Goal: Task Accomplishment & Management: Complete application form

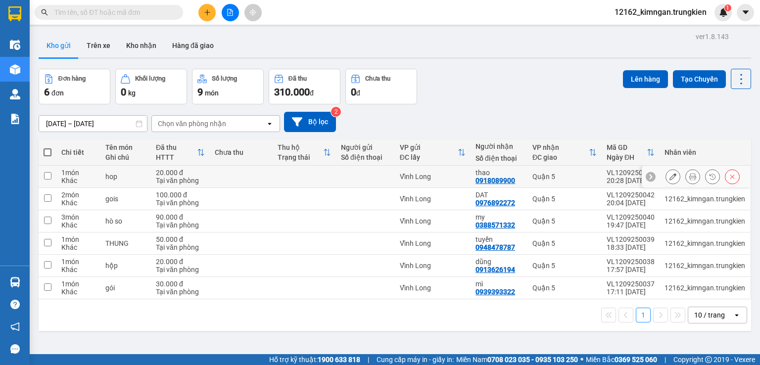
click at [291, 169] on td at bounding box center [304, 177] width 63 height 22
checkbox input "true"
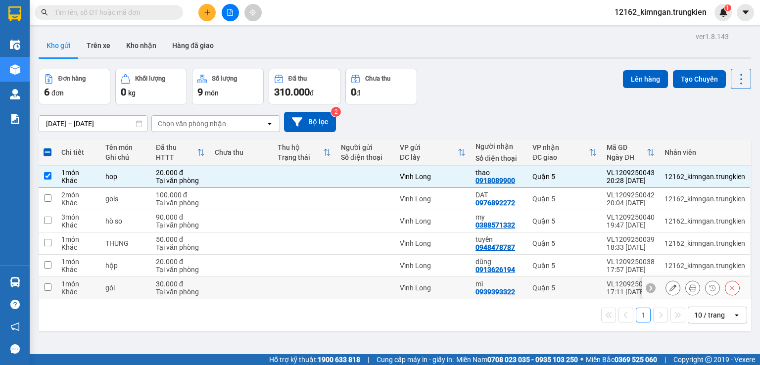
click at [329, 281] on td at bounding box center [304, 288] width 63 height 22
checkbox input "true"
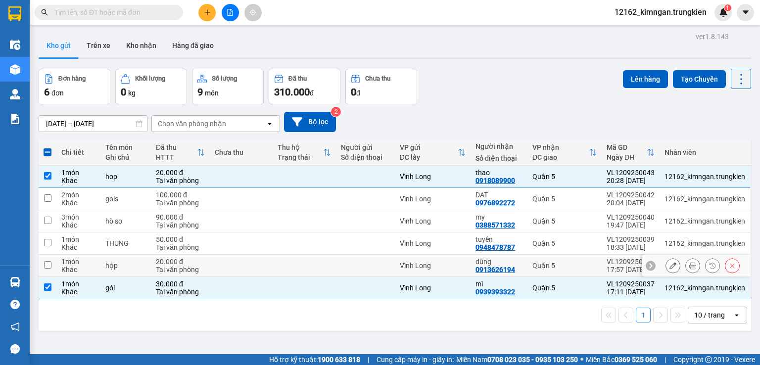
click at [336, 260] on td at bounding box center [365, 266] width 59 height 22
checkbox input "true"
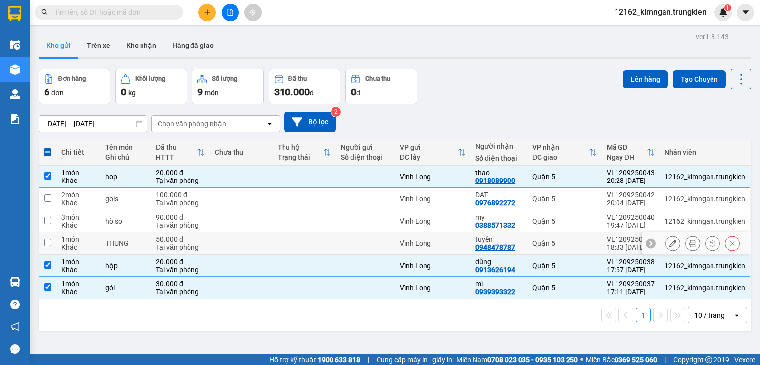
click at [341, 240] on div at bounding box center [365, 244] width 49 height 8
checkbox input "true"
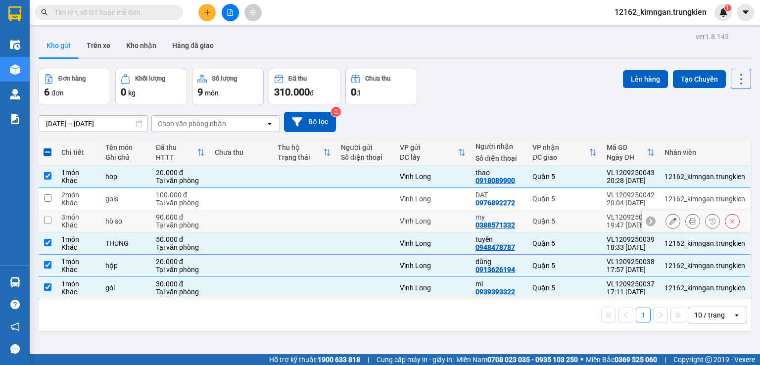
click at [346, 219] on div at bounding box center [365, 221] width 49 height 8
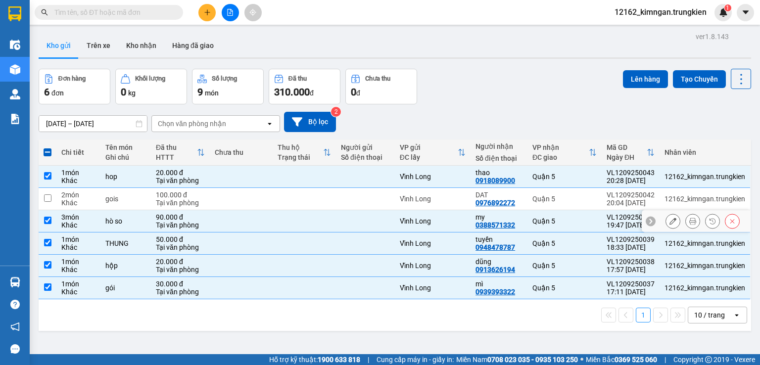
click at [372, 212] on td at bounding box center [365, 221] width 59 height 22
checkbox input "false"
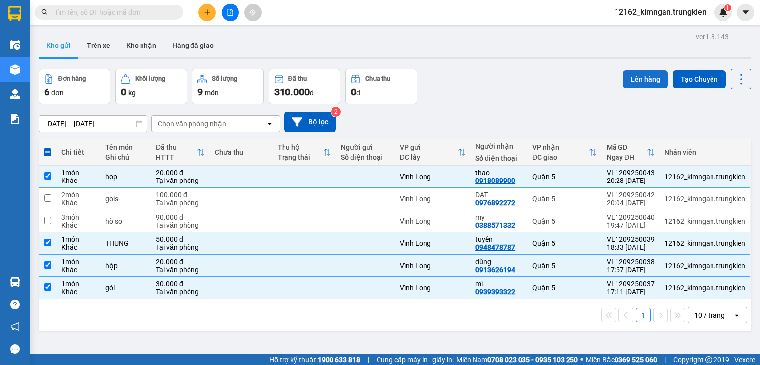
click at [643, 80] on button "Lên hàng" at bounding box center [645, 79] width 45 height 18
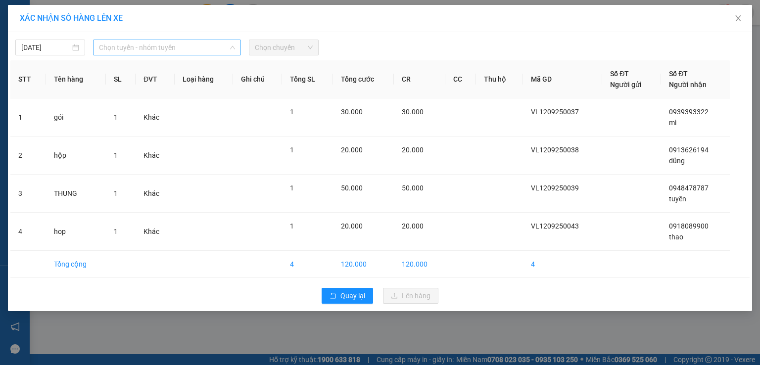
click at [109, 50] on span "Chọn tuyến - nhóm tuyến" at bounding box center [167, 47] width 136 height 15
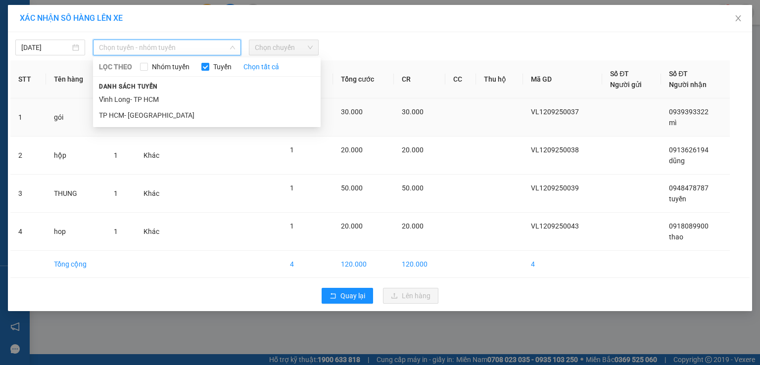
drag, startPoint x: 125, startPoint y: 99, endPoint x: 136, endPoint y: 99, distance: 10.4
click at [126, 99] on li "Vĩnh Long- TP HCM" at bounding box center [207, 100] width 228 height 16
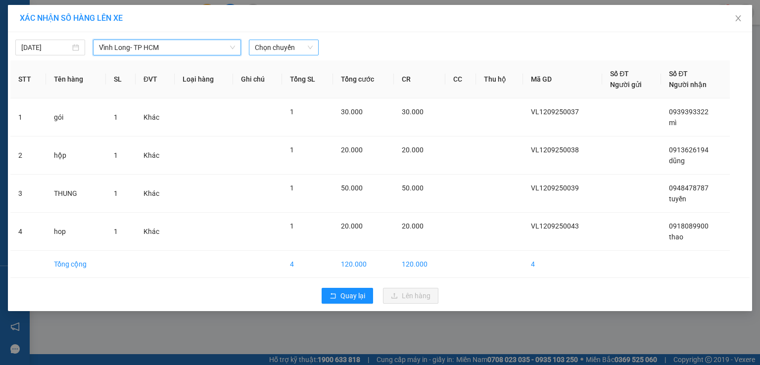
click at [269, 50] on span "Chọn chuyến" at bounding box center [284, 47] width 58 height 15
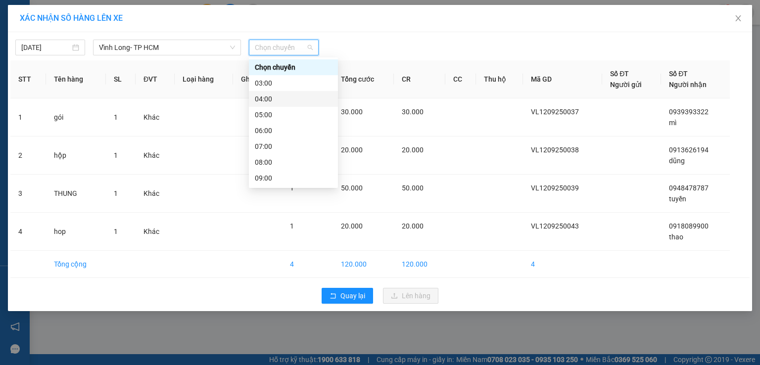
click at [272, 99] on div "04:00" at bounding box center [293, 99] width 77 height 11
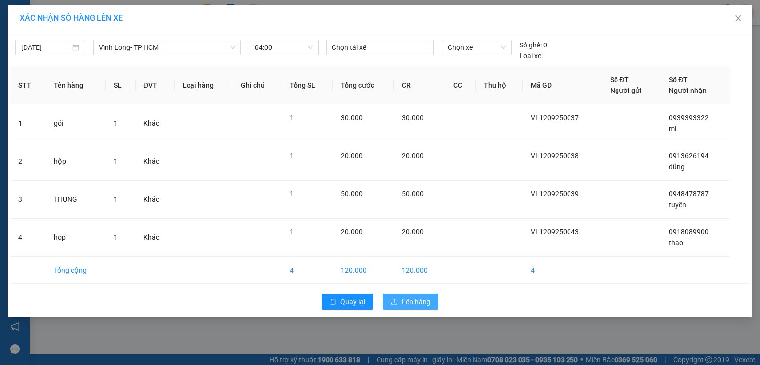
drag, startPoint x: 411, startPoint y: 301, endPoint x: 407, endPoint y: 285, distance: 17.4
click at [413, 300] on span "Lên hàng" at bounding box center [416, 301] width 29 height 11
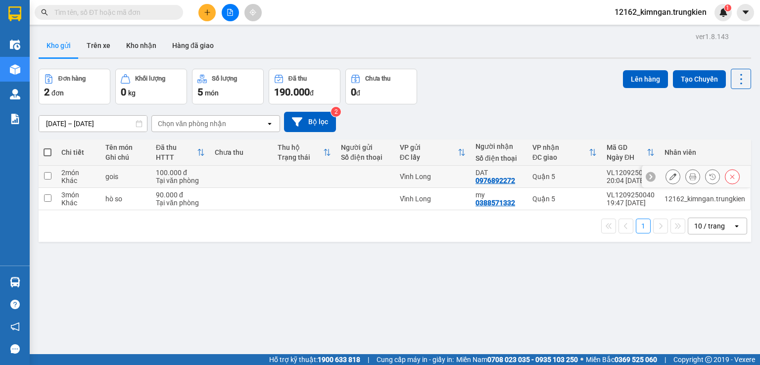
click at [273, 174] on td at bounding box center [304, 177] width 63 height 22
checkbox input "true"
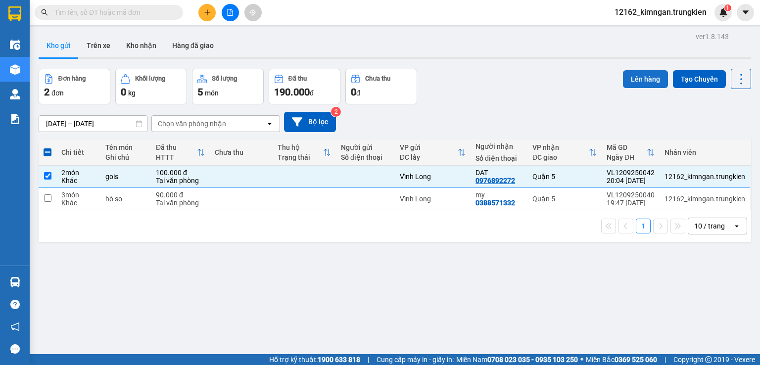
click at [641, 81] on button "Lên hàng" at bounding box center [645, 79] width 45 height 18
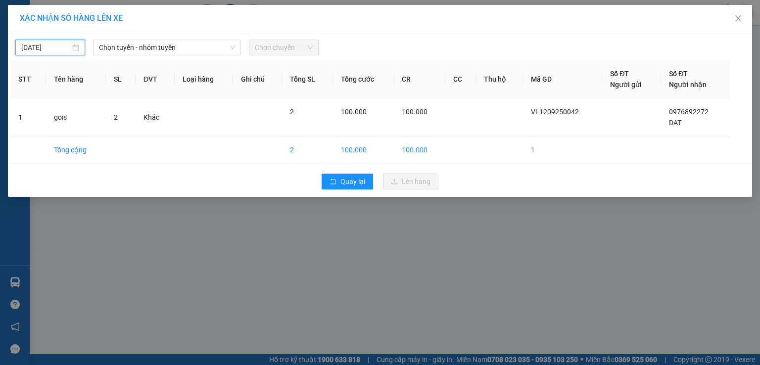
click at [57, 50] on input "12/09/2025" at bounding box center [45, 47] width 49 height 11
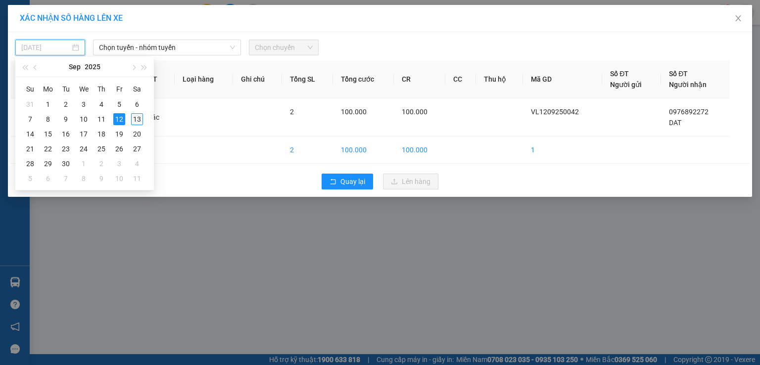
click at [139, 117] on div "13" at bounding box center [137, 119] width 12 height 12
type input "[DATE]"
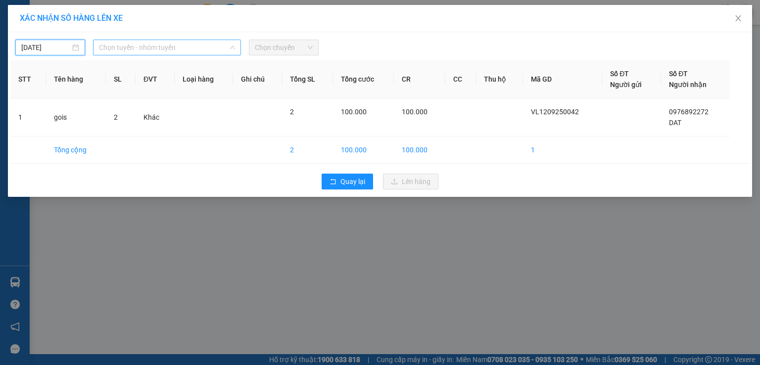
click at [157, 45] on span "Chọn tuyến - nhóm tuyến" at bounding box center [167, 47] width 136 height 15
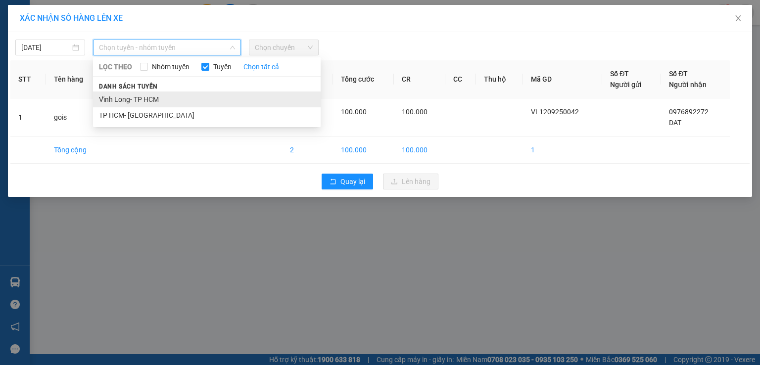
click at [156, 98] on li "Vĩnh Long- TP HCM" at bounding box center [207, 100] width 228 height 16
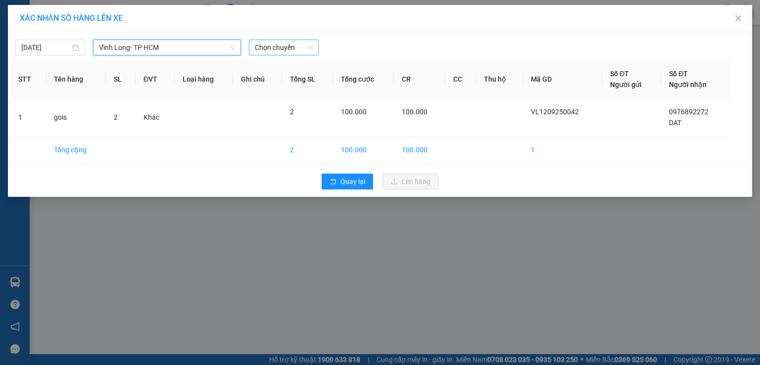
click at [285, 48] on span "Chọn chuyến" at bounding box center [284, 47] width 58 height 15
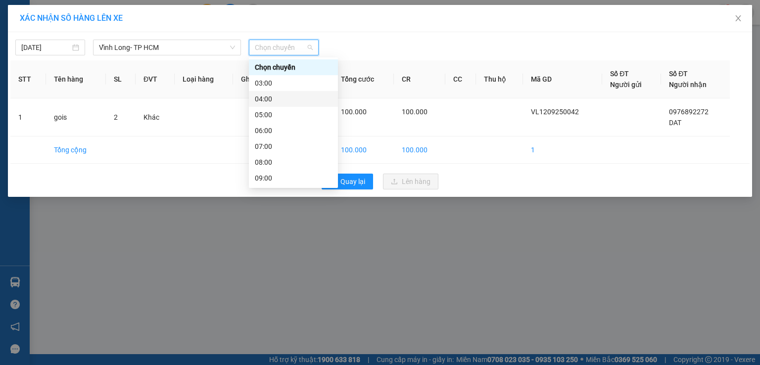
click at [276, 98] on div "04:00" at bounding box center [293, 99] width 77 height 11
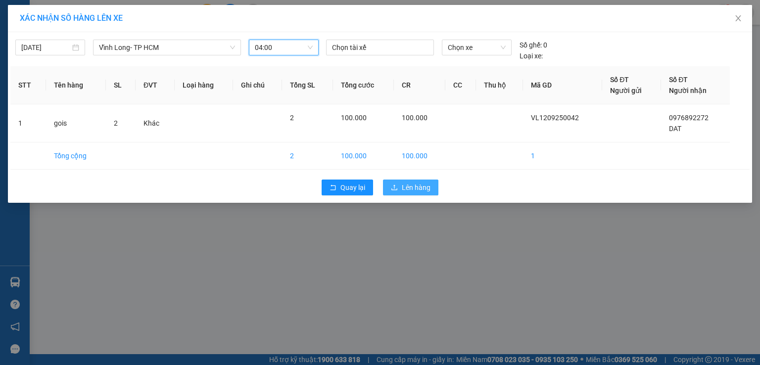
drag, startPoint x: 412, startPoint y: 184, endPoint x: 407, endPoint y: 180, distance: 6.3
click at [412, 184] on span "Lên hàng" at bounding box center [416, 187] width 29 height 11
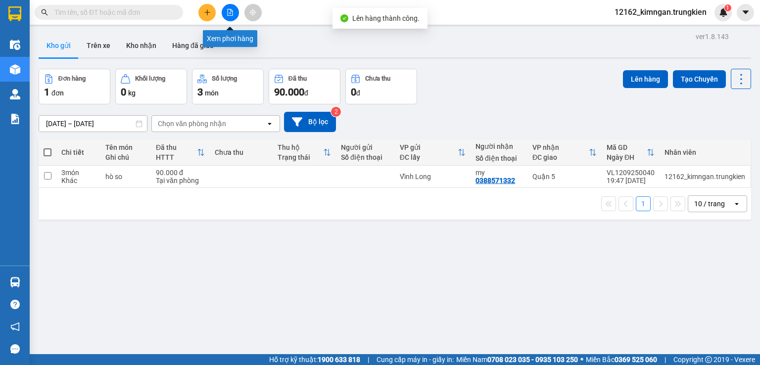
click at [231, 13] on icon "file-add" at bounding box center [230, 12] width 7 height 7
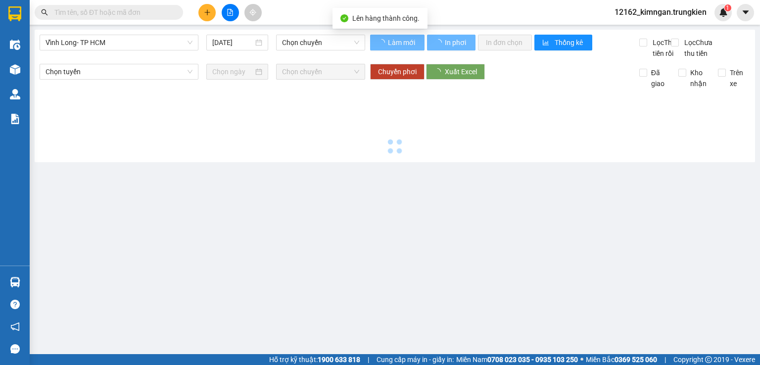
type input "[DATE]"
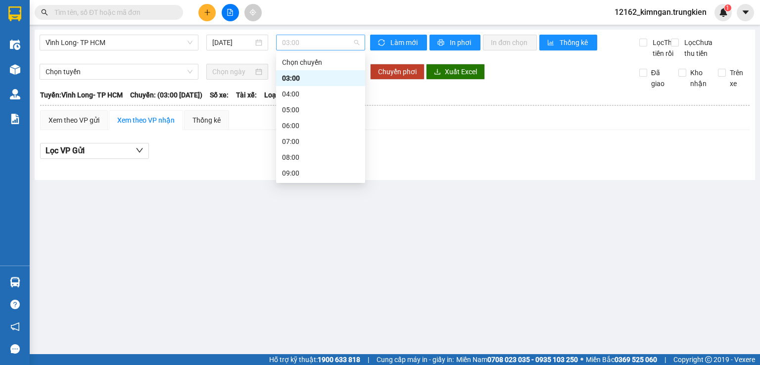
click at [308, 43] on span "03:00" at bounding box center [321, 42] width 78 height 15
click at [314, 93] on div "04:00" at bounding box center [320, 94] width 77 height 11
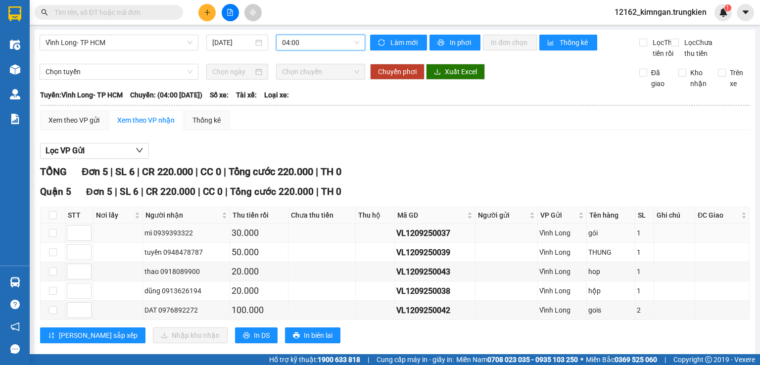
scroll to position [37, 0]
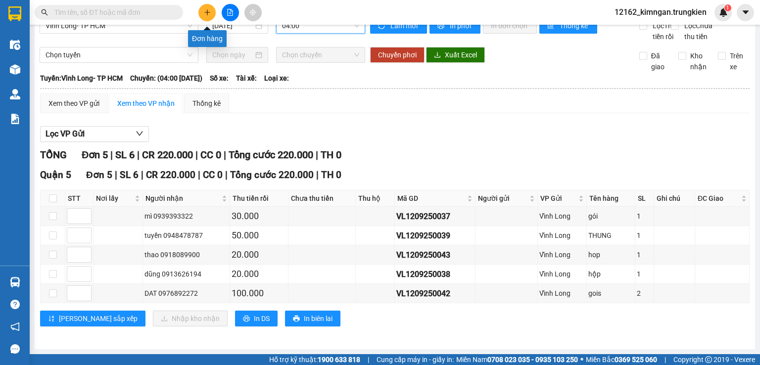
click at [205, 14] on icon "plus" at bounding box center [207, 12] width 7 height 7
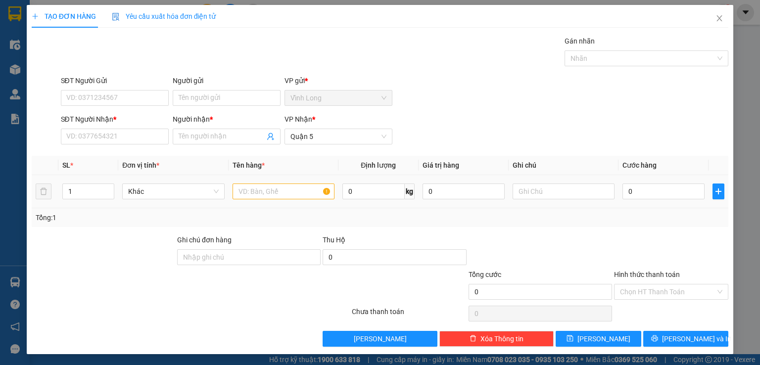
click at [265, 179] on td at bounding box center [284, 191] width 110 height 33
click at [184, 137] on input "Người nhận *" at bounding box center [222, 136] width 86 height 11
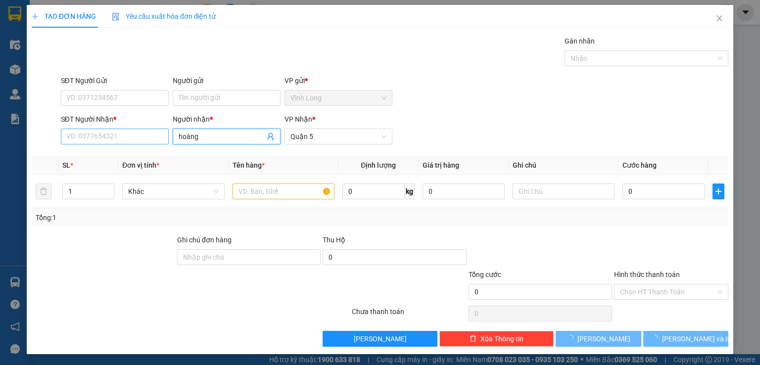
type input "hoàng"
click at [82, 134] on input "SĐT Người Nhận *" at bounding box center [115, 137] width 108 height 16
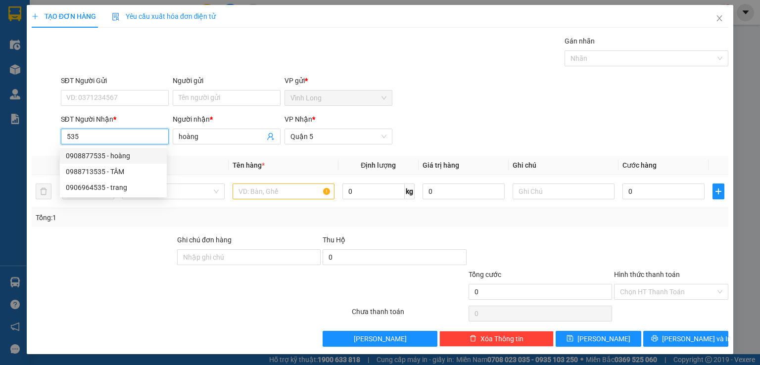
click at [91, 156] on div "0908877535 - hoàng" at bounding box center [113, 155] width 95 height 11
type input "0908877535"
type input "20.000"
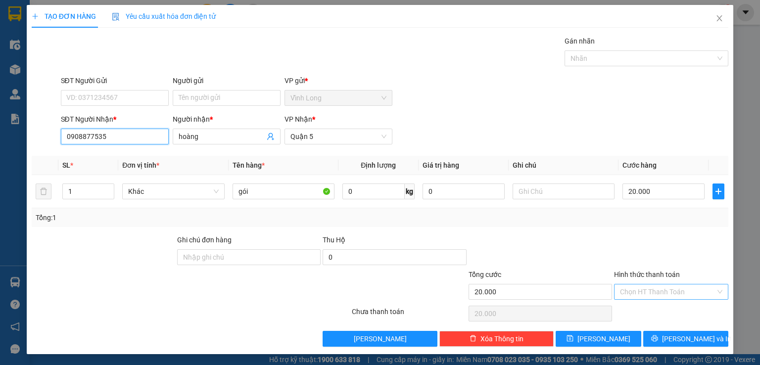
type input "0908877535"
click at [683, 294] on input "Hình thức thanh toán" at bounding box center [668, 292] width 96 height 15
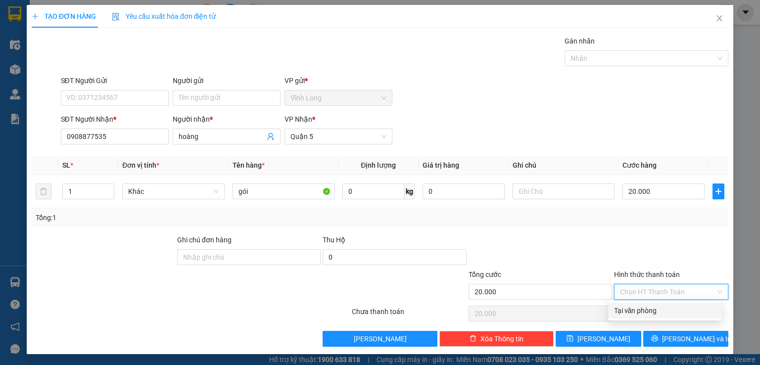
click at [672, 308] on div "Tại văn phòng" at bounding box center [664, 310] width 101 height 11
type input "0"
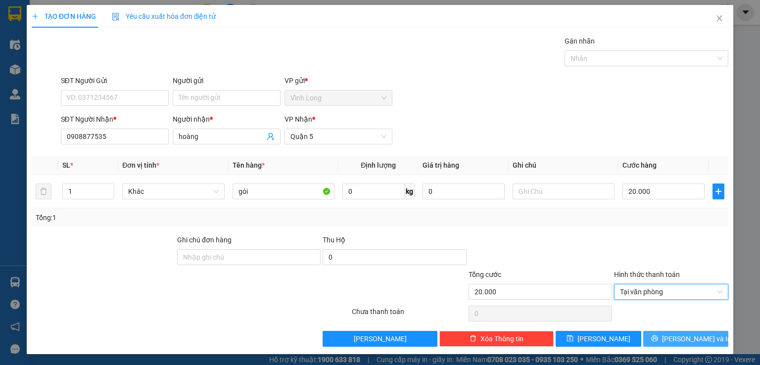
click at [676, 340] on span "[PERSON_NAME] và In" at bounding box center [696, 339] width 69 height 11
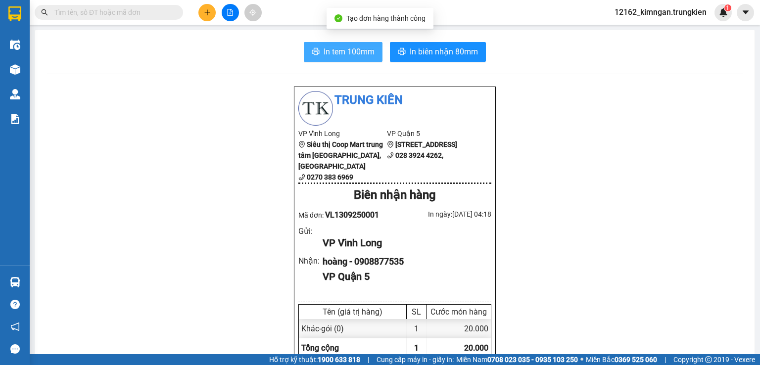
click at [354, 46] on span "In tem 100mm" at bounding box center [349, 52] width 51 height 12
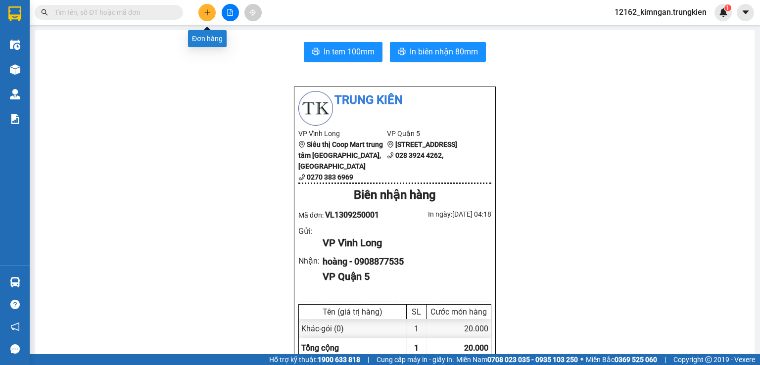
click at [210, 11] on icon "plus" at bounding box center [207, 12] width 7 height 7
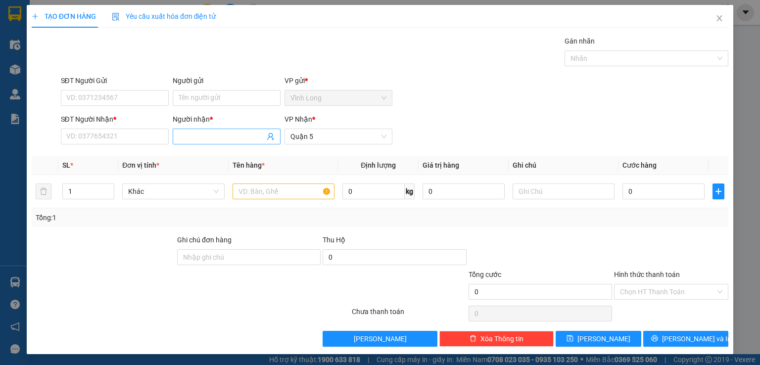
click at [202, 137] on input "Người nhận *" at bounding box center [222, 136] width 86 height 11
click at [214, 176] on td "Khác" at bounding box center [173, 191] width 110 height 33
click at [212, 137] on input "linh (" at bounding box center [222, 136] width 86 height 11
type input "linh"
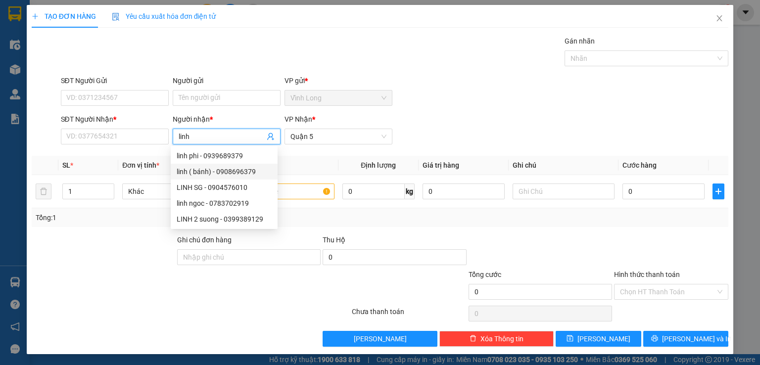
click at [211, 173] on div "linh ( bánh) - 0908696379" at bounding box center [224, 171] width 95 height 11
type input "0908696379"
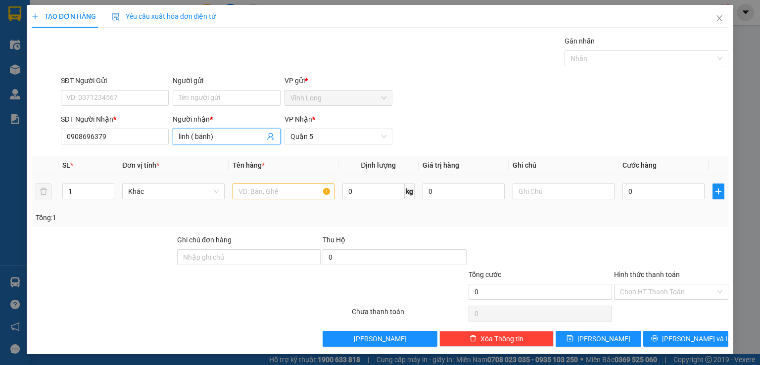
type input "linh ( bánh)"
click at [241, 191] on input "text" at bounding box center [284, 192] width 102 height 16
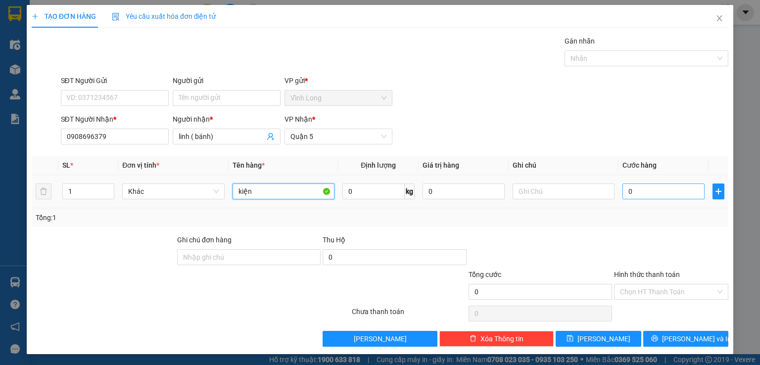
type input "kiện"
click at [652, 193] on input "0" at bounding box center [664, 192] width 82 height 16
type input "9"
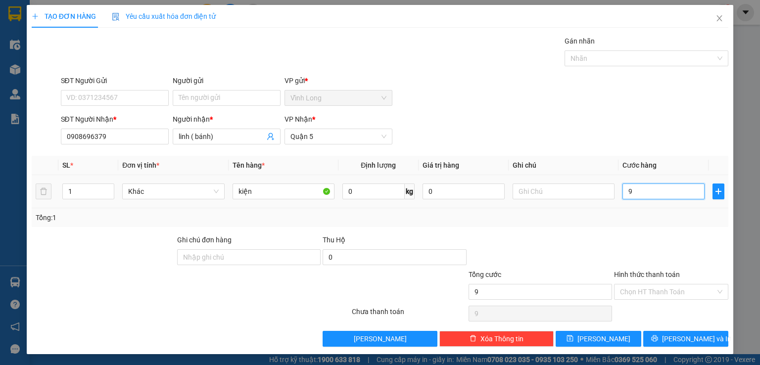
type input "90"
type input "90.000"
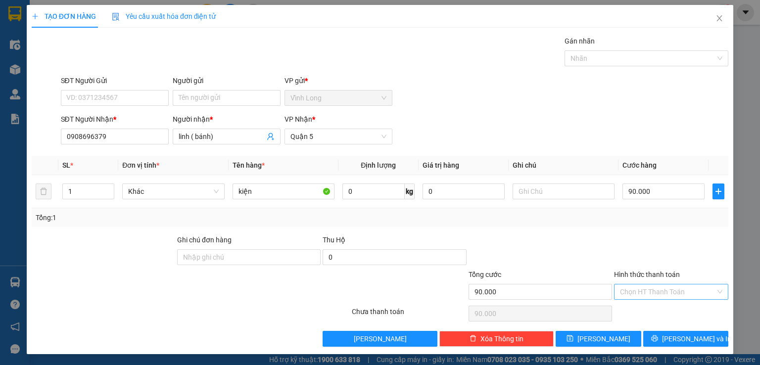
click at [648, 292] on input "Hình thức thanh toán" at bounding box center [668, 292] width 96 height 15
click at [640, 308] on div "Tại văn phòng" at bounding box center [664, 310] width 101 height 11
type input "0"
click at [142, 251] on div at bounding box center [103, 252] width 145 height 35
click at [663, 189] on input "90.000" at bounding box center [664, 192] width 82 height 16
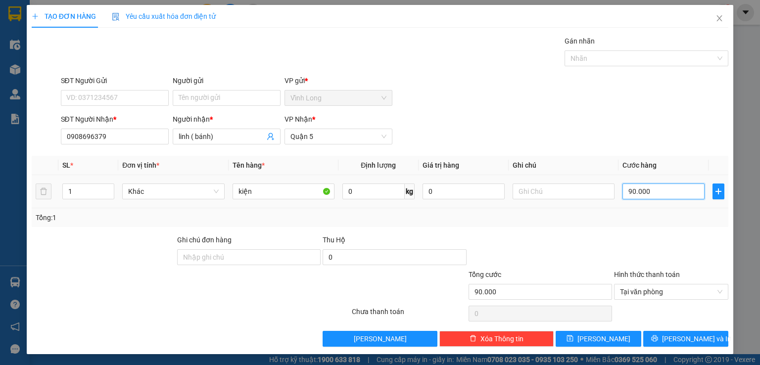
type input "1"
type input "10"
type input "100"
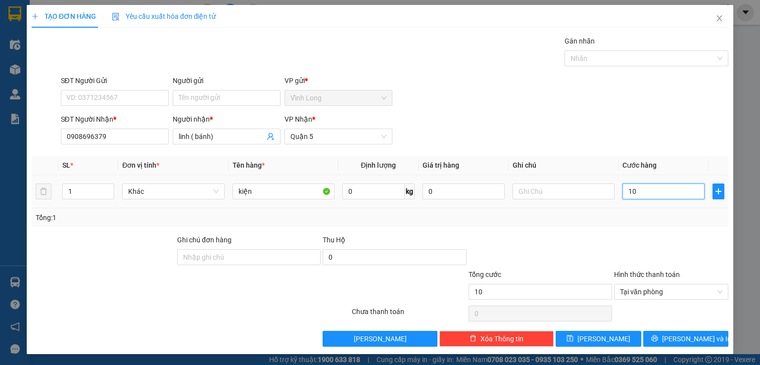
type input "100"
type input "100.000"
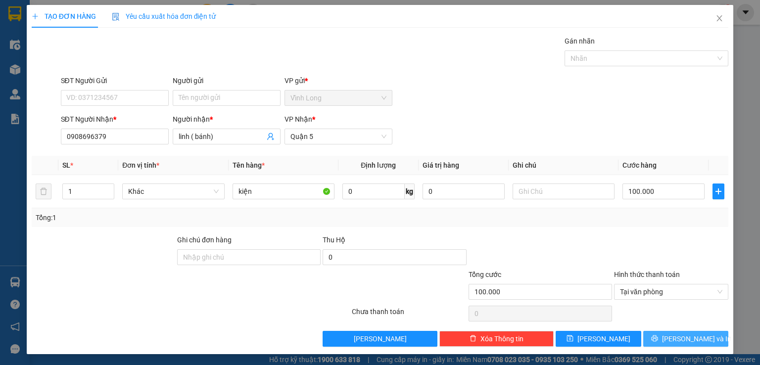
drag, startPoint x: 667, startPoint y: 338, endPoint x: 662, endPoint y: 333, distance: 7.0
click at [667, 337] on button "[PERSON_NAME] và In" at bounding box center [686, 339] width 86 height 16
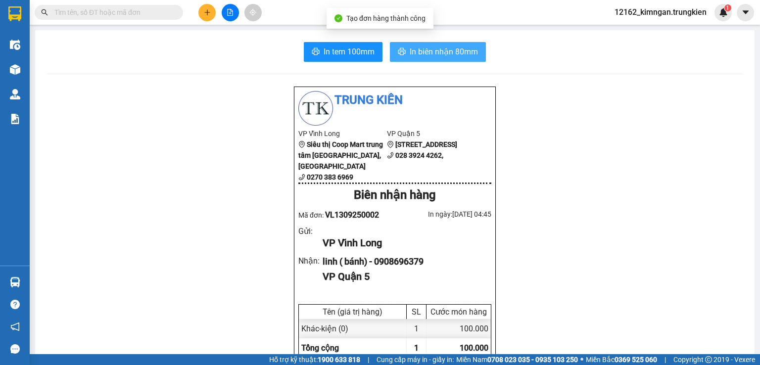
click at [415, 50] on span "In biên nhận 80mm" at bounding box center [444, 52] width 68 height 12
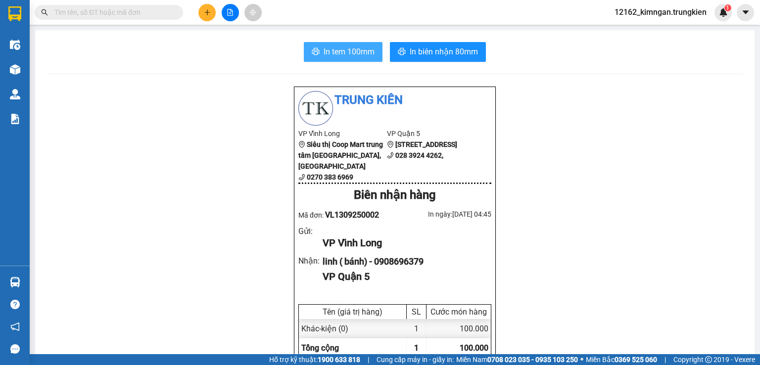
click at [342, 46] on span "In tem 100mm" at bounding box center [349, 52] width 51 height 12
click at [205, 10] on icon "plus" at bounding box center [207, 12] width 7 height 7
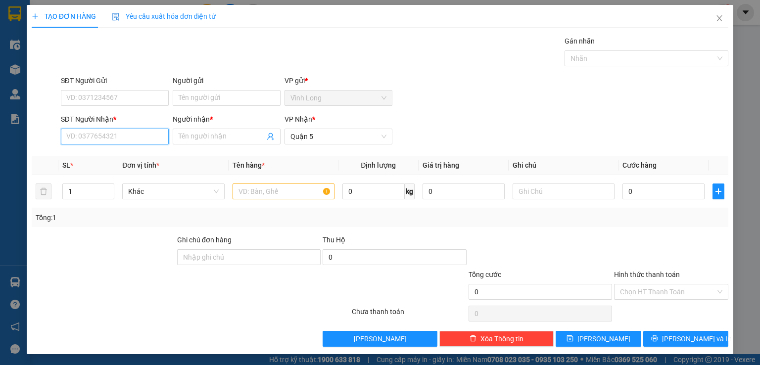
click at [138, 135] on input "SĐT Người Nhận *" at bounding box center [115, 137] width 108 height 16
click at [77, 136] on input "090333075" at bounding box center [115, 137] width 108 height 16
type input "0903333075"
click at [96, 152] on div "0903333075 - hòa" at bounding box center [113, 155] width 95 height 11
type input "hòa"
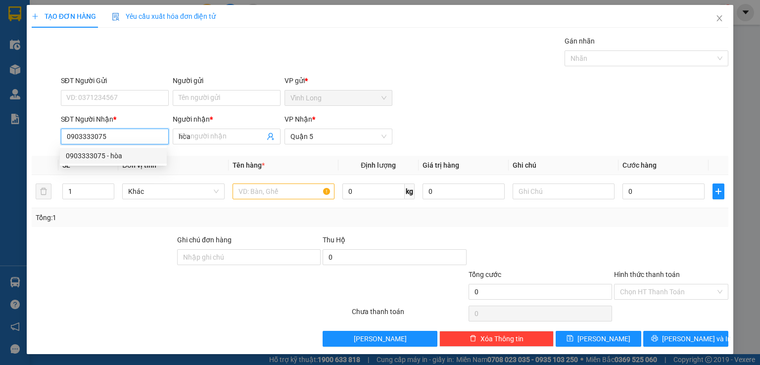
type input "20.000"
type input "0903333075"
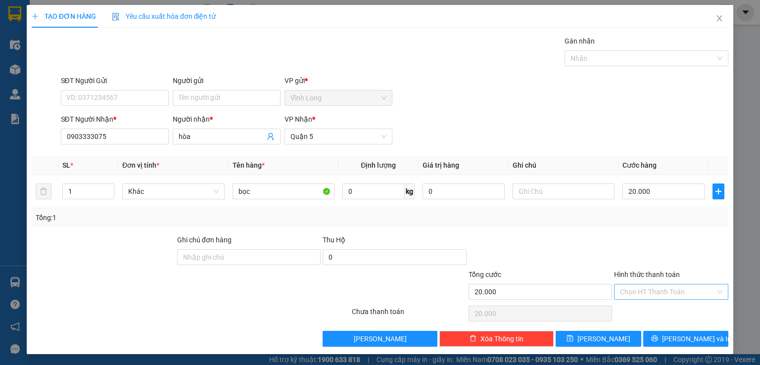
click at [672, 291] on input "Hình thức thanh toán" at bounding box center [668, 292] width 96 height 15
click at [669, 307] on div "Tại văn phòng" at bounding box center [664, 310] width 101 height 11
type input "0"
click at [679, 331] on button "[PERSON_NAME] và In" at bounding box center [686, 339] width 86 height 16
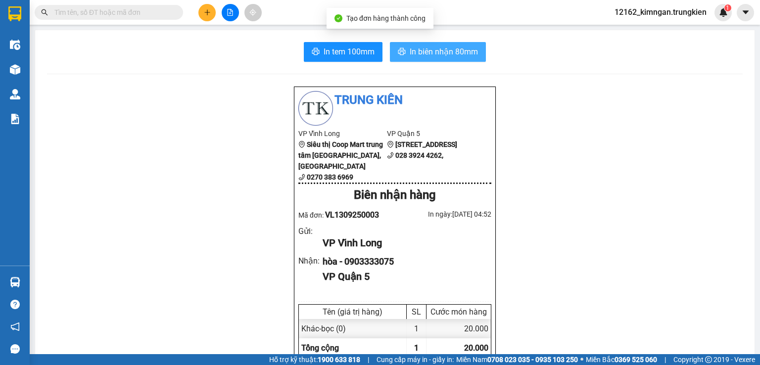
drag, startPoint x: 428, startPoint y: 49, endPoint x: 434, endPoint y: 44, distance: 8.8
click at [428, 48] on span "In biên nhận 80mm" at bounding box center [444, 52] width 68 height 12
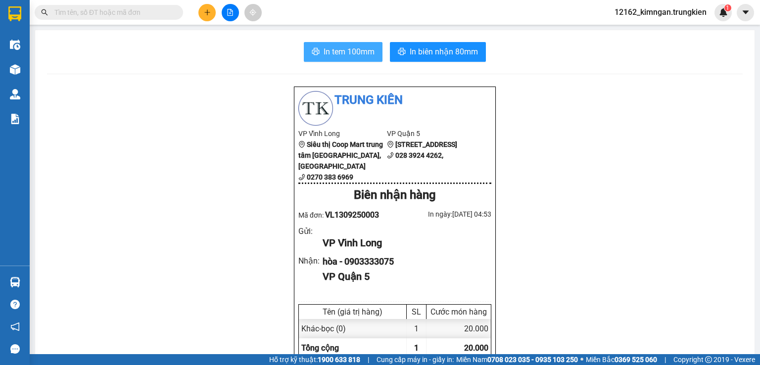
click at [351, 53] on span "In tem 100mm" at bounding box center [349, 52] width 51 height 12
click at [203, 8] on button at bounding box center [206, 12] width 17 height 17
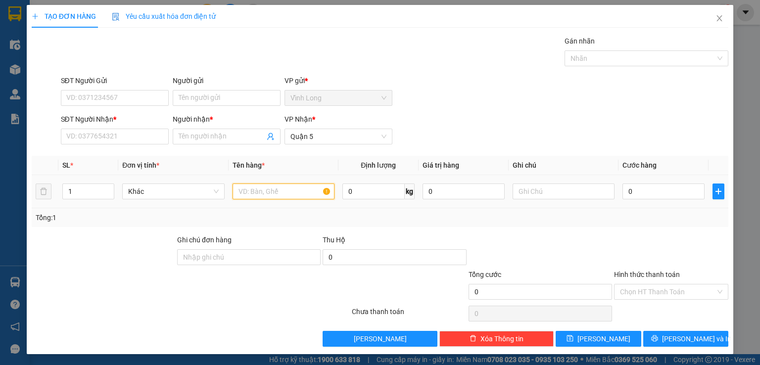
click at [245, 195] on input "text" at bounding box center [284, 192] width 102 height 16
type input "thùng"
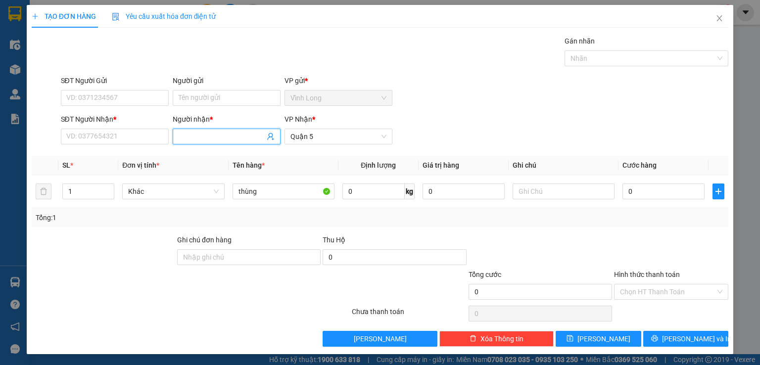
click at [202, 138] on input "Người nhận *" at bounding box center [222, 136] width 86 height 11
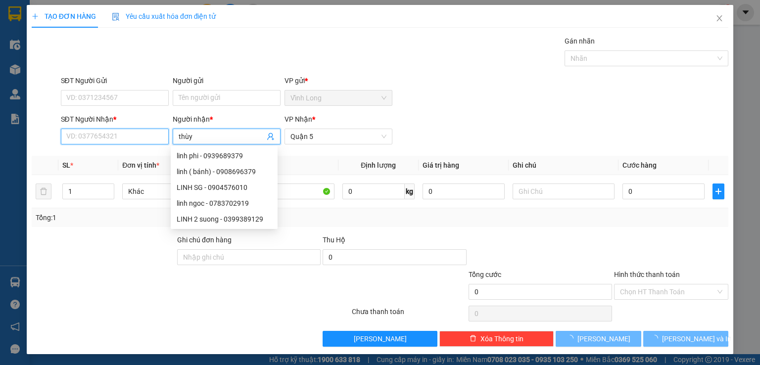
click at [149, 138] on input "SĐT Người Nhận *" at bounding box center [115, 137] width 108 height 16
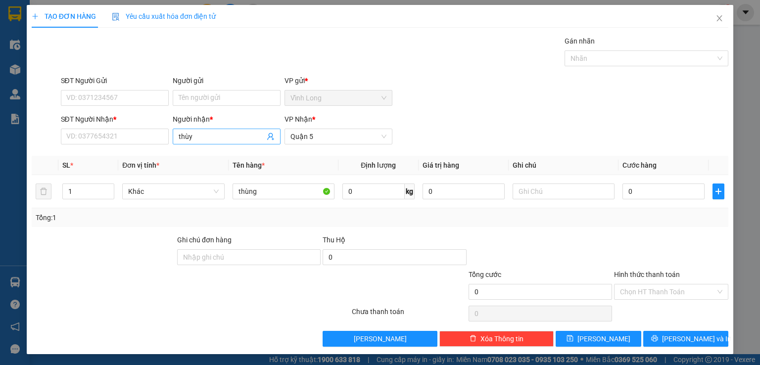
click at [231, 133] on input "thùy" at bounding box center [222, 136] width 86 height 11
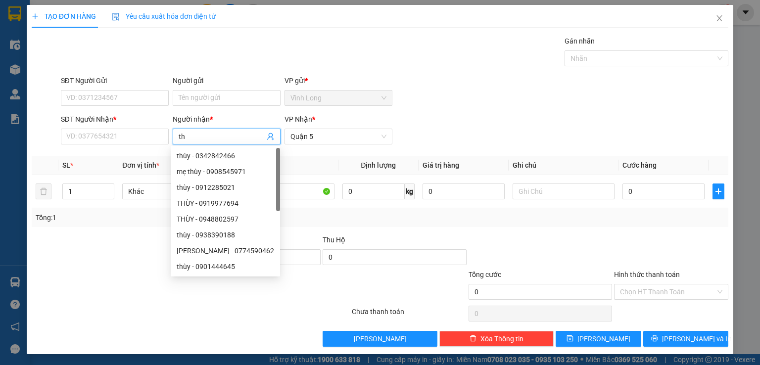
type input "t"
type input "lợi"
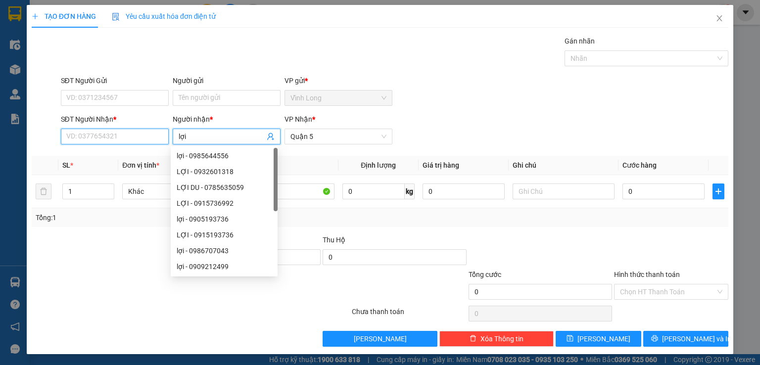
drag, startPoint x: 152, startPoint y: 136, endPoint x: 143, endPoint y: 137, distance: 9.0
click at [150, 136] on input "SĐT Người Nhận *" at bounding box center [115, 137] width 108 height 16
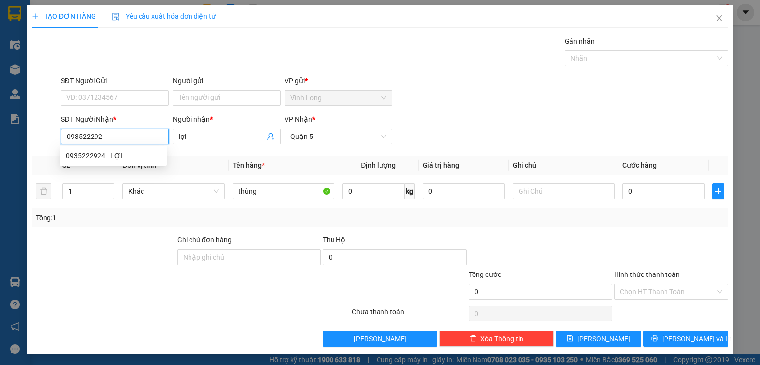
type input "0935222924"
drag, startPoint x: 109, startPoint y: 153, endPoint x: 84, endPoint y: 149, distance: 26.0
click at [108, 153] on div "0935222924 - LỢI" at bounding box center [113, 155] width 95 height 11
type input "LỢI"
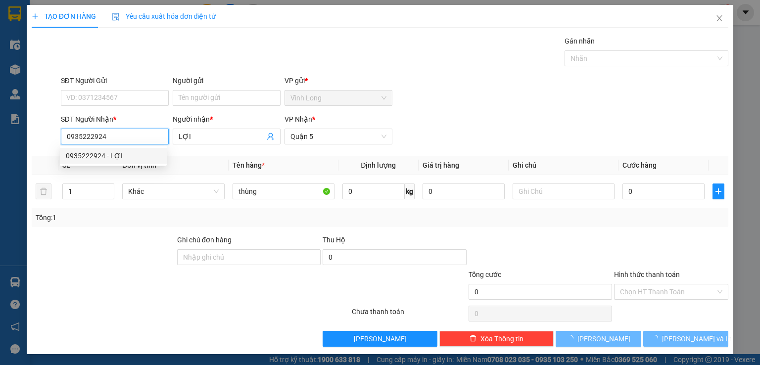
type input "30.000"
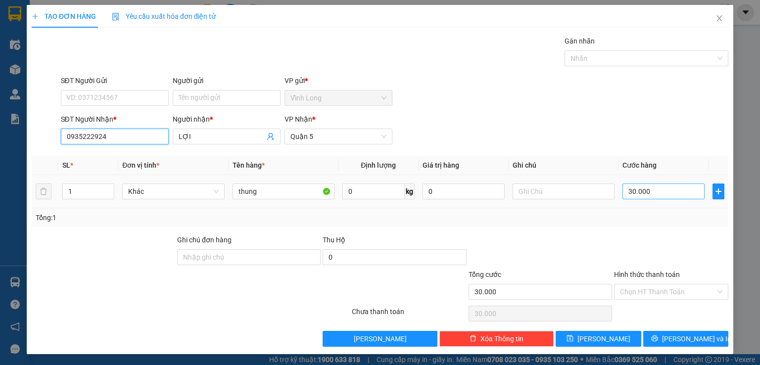
type input "0935222924"
click at [663, 190] on input "30.000" at bounding box center [664, 192] width 82 height 16
click at [109, 186] on span "up" at bounding box center [109, 189] width 6 height 6
click at [109, 190] on span "Decrease Value" at bounding box center [108, 194] width 11 height 9
click at [109, 197] on span "Decrease Value" at bounding box center [108, 194] width 11 height 9
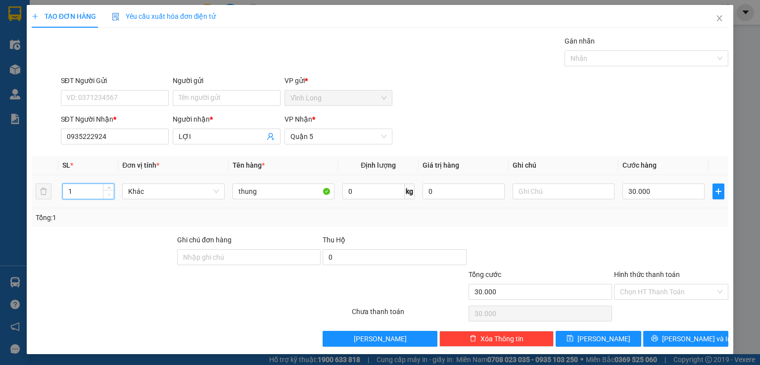
click at [109, 197] on span "Decrease Value" at bounding box center [108, 194] width 11 height 9
type input "2"
click at [671, 189] on input "30.000" at bounding box center [664, 192] width 82 height 16
type input "1"
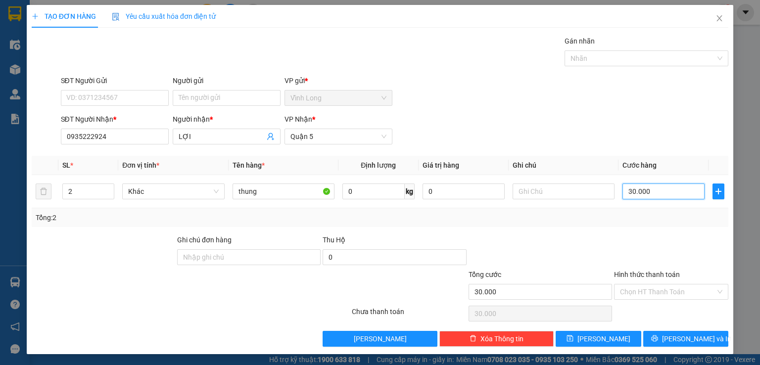
type input "1"
type input "11"
type input "110"
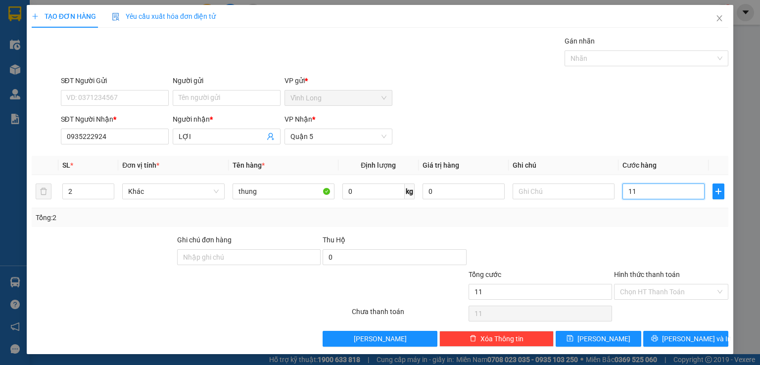
type input "110"
type input "11"
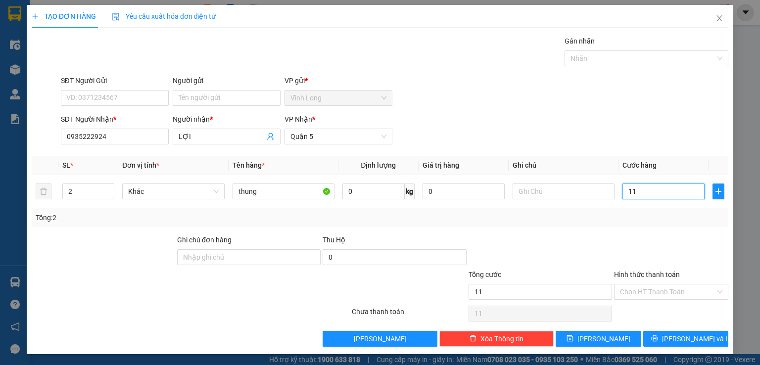
type input "1"
type input "0"
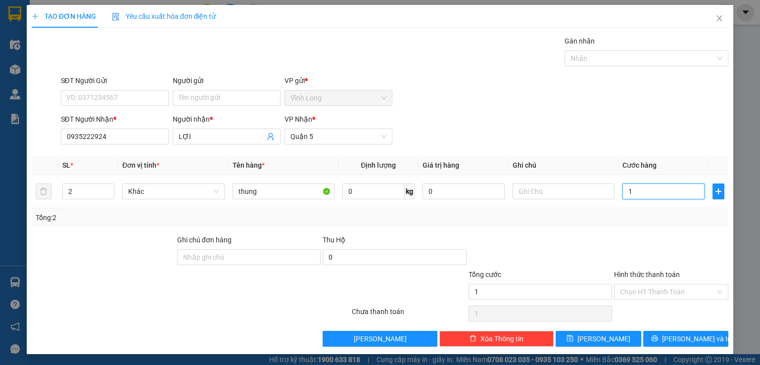
type input "0"
type input "1"
type input "01"
type input "12"
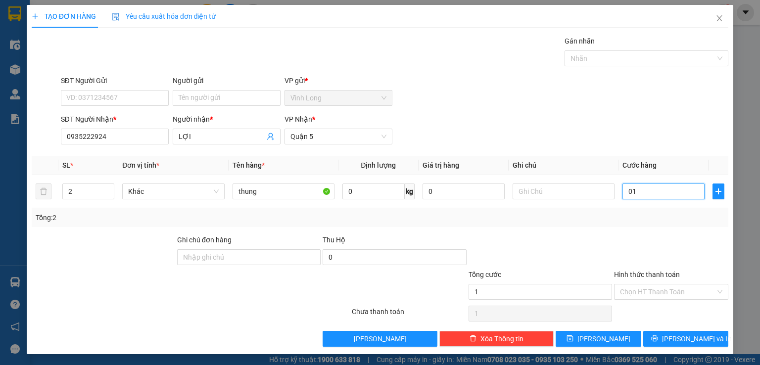
type input "12"
type input "012"
type input "120"
type input "0.120"
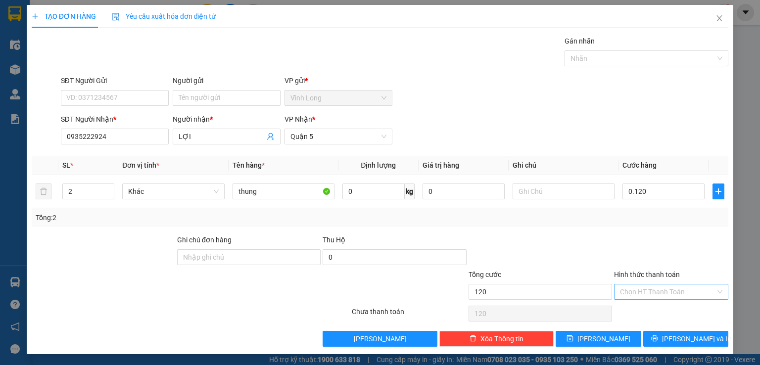
type input "120.000"
drag, startPoint x: 638, startPoint y: 290, endPoint x: 641, endPoint y: 299, distance: 9.6
click at [639, 291] on input "Hình thức thanh toán" at bounding box center [668, 292] width 96 height 15
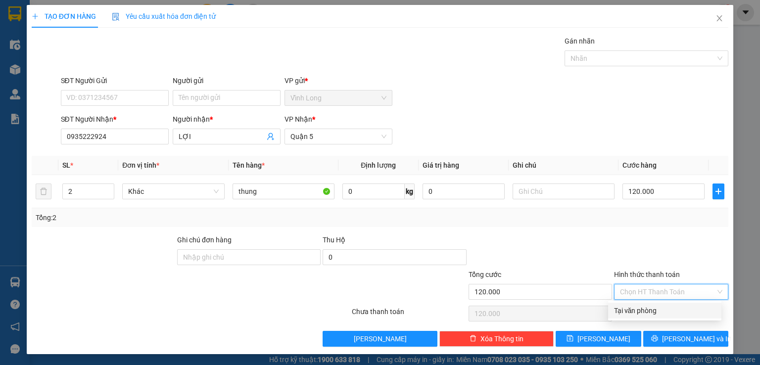
drag, startPoint x: 641, startPoint y: 310, endPoint x: 660, endPoint y: 311, distance: 18.4
click at [642, 310] on div "Tại văn phòng" at bounding box center [664, 310] width 101 height 11
type input "0"
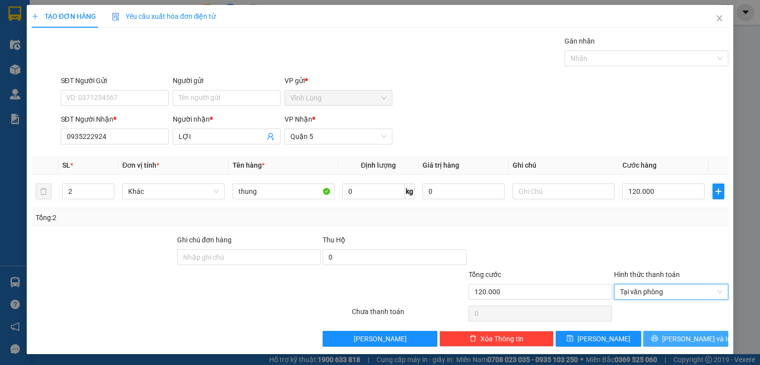
click at [683, 339] on span "[PERSON_NAME] và In" at bounding box center [696, 339] width 69 height 11
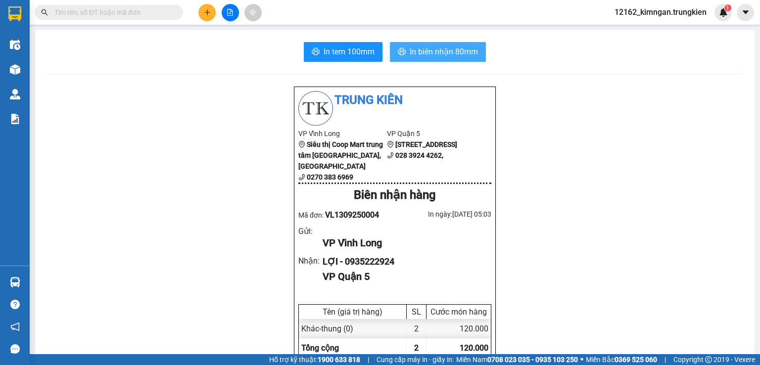
click at [439, 59] on button "In biên nhận 80mm" at bounding box center [438, 52] width 96 height 20
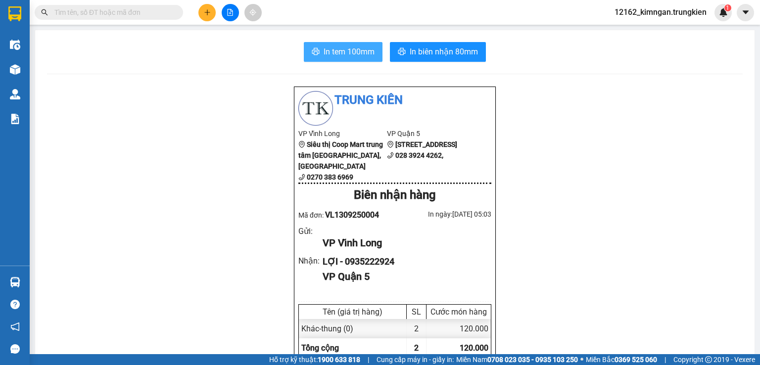
click at [347, 51] on span "In tem 100mm" at bounding box center [349, 52] width 51 height 12
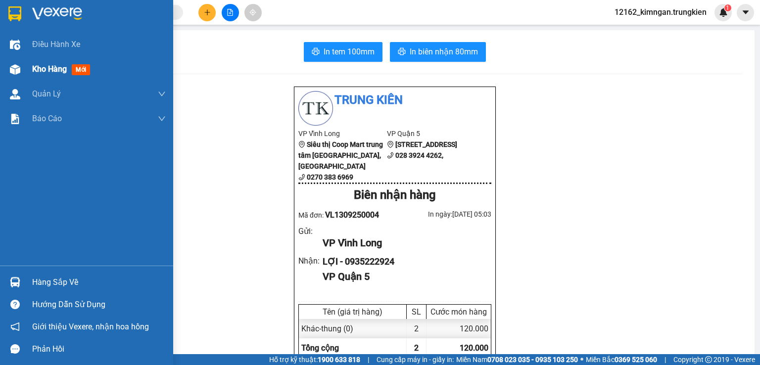
click at [14, 74] on img at bounding box center [15, 69] width 10 height 10
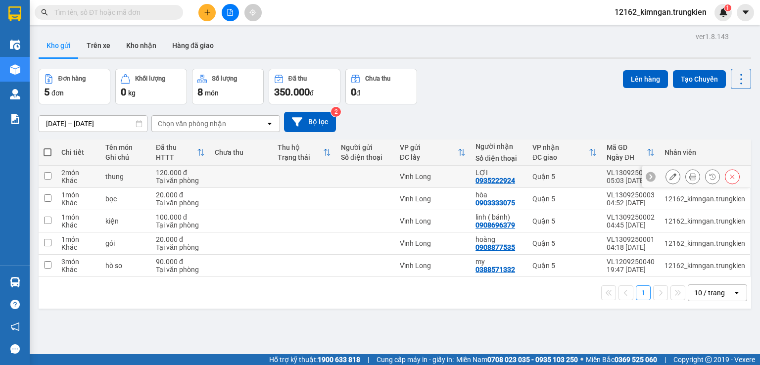
click at [516, 176] on div "LỢI 0935222924" at bounding box center [499, 177] width 47 height 16
checkbox input "true"
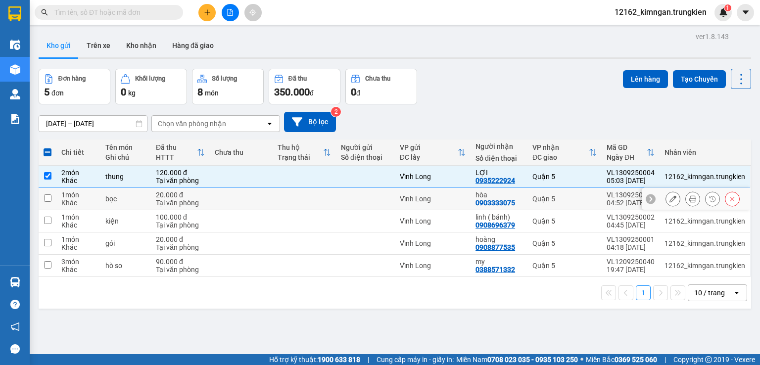
click at [519, 198] on div "hòa 0903333075" at bounding box center [499, 199] width 47 height 16
checkbox input "true"
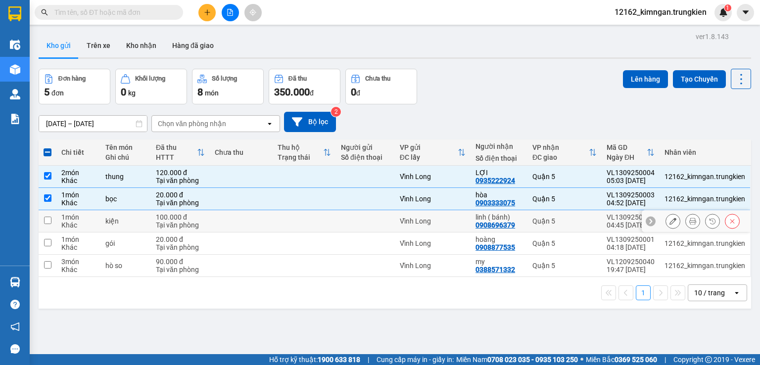
click at [528, 220] on td "Quận 5" at bounding box center [565, 221] width 74 height 22
checkbox input "true"
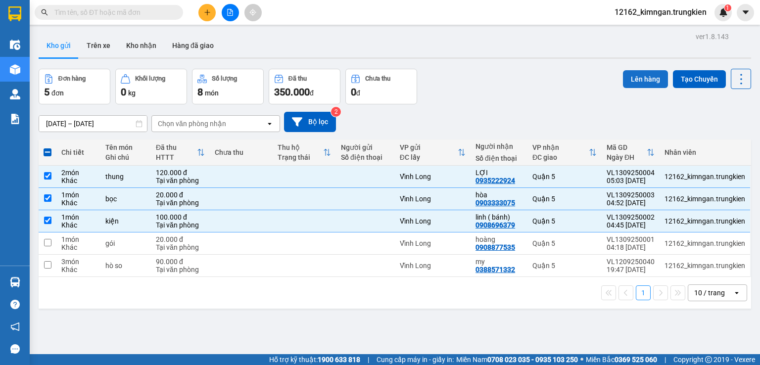
click at [638, 74] on button "Lên hàng" at bounding box center [645, 79] width 45 height 18
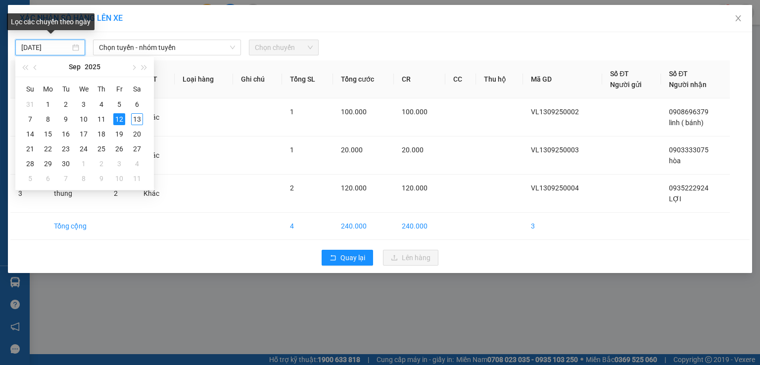
click at [66, 46] on input "12/09/2025" at bounding box center [45, 47] width 49 height 11
click at [137, 118] on div "13" at bounding box center [137, 119] width 12 height 12
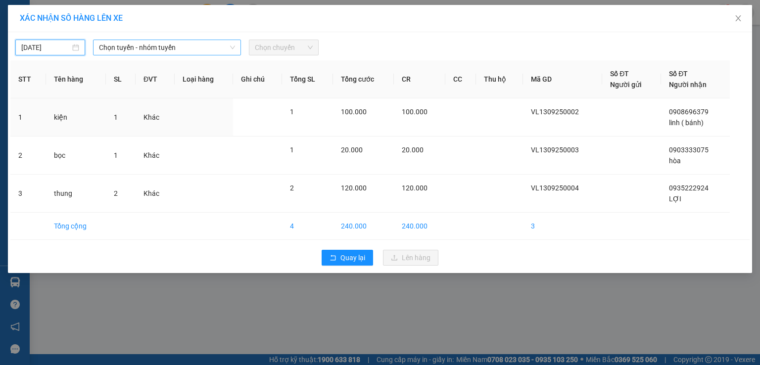
type input "[DATE]"
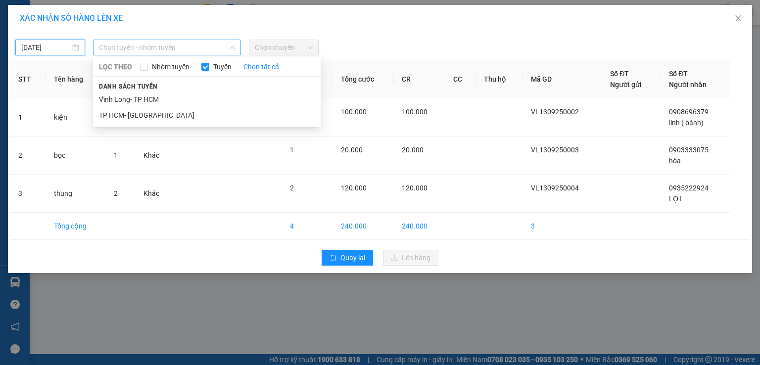
click at [146, 46] on span "Chọn tuyến - nhóm tuyến" at bounding box center [167, 47] width 136 height 15
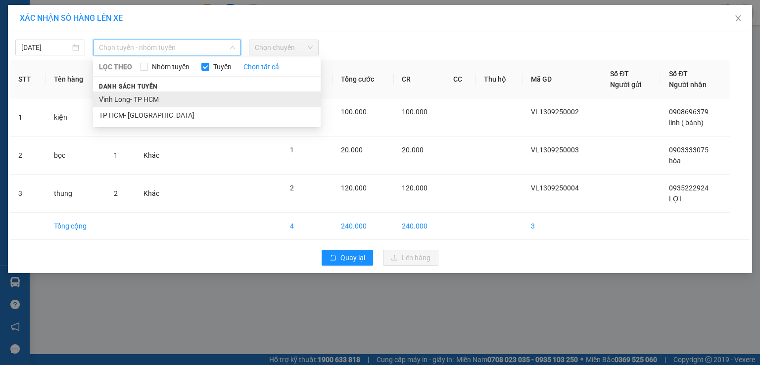
click at [148, 100] on li "Vĩnh Long- TP HCM" at bounding box center [207, 100] width 228 height 16
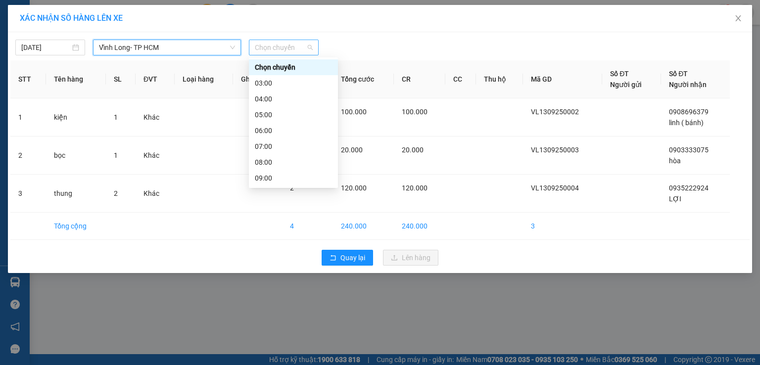
click at [271, 47] on span "Chọn chuyến" at bounding box center [284, 47] width 58 height 15
click at [274, 131] on div "06:00" at bounding box center [293, 130] width 77 height 11
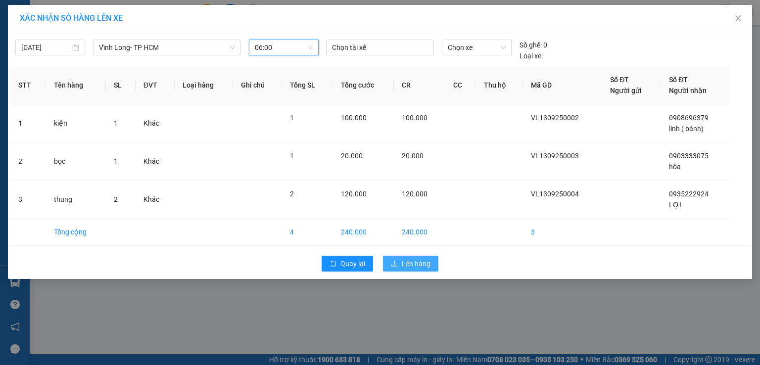
click at [428, 264] on span "Lên hàng" at bounding box center [416, 263] width 29 height 11
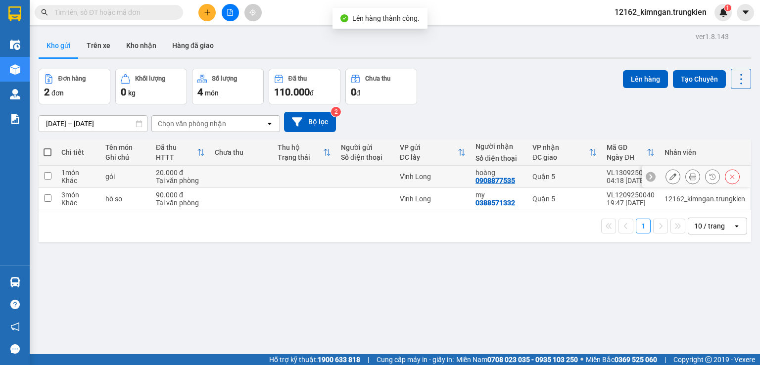
click at [461, 177] on div "Vĩnh Long" at bounding box center [433, 177] width 66 height 8
checkbox input "true"
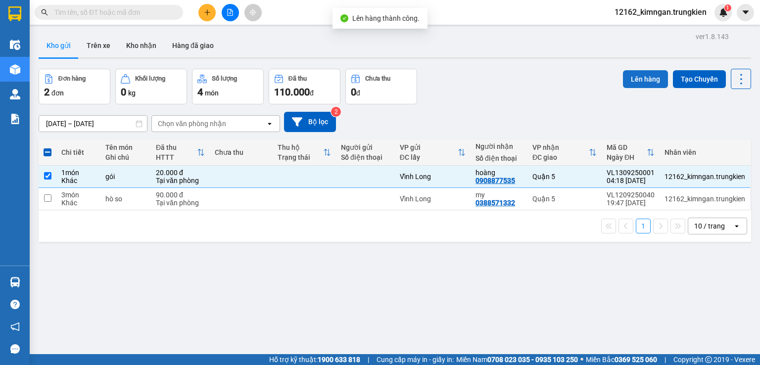
click at [640, 80] on button "Lên hàng" at bounding box center [645, 79] width 45 height 18
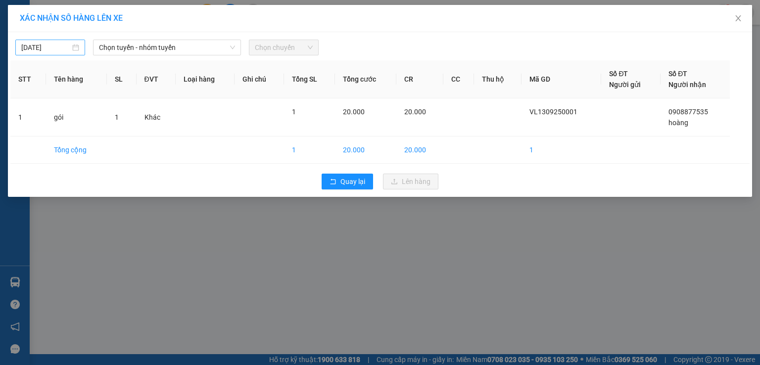
click at [37, 47] on input "12/09/2025" at bounding box center [45, 47] width 49 height 11
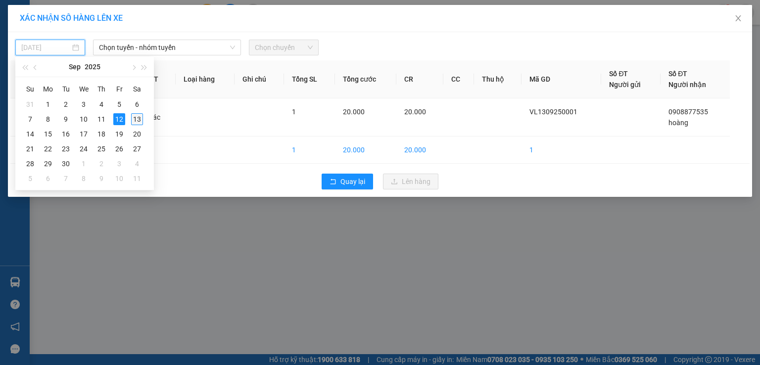
click at [137, 120] on div "13" at bounding box center [137, 119] width 12 height 12
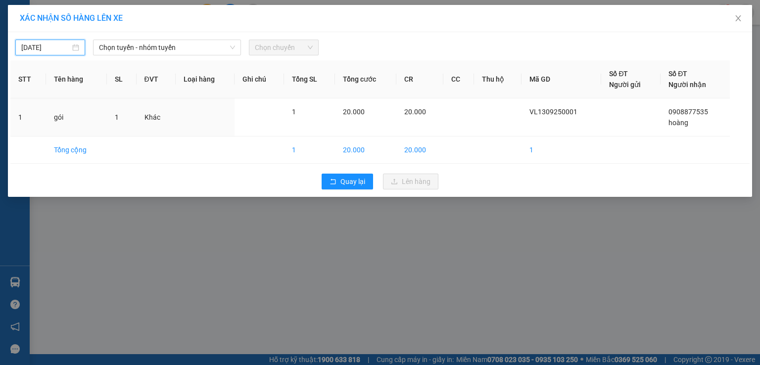
type input "[DATE]"
click at [140, 48] on span "Chọn tuyến - nhóm tuyến" at bounding box center [167, 47] width 136 height 15
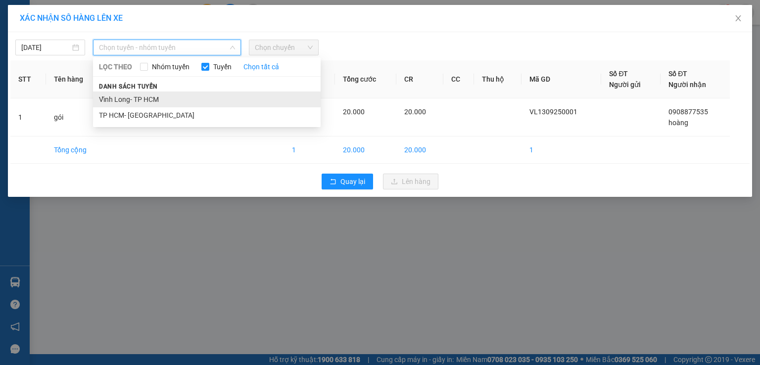
click at [170, 105] on li "Vĩnh Long- TP HCM" at bounding box center [207, 100] width 228 height 16
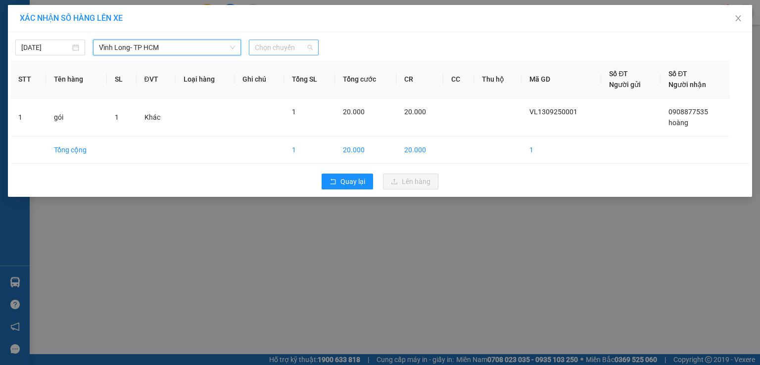
click at [301, 51] on span "Chọn chuyến" at bounding box center [284, 47] width 58 height 15
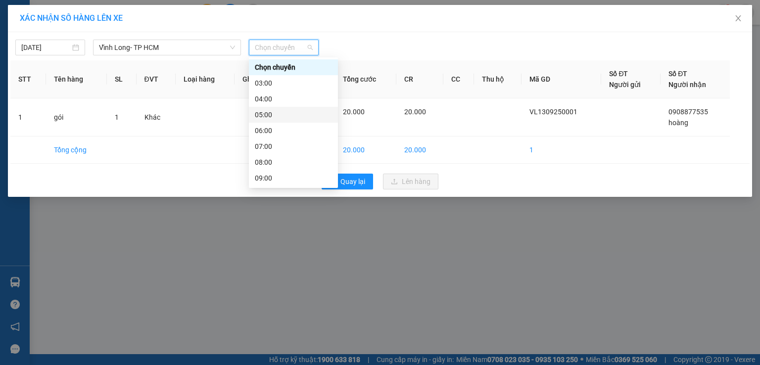
click at [288, 113] on div "05:00" at bounding box center [293, 114] width 77 height 11
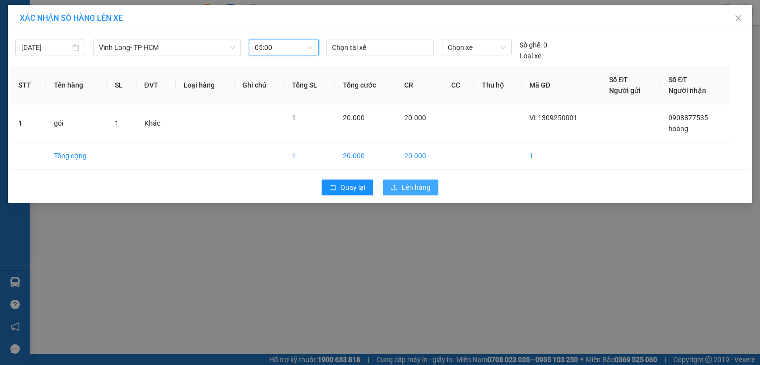
click at [420, 187] on span "Lên hàng" at bounding box center [416, 187] width 29 height 11
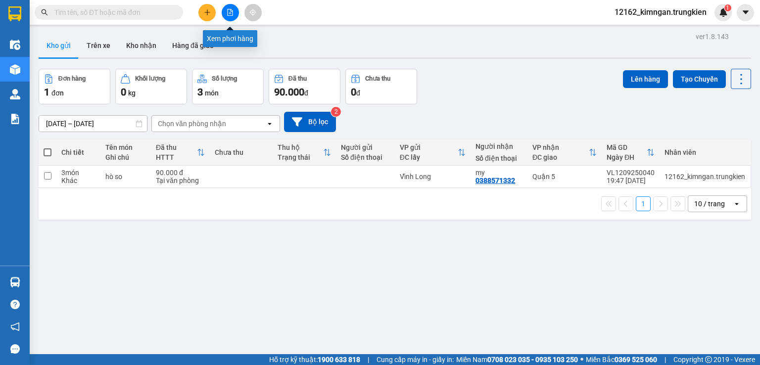
click at [228, 14] on icon "file-add" at bounding box center [230, 12] width 7 height 7
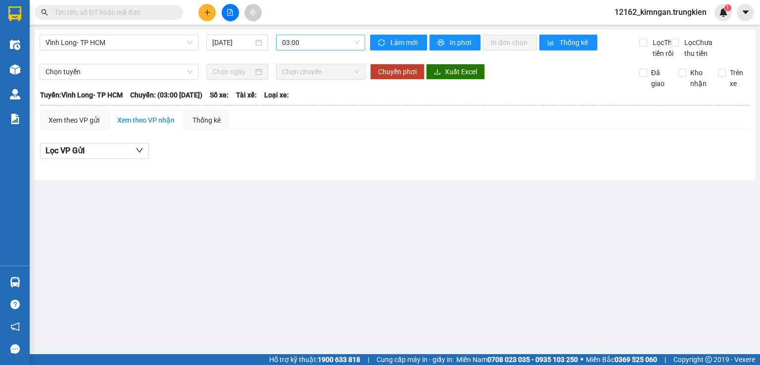
click at [315, 43] on span "03:00" at bounding box center [321, 42] width 78 height 15
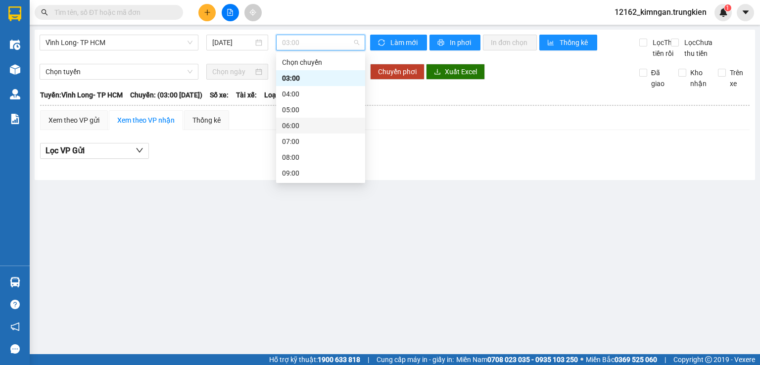
click at [303, 127] on div "06:00" at bounding box center [320, 125] width 77 height 11
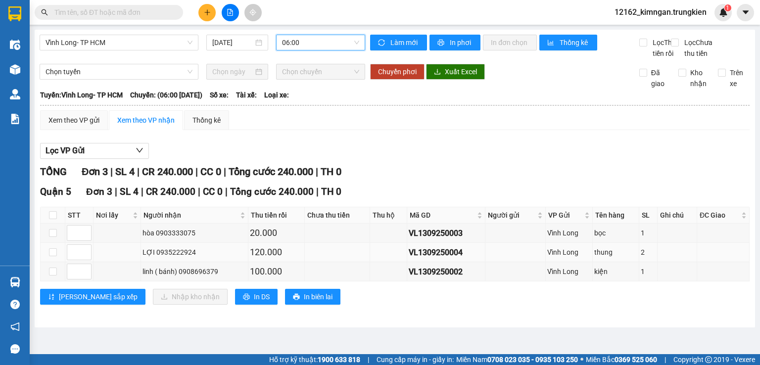
click at [330, 262] on td at bounding box center [337, 252] width 65 height 19
click at [631, 277] on div "kiện" at bounding box center [616, 271] width 44 height 11
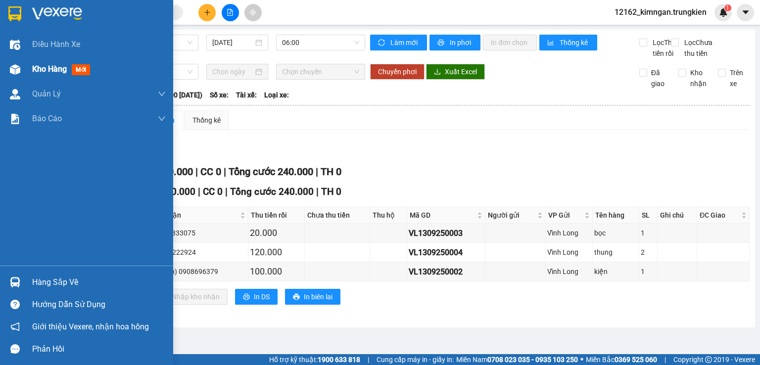
click at [31, 68] on div "Kho hàng mới" at bounding box center [86, 69] width 173 height 25
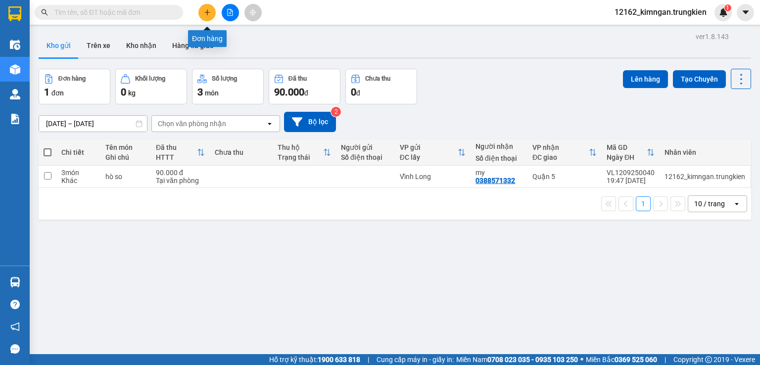
click at [202, 16] on button at bounding box center [206, 12] width 17 height 17
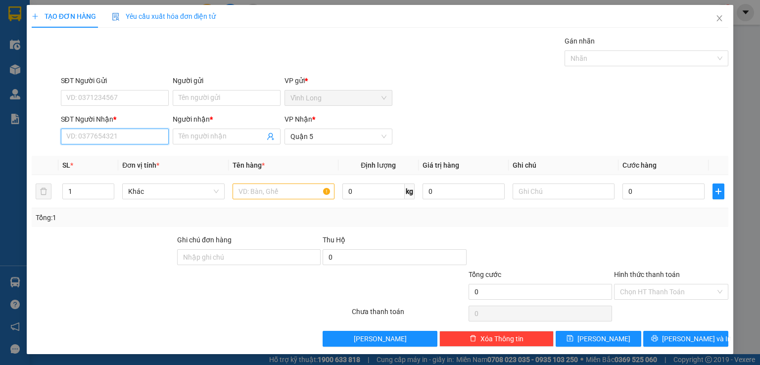
click at [155, 140] on input "SĐT Người Nhận *" at bounding box center [115, 137] width 108 height 16
click at [95, 138] on input "0904457064" at bounding box center [115, 137] width 108 height 16
type input "0904457564"
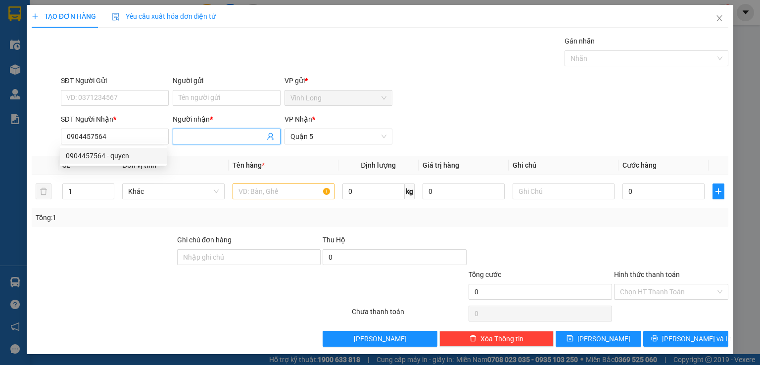
click at [206, 137] on input "Người nhận *" at bounding box center [222, 136] width 86 height 11
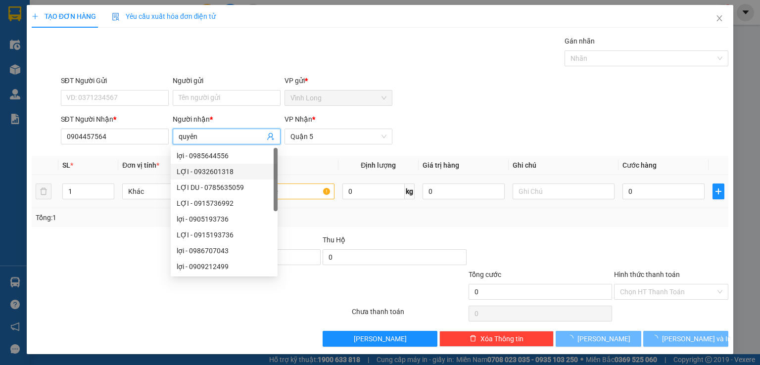
type input "quyên"
click at [296, 190] on input "text" at bounding box center [284, 192] width 102 height 16
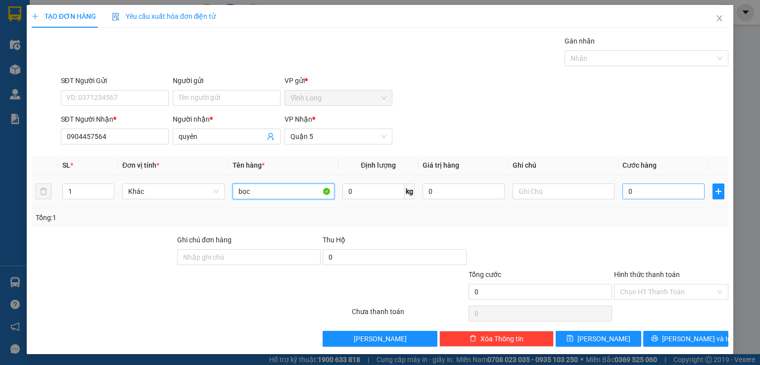
type input "bọc"
click at [639, 187] on input "0" at bounding box center [664, 192] width 82 height 16
type input "2"
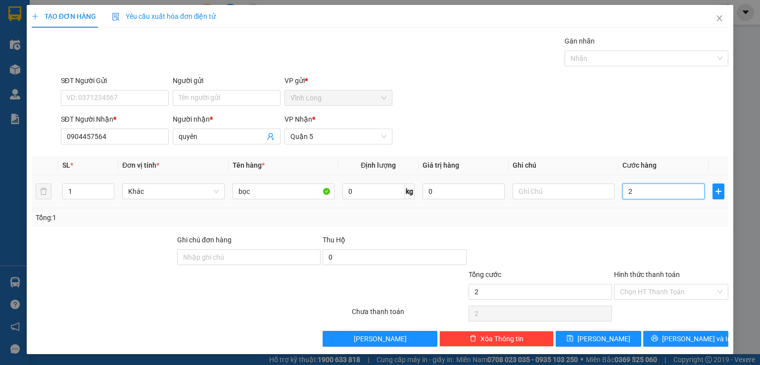
type input "20"
type input "20.000"
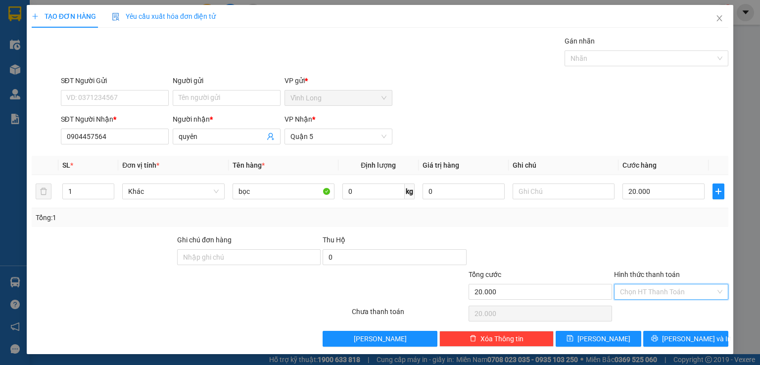
click at [637, 290] on input "Hình thức thanh toán" at bounding box center [668, 292] width 96 height 15
click at [637, 309] on div "Tại văn phòng" at bounding box center [664, 310] width 101 height 11
type input "0"
click at [651, 335] on button "[PERSON_NAME] và In" at bounding box center [686, 339] width 86 height 16
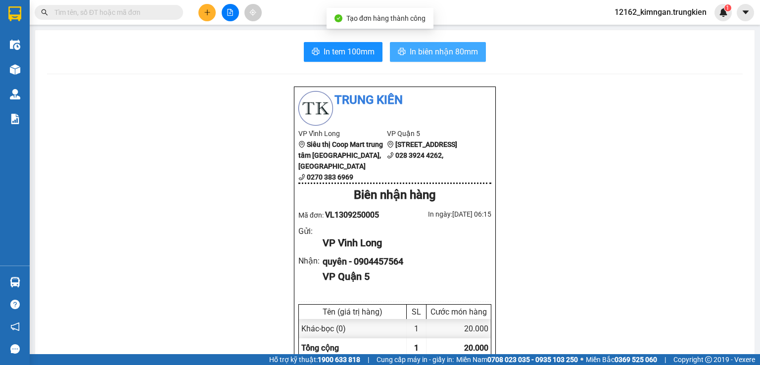
click at [426, 48] on span "In biên nhận 80mm" at bounding box center [444, 52] width 68 height 12
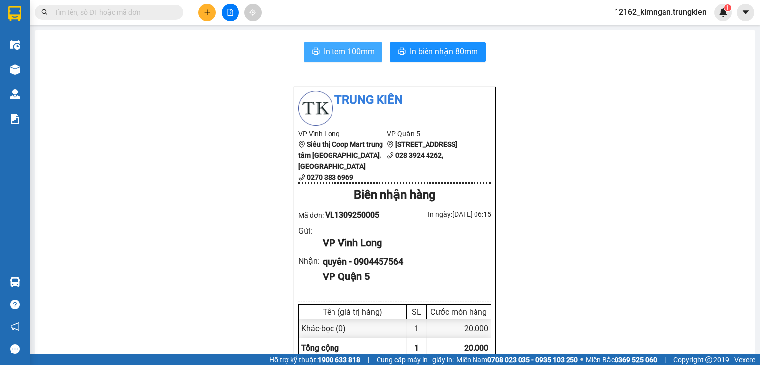
click at [352, 49] on span "In tem 100mm" at bounding box center [349, 52] width 51 height 12
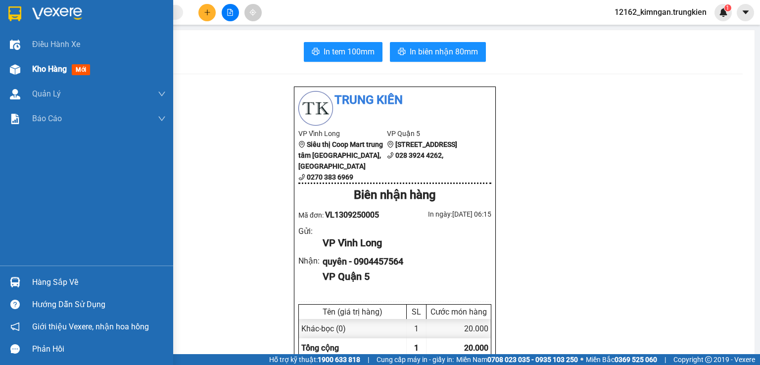
click at [29, 71] on div "Kho hàng mới" at bounding box center [86, 69] width 173 height 25
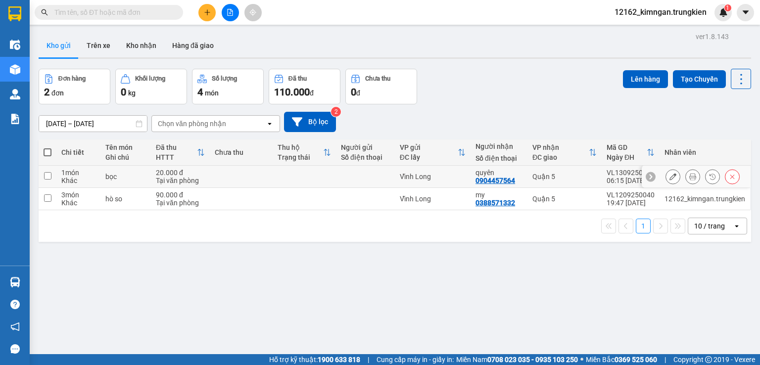
click at [422, 175] on div "Vĩnh Long" at bounding box center [433, 177] width 66 height 8
checkbox input "true"
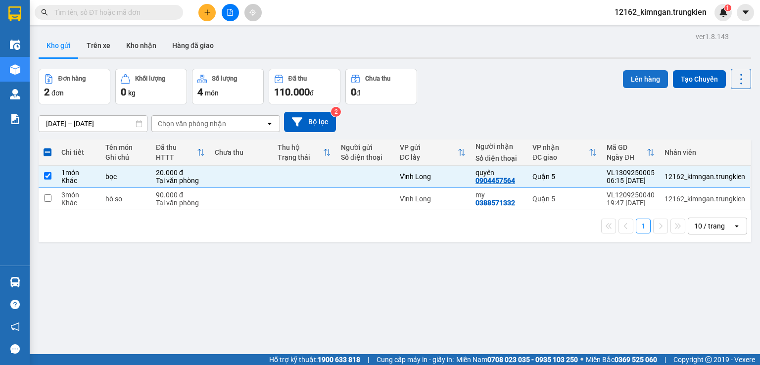
drag, startPoint x: 636, startPoint y: 79, endPoint x: 623, endPoint y: 70, distance: 16.5
click at [636, 79] on button "Lên hàng" at bounding box center [645, 79] width 45 height 18
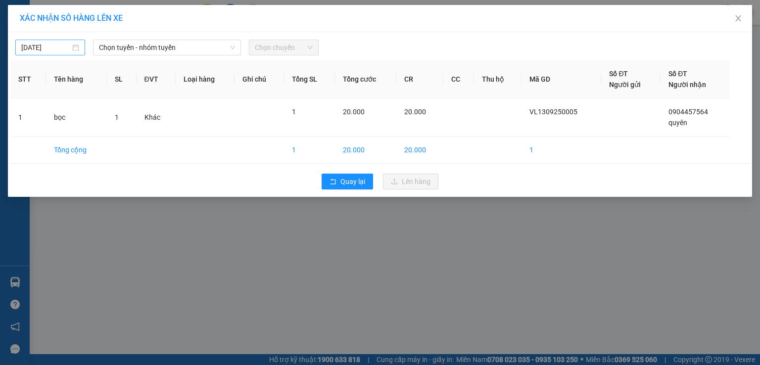
click at [60, 46] on input "12/09/2025" at bounding box center [45, 47] width 49 height 11
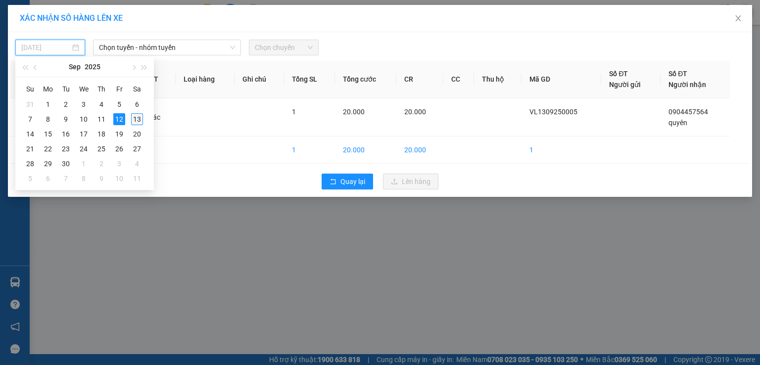
click at [137, 119] on div "13" at bounding box center [137, 119] width 12 height 12
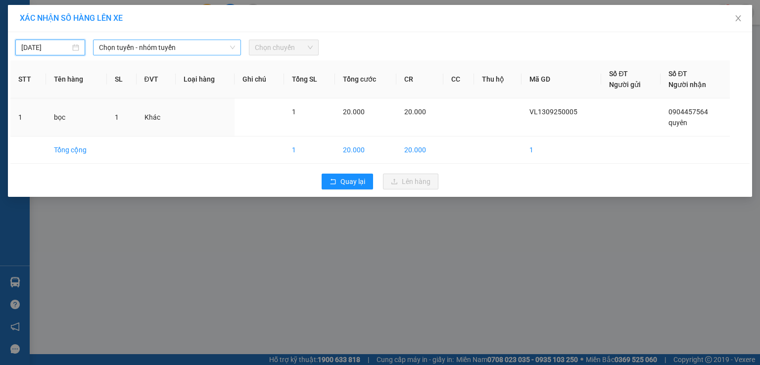
type input "[DATE]"
click at [139, 47] on span "Chọn tuyến - nhóm tuyến" at bounding box center [167, 47] width 136 height 15
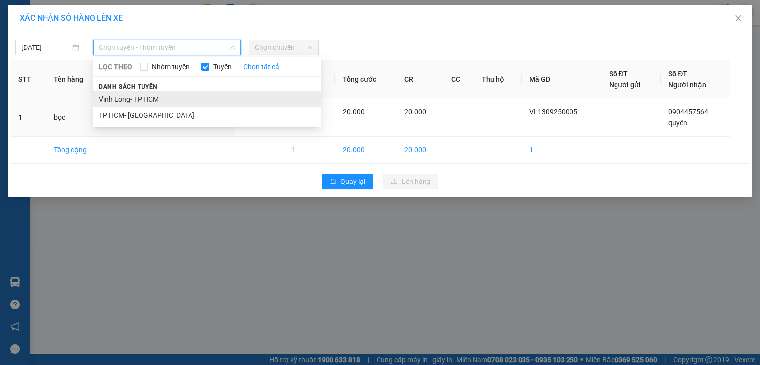
click at [143, 103] on li "Vĩnh Long- TP HCM" at bounding box center [207, 100] width 228 height 16
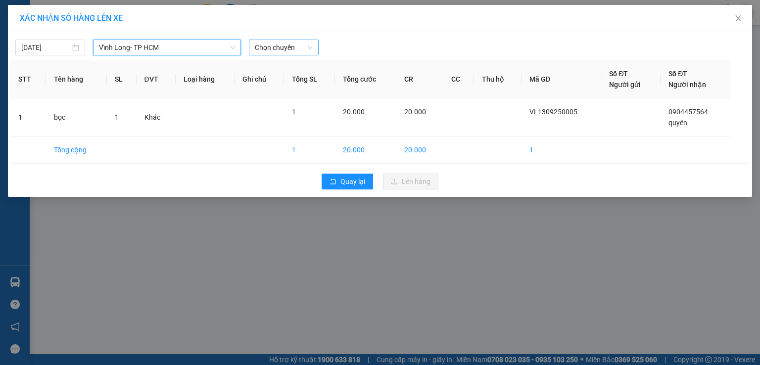
click at [275, 47] on span "Chọn chuyến" at bounding box center [284, 47] width 58 height 15
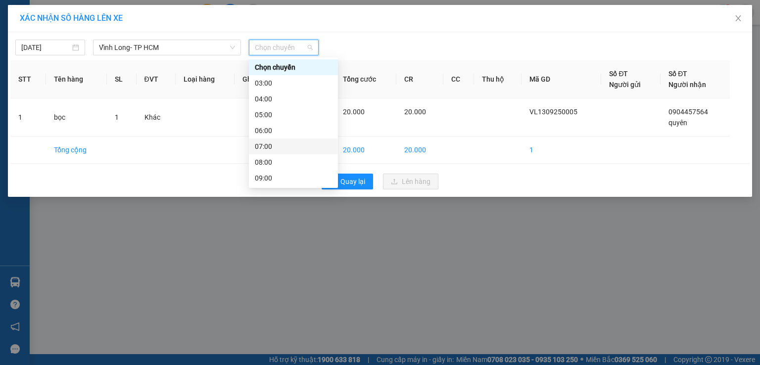
click at [277, 146] on div "07:00" at bounding box center [293, 146] width 77 height 11
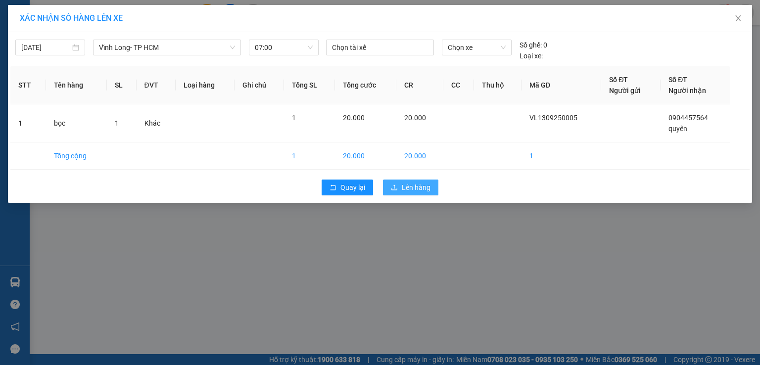
click at [404, 185] on span "Lên hàng" at bounding box center [416, 187] width 29 height 11
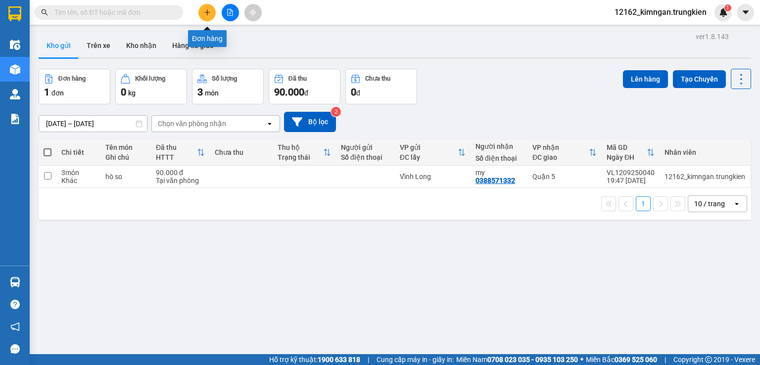
click at [206, 12] on icon "plus" at bounding box center [207, 12] width 7 height 7
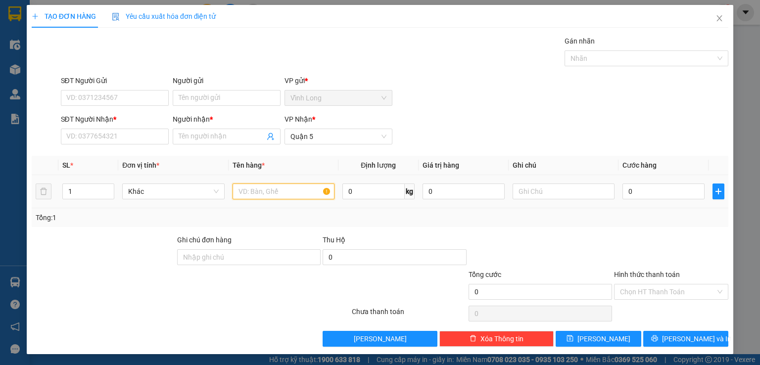
click at [263, 192] on input "text" at bounding box center [284, 192] width 102 height 16
type input "thùng"
click at [645, 191] on input "0" at bounding box center [664, 192] width 82 height 16
type input "3"
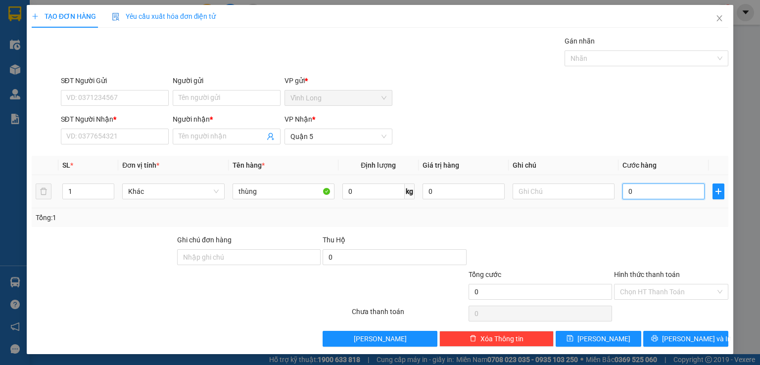
type input "3"
type input "30"
type input "30.000"
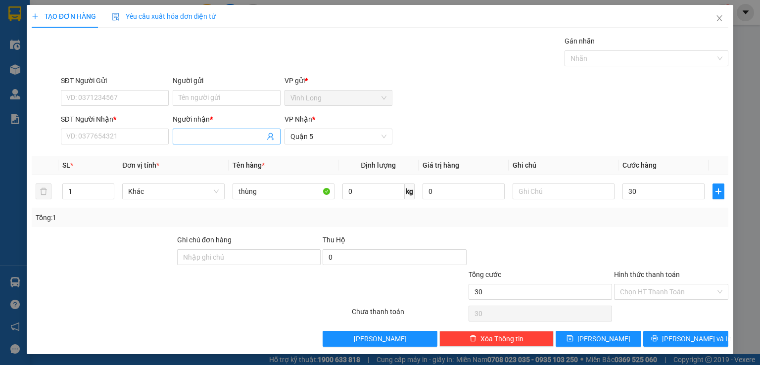
type input "30.000"
click at [190, 136] on input "Người nhận *" at bounding box center [222, 136] width 86 height 11
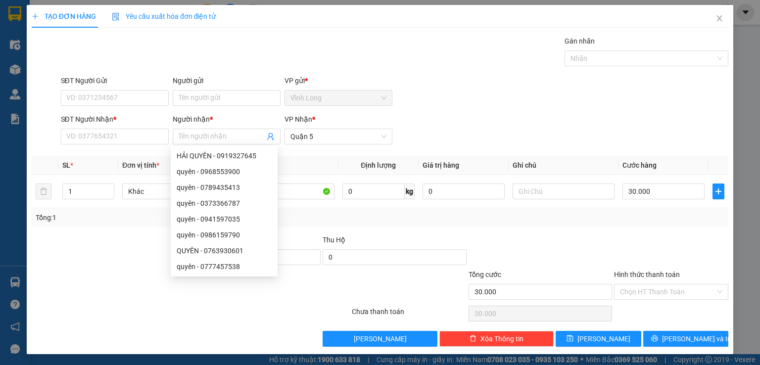
click at [75, 127] on div "SĐT Người Nhận *" at bounding box center [115, 121] width 108 height 15
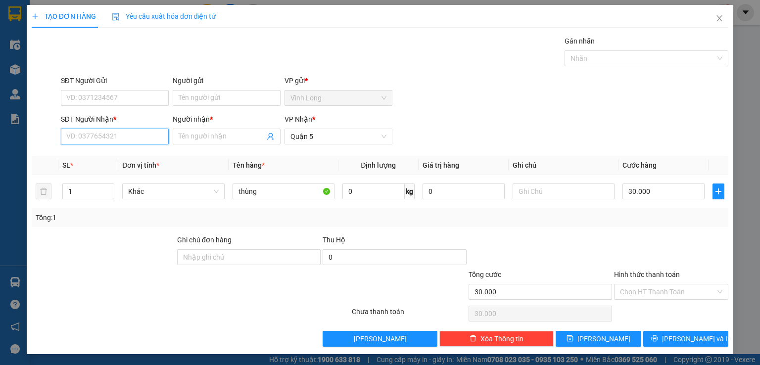
click at [82, 141] on input "SĐT Người Nhận *" at bounding box center [115, 137] width 108 height 16
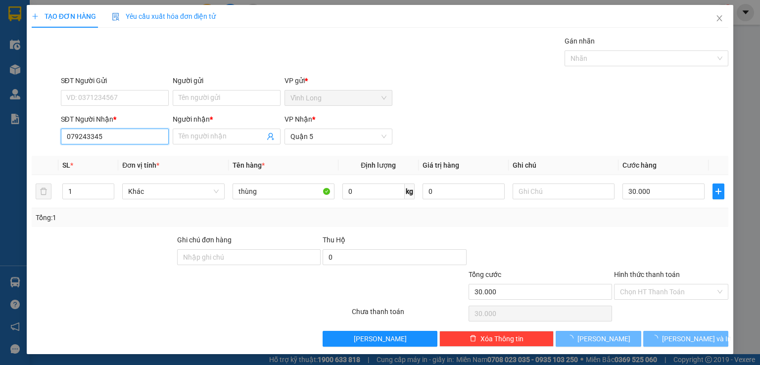
type input "0792433456"
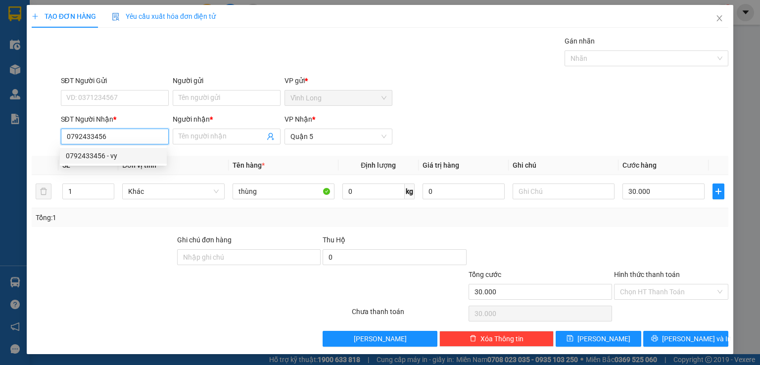
click at [125, 157] on div "0792433456 - vy" at bounding box center [113, 155] width 95 height 11
type input "vy"
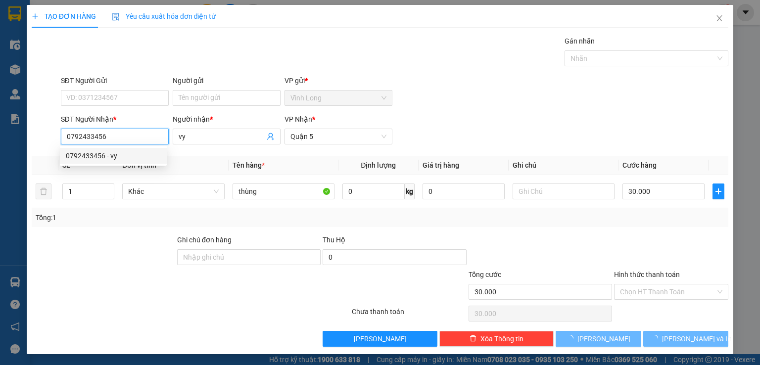
type input "40.000"
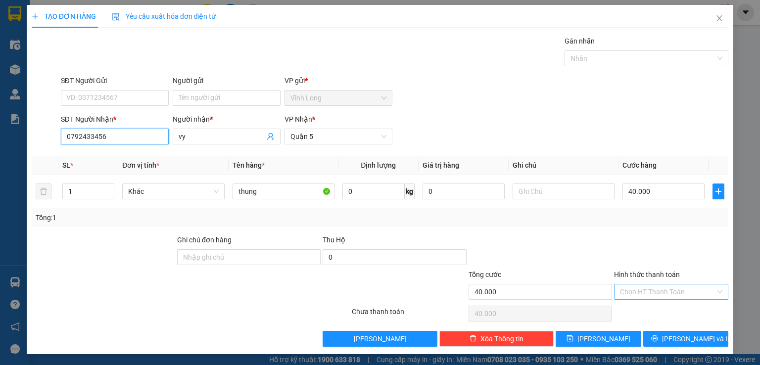
type input "0792433456"
click at [633, 288] on input "Hình thức thanh toán" at bounding box center [668, 292] width 96 height 15
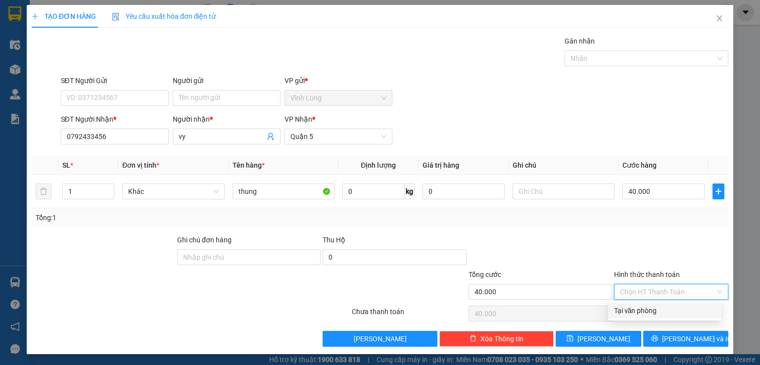
click at [638, 311] on div "Tại văn phòng" at bounding box center [664, 310] width 101 height 11
type input "0"
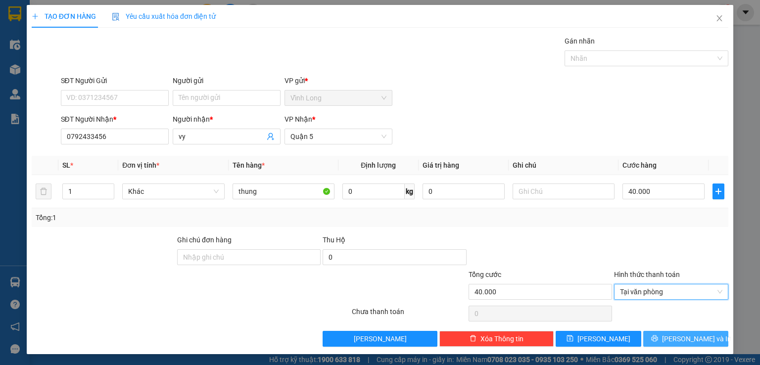
click at [656, 339] on button "[PERSON_NAME] và In" at bounding box center [686, 339] width 86 height 16
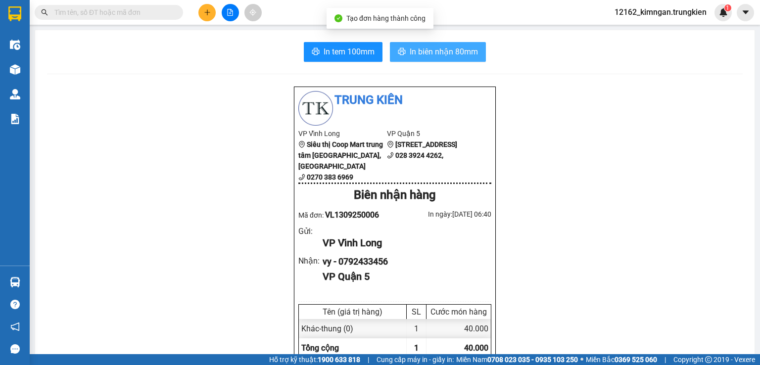
click at [410, 52] on span "In biên nhận 80mm" at bounding box center [444, 52] width 68 height 12
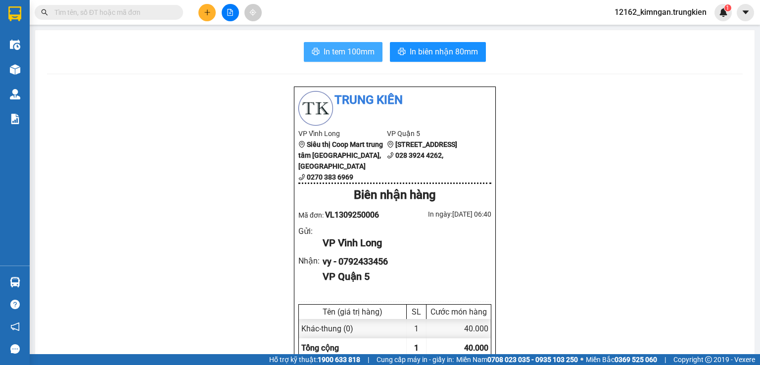
click at [340, 49] on span "In tem 100mm" at bounding box center [349, 52] width 51 height 12
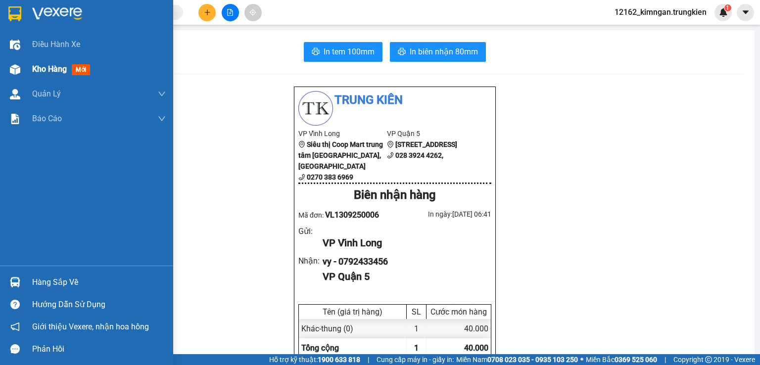
click at [50, 73] on span "Kho hàng" at bounding box center [49, 68] width 35 height 9
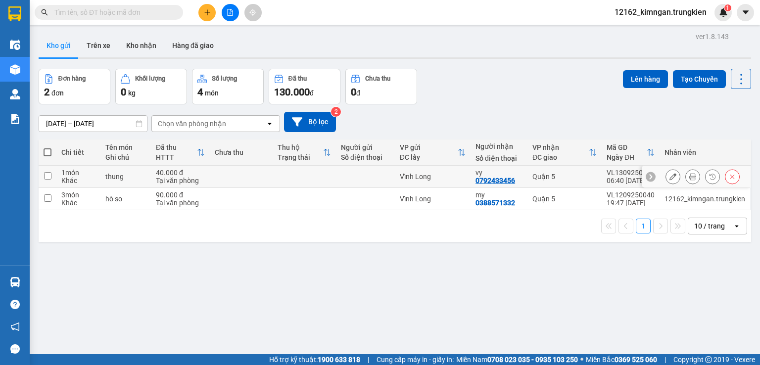
click at [448, 182] on td "Vĩnh Long" at bounding box center [433, 177] width 76 height 22
checkbox input "true"
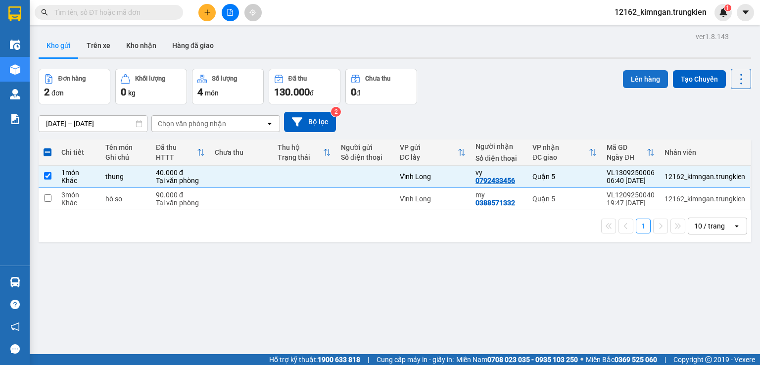
click at [635, 71] on button "Lên hàng" at bounding box center [645, 79] width 45 height 18
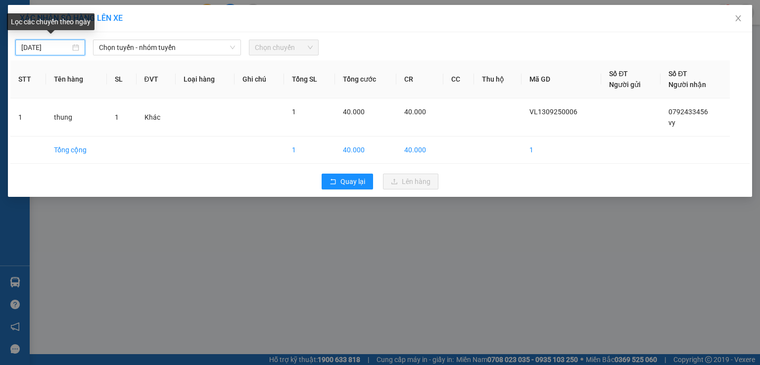
click at [51, 51] on input "12/09/2025" at bounding box center [45, 47] width 49 height 11
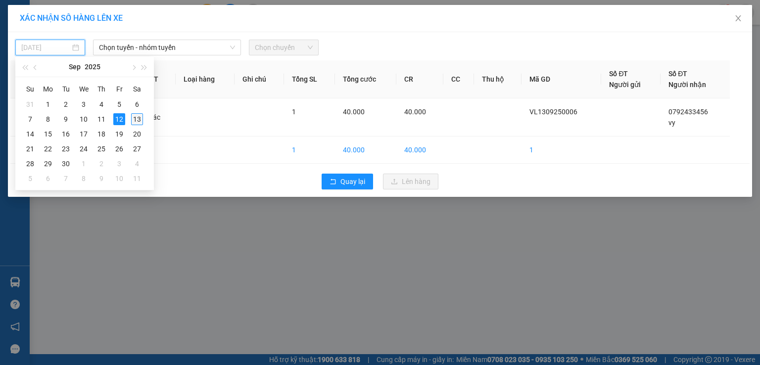
click at [140, 119] on div "13" at bounding box center [137, 119] width 12 height 12
type input "[DATE]"
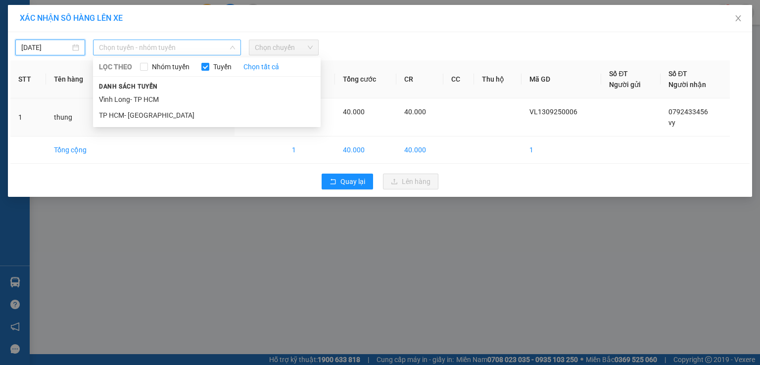
click at [132, 44] on span "Chọn tuyến - nhóm tuyến" at bounding box center [167, 47] width 136 height 15
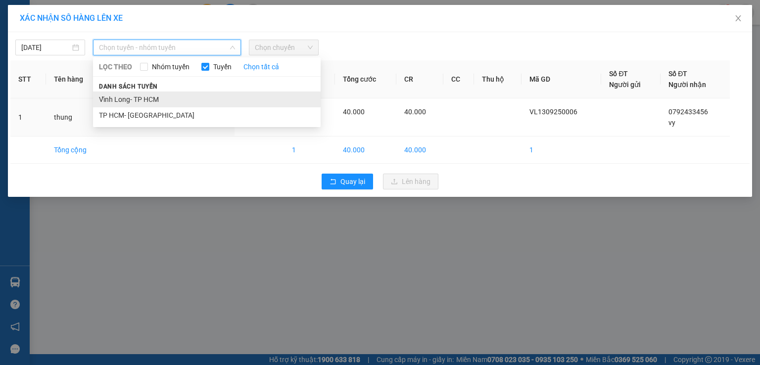
drag, startPoint x: 141, startPoint y: 99, endPoint x: 220, endPoint y: 62, distance: 87.4
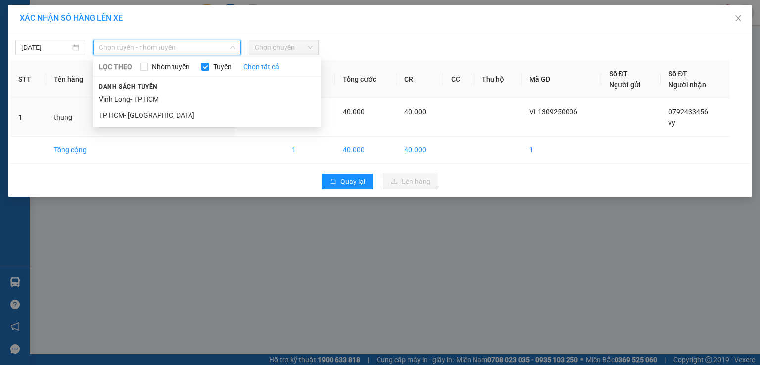
click at [141, 98] on li "Vĩnh Long- TP HCM" at bounding box center [207, 100] width 228 height 16
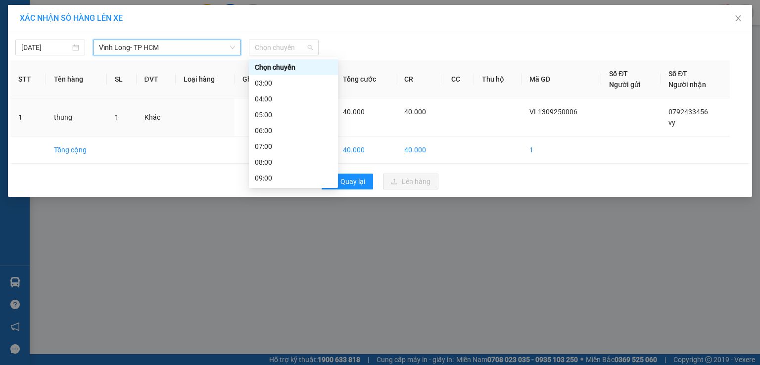
drag, startPoint x: 263, startPoint y: 46, endPoint x: 270, endPoint y: 72, distance: 26.8
click at [263, 46] on span "Chọn chuyến" at bounding box center [284, 47] width 58 height 15
click at [270, 145] on div "07:00" at bounding box center [293, 146] width 77 height 11
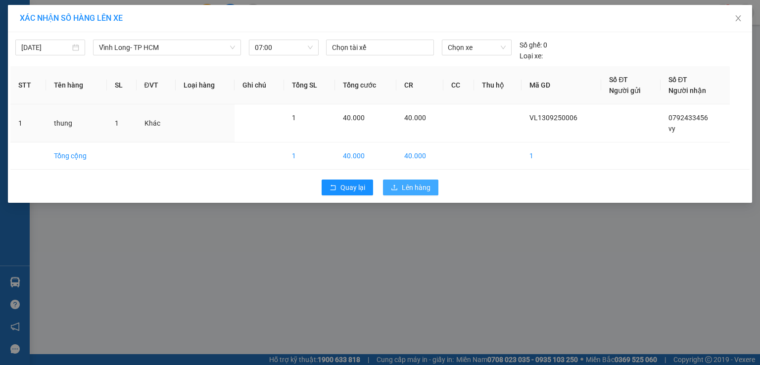
drag, startPoint x: 420, startPoint y: 185, endPoint x: 408, endPoint y: 171, distance: 17.9
click at [420, 185] on span "Lên hàng" at bounding box center [416, 187] width 29 height 11
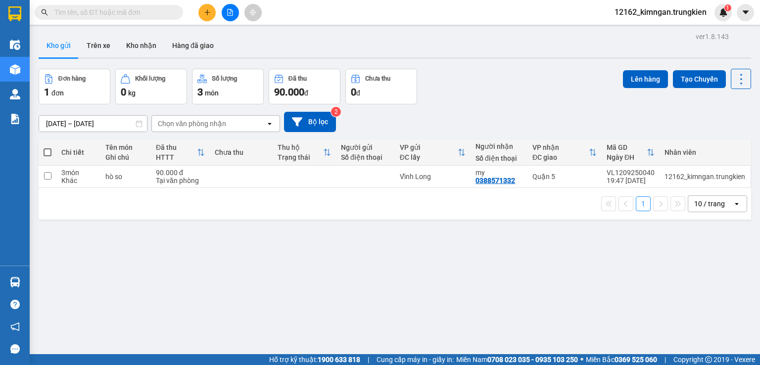
click at [95, 9] on input "text" at bounding box center [112, 12] width 117 height 11
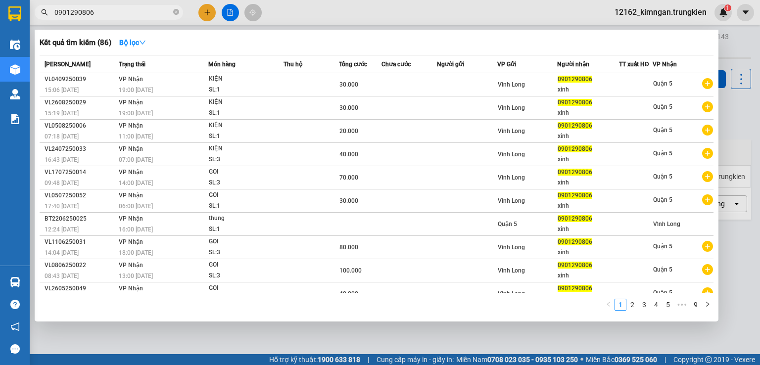
type input "0901290806"
click at [205, 16] on div at bounding box center [380, 182] width 760 height 365
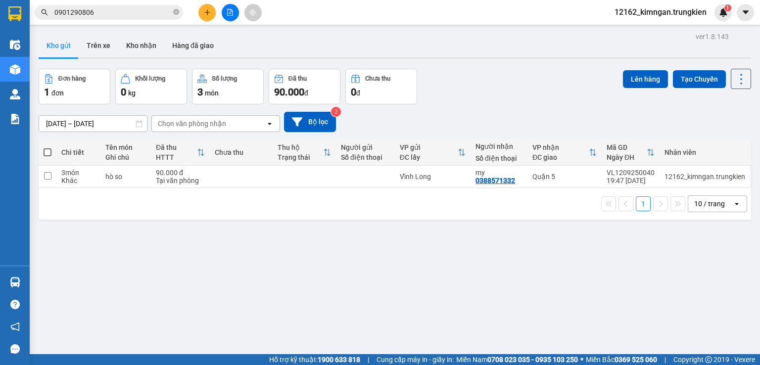
click at [206, 17] on button at bounding box center [206, 12] width 17 height 17
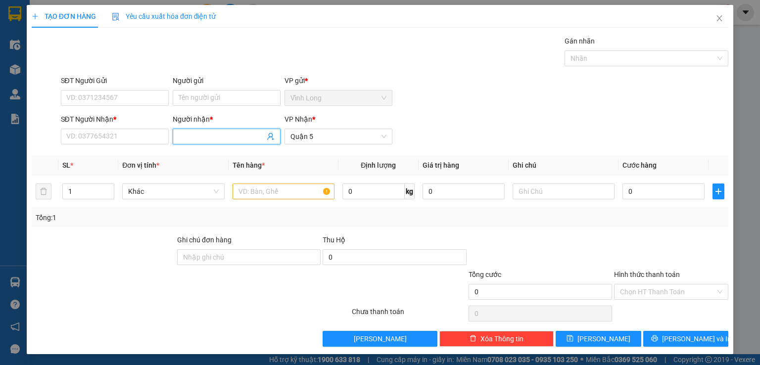
click at [192, 137] on input "Người nhận *" at bounding box center [222, 136] width 86 height 11
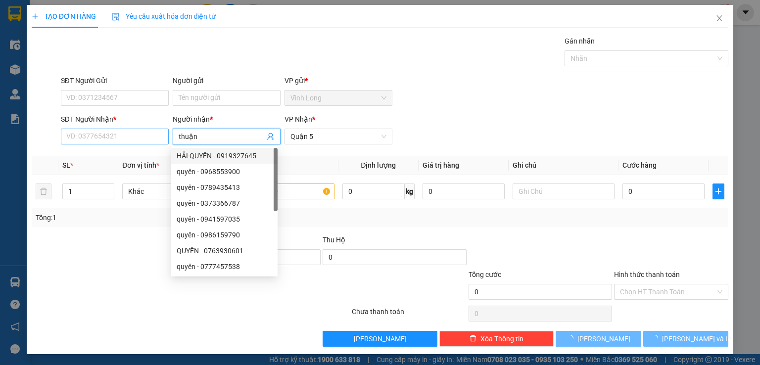
type input "thuận"
click at [111, 137] on input "SĐT Người Nhận *" at bounding box center [115, 137] width 108 height 16
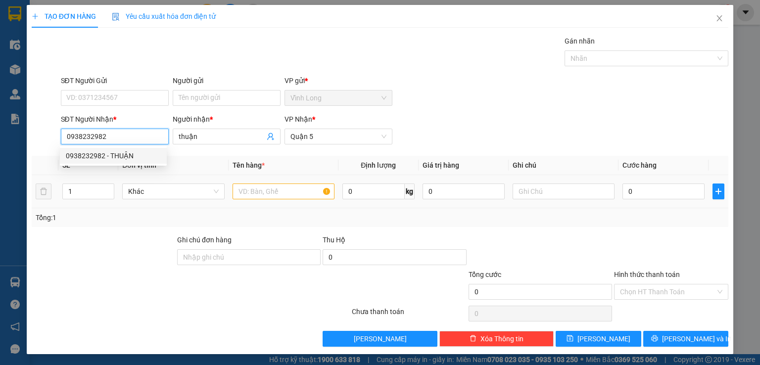
type input "0938232982"
click at [268, 189] on input "text" at bounding box center [284, 192] width 102 height 16
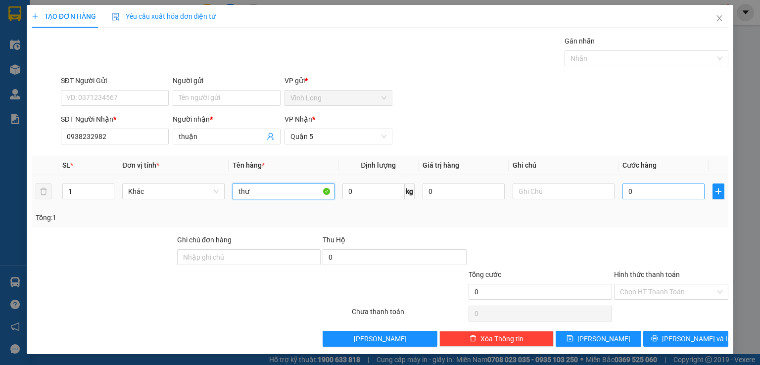
type input "thư"
click at [643, 192] on input "0" at bounding box center [664, 192] width 82 height 16
type input "2"
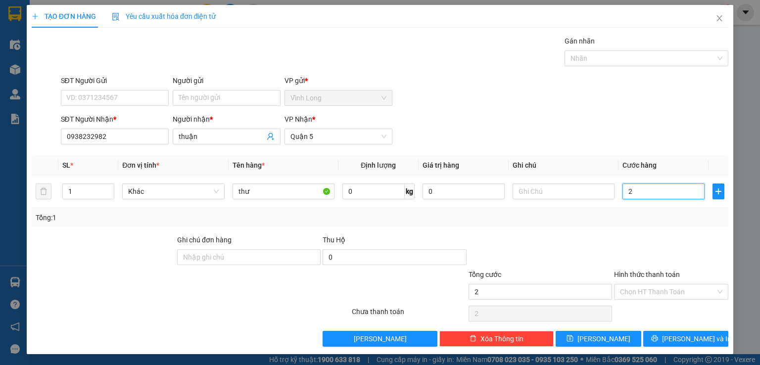
type input "20"
type input "20.000"
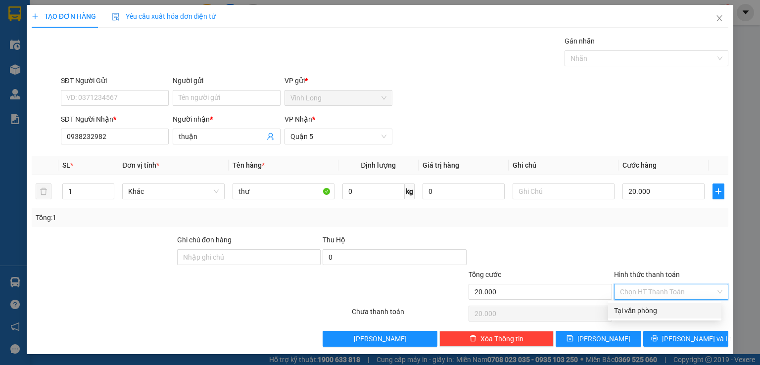
click at [633, 287] on input "Hình thức thanh toán" at bounding box center [668, 292] width 96 height 15
click at [647, 310] on div "Tại văn phòng" at bounding box center [664, 310] width 101 height 11
type input "0"
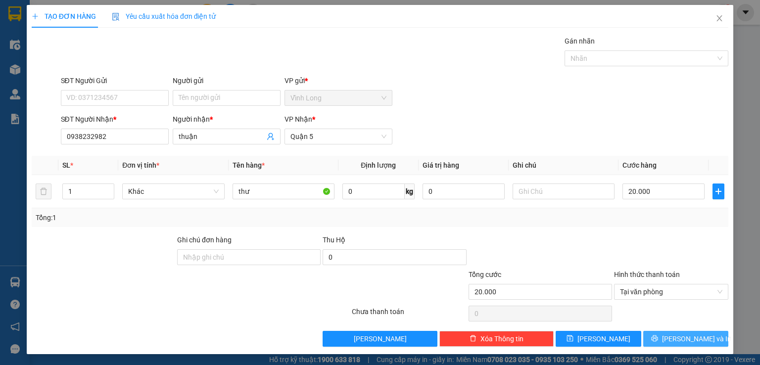
click at [656, 335] on button "[PERSON_NAME] và In" at bounding box center [686, 339] width 86 height 16
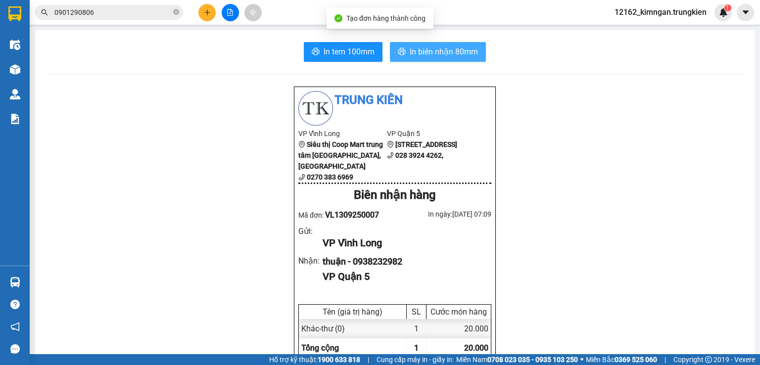
click at [438, 52] on span "In biên nhận 80mm" at bounding box center [444, 52] width 68 height 12
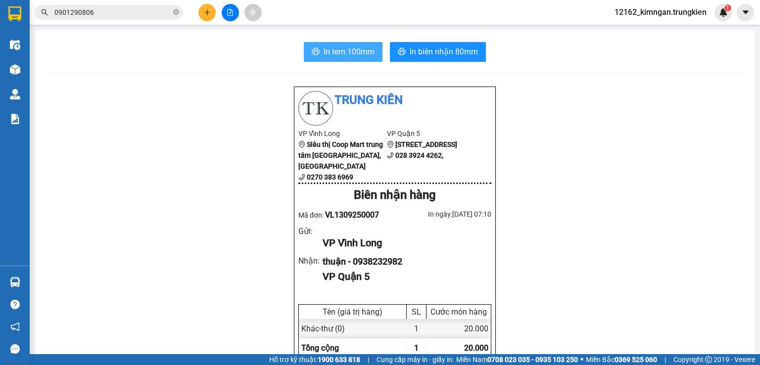
click at [340, 51] on span "In tem 100mm" at bounding box center [349, 52] width 51 height 12
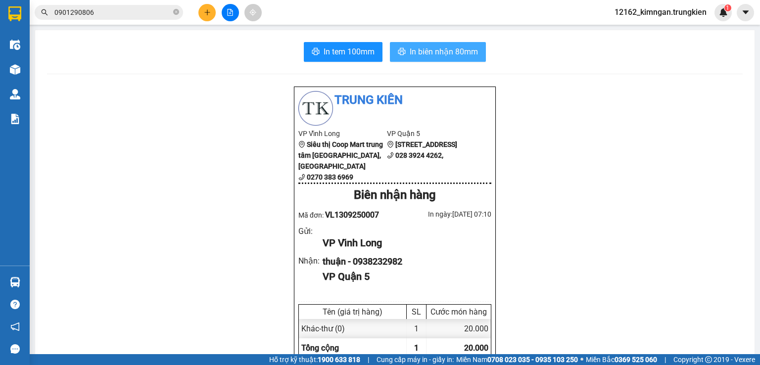
click at [432, 53] on span "In biên nhận 80mm" at bounding box center [444, 52] width 68 height 12
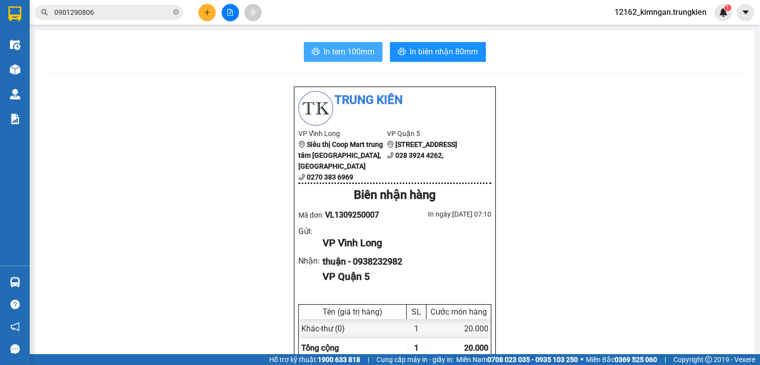
click at [354, 48] on span "In tem 100mm" at bounding box center [349, 52] width 51 height 12
click at [208, 6] on button at bounding box center [206, 12] width 17 height 17
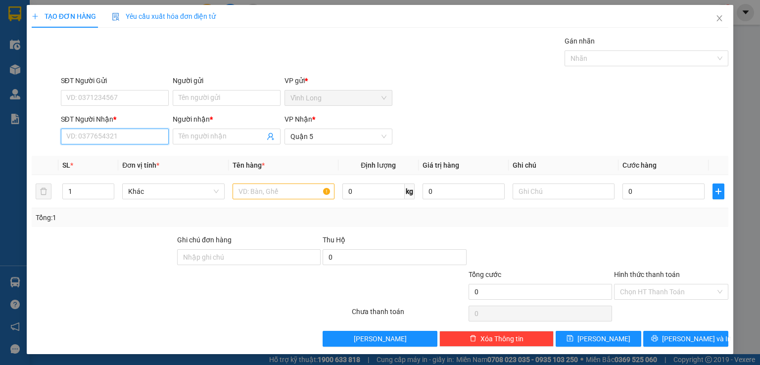
click at [144, 139] on input "SĐT Người Nhận *" at bounding box center [115, 137] width 108 height 16
type input "0987963053"
click at [97, 159] on div "0987963053 - dũng" at bounding box center [113, 155] width 95 height 11
type input "dũng"
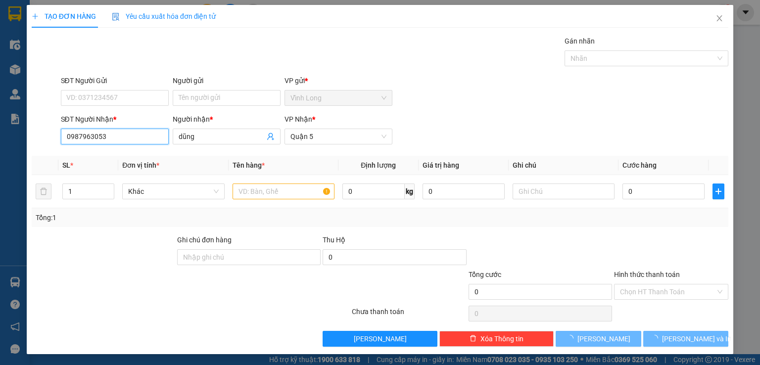
type input "110.000"
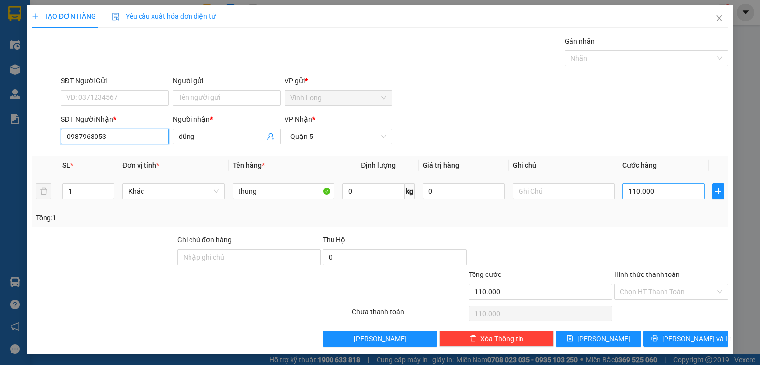
type input "0987963053"
click at [655, 188] on input "110.000" at bounding box center [664, 192] width 82 height 16
type input "0"
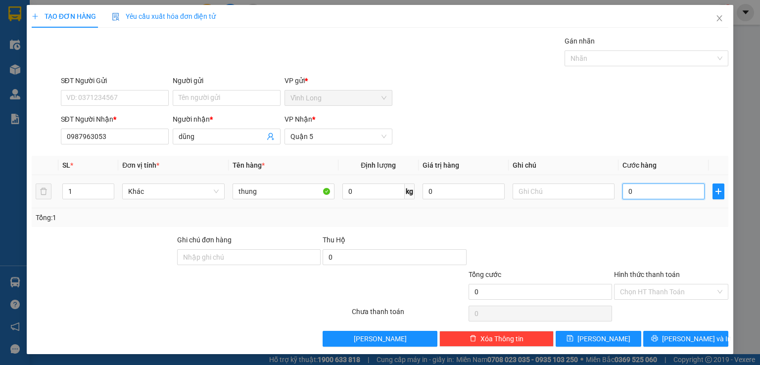
type input "3"
type input "03"
type input "30"
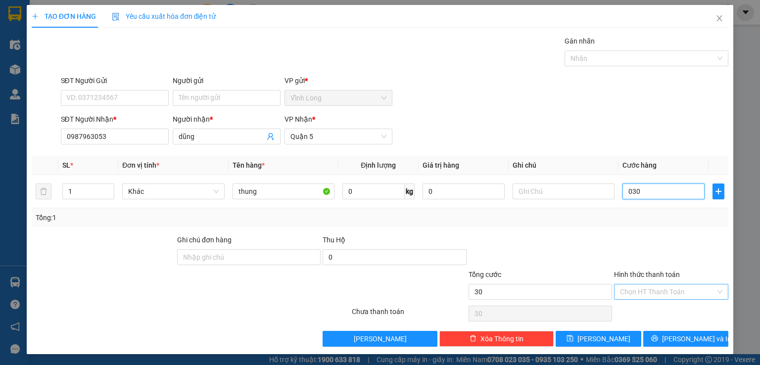
type input "030"
type input "30.000"
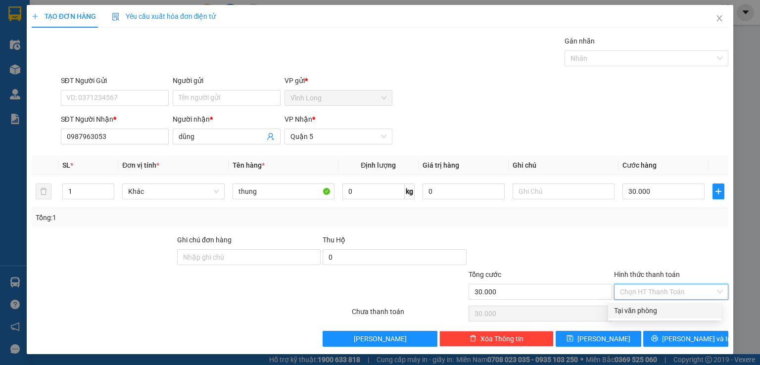
click at [687, 294] on input "Hình thức thanh toán" at bounding box center [668, 292] width 96 height 15
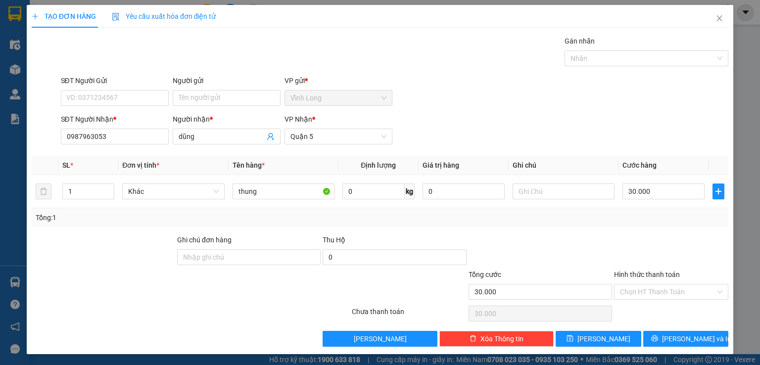
click at [672, 319] on div "Transit Pickup Surcharge Ids Transit Deliver Surcharge Ids Transit Deliver Surc…" at bounding box center [380, 191] width 697 height 311
click at [649, 291] on input "Hình thức thanh toán" at bounding box center [668, 292] width 96 height 15
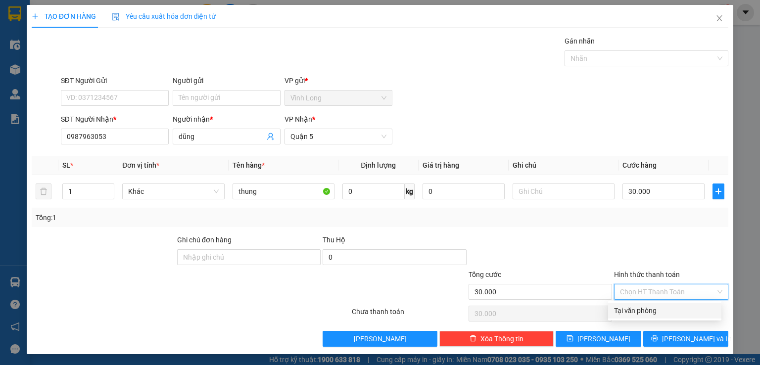
click at [647, 311] on div "Tại văn phòng" at bounding box center [664, 310] width 101 height 11
type input "0"
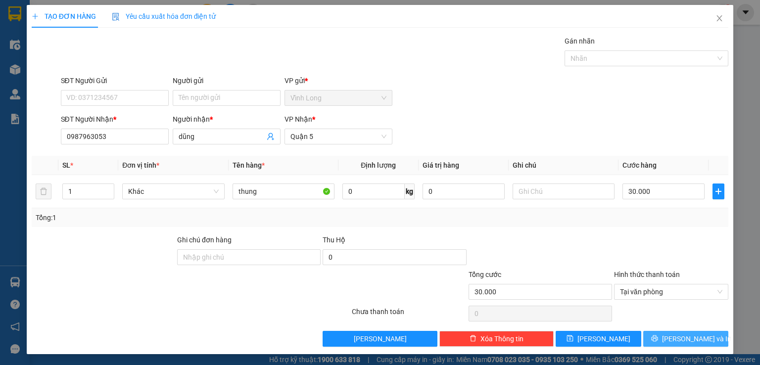
click at [658, 338] on icon "printer" at bounding box center [654, 339] width 6 height 6
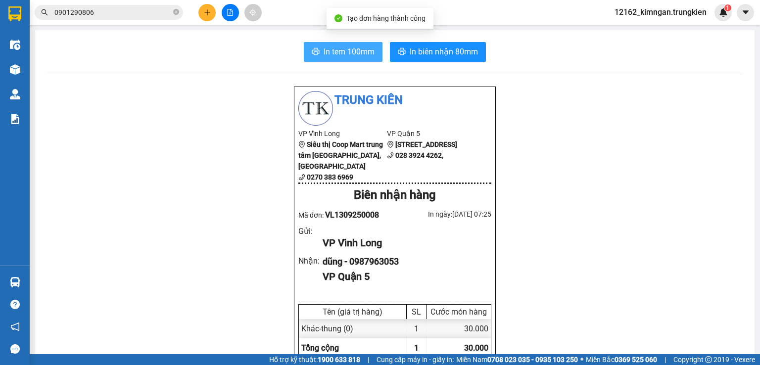
click at [341, 59] on button "In tem 100mm" at bounding box center [343, 52] width 79 height 20
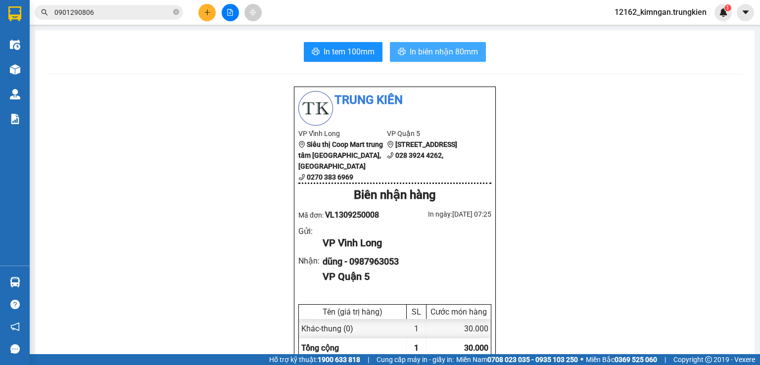
click at [410, 53] on span "In biên nhận 80mm" at bounding box center [444, 52] width 68 height 12
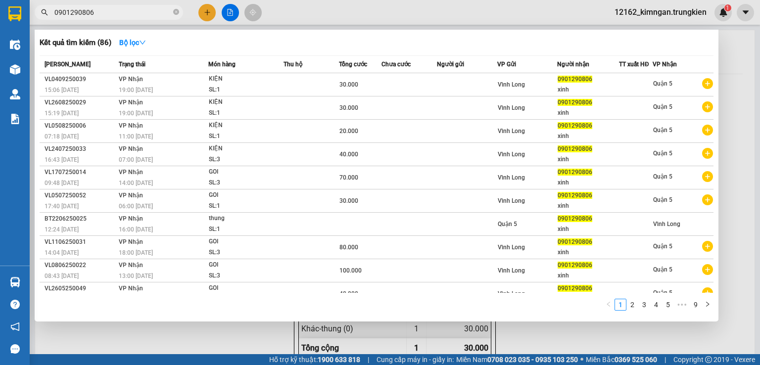
click at [145, 9] on input "0901290806" at bounding box center [112, 12] width 117 height 11
click at [208, 12] on div at bounding box center [380, 182] width 760 height 365
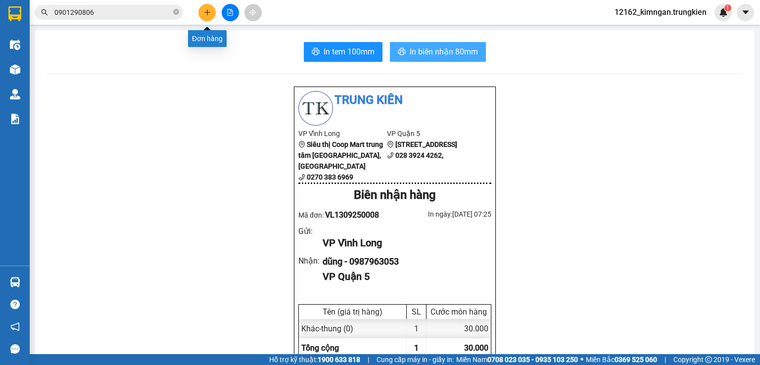
click at [208, 15] on icon "plus" at bounding box center [207, 12] width 7 height 7
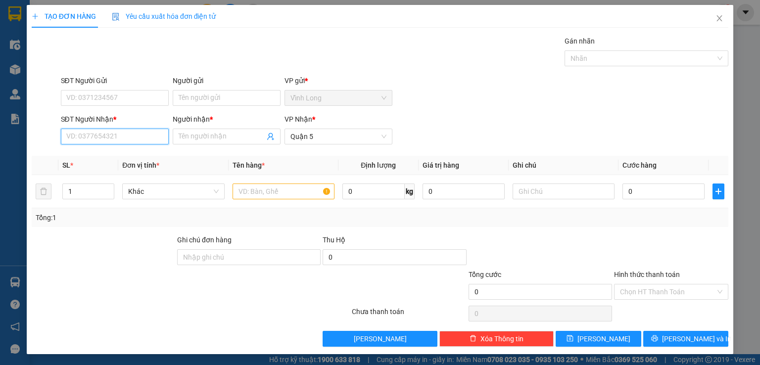
click at [136, 131] on input "SĐT Người Nhận *" at bounding box center [115, 137] width 108 height 16
type input "0903695233"
click at [123, 153] on div "0903695233 - [GEOGRAPHIC_DATA]" at bounding box center [121, 155] width 111 height 11
type input "phú cường"
type input "40.000"
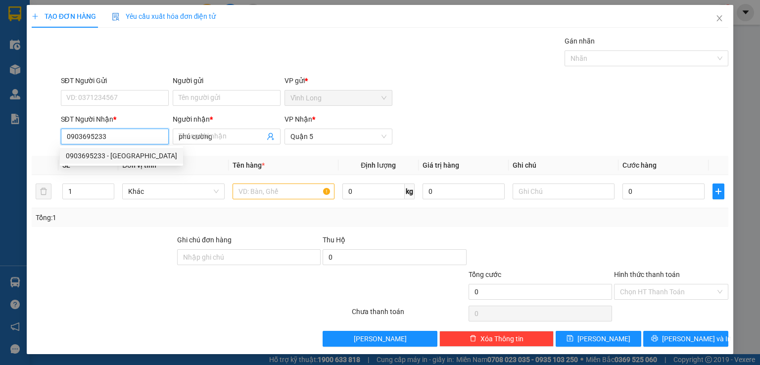
type input "40.000"
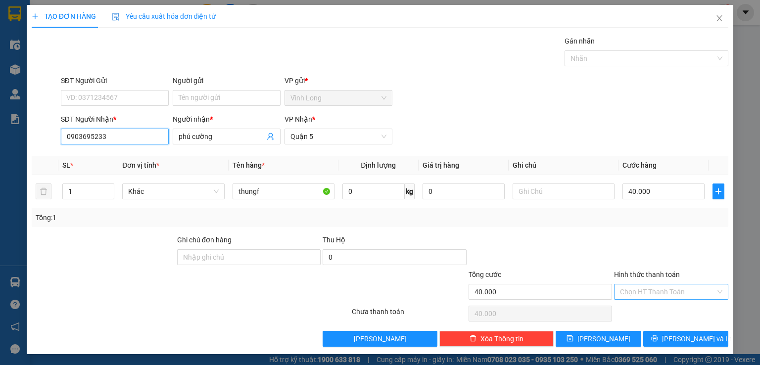
type input "0903695233"
click at [653, 293] on input "Hình thức thanh toán" at bounding box center [668, 292] width 96 height 15
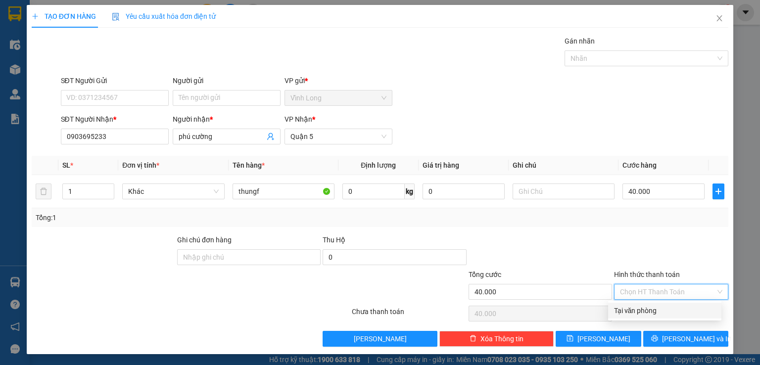
click at [649, 307] on div "Tại văn phòng" at bounding box center [664, 310] width 101 height 11
type input "0"
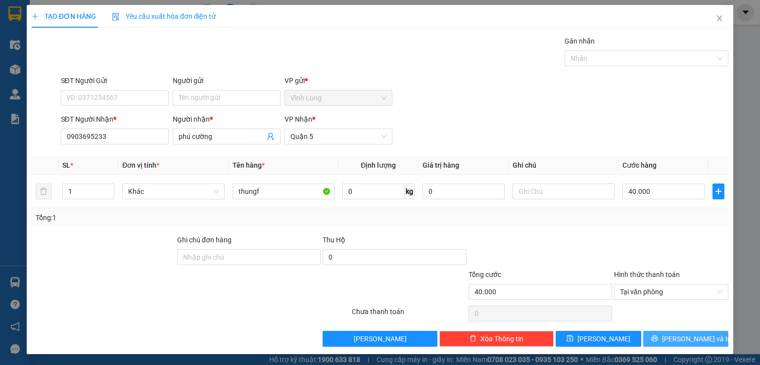
click at [659, 340] on button "[PERSON_NAME] và In" at bounding box center [686, 339] width 86 height 16
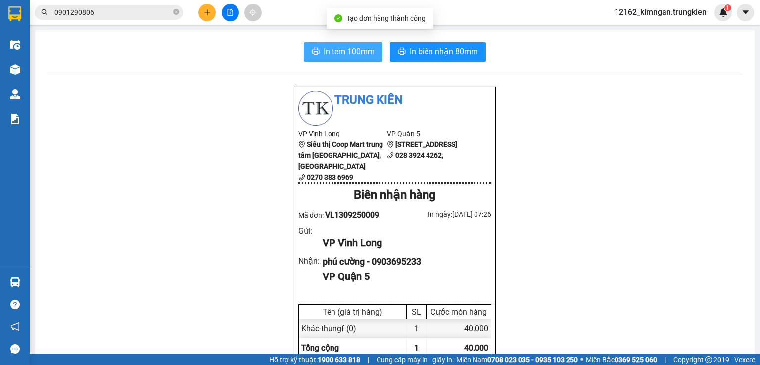
click at [354, 48] on span "In tem 100mm" at bounding box center [349, 52] width 51 height 12
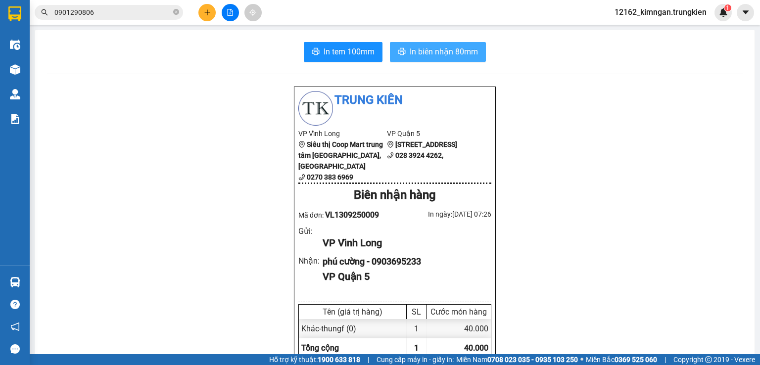
click at [411, 52] on span "In biên nhận 80mm" at bounding box center [444, 52] width 68 height 12
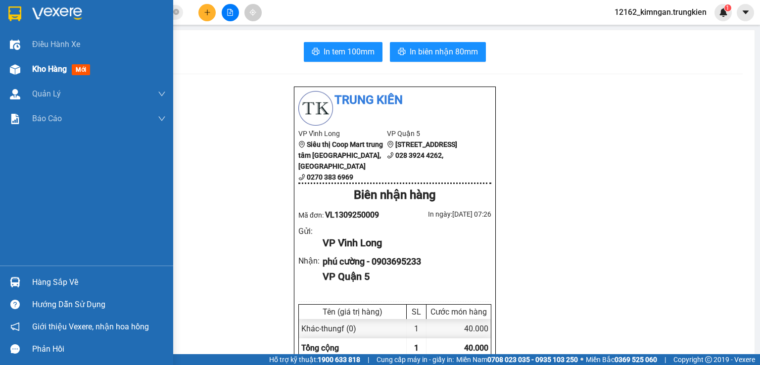
click at [35, 74] on div "Kho hàng mới" at bounding box center [63, 69] width 62 height 12
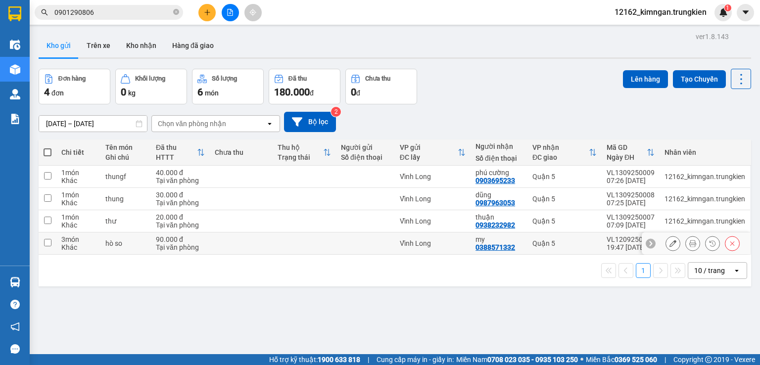
click at [297, 246] on td at bounding box center [304, 244] width 63 height 22
checkbox input "true"
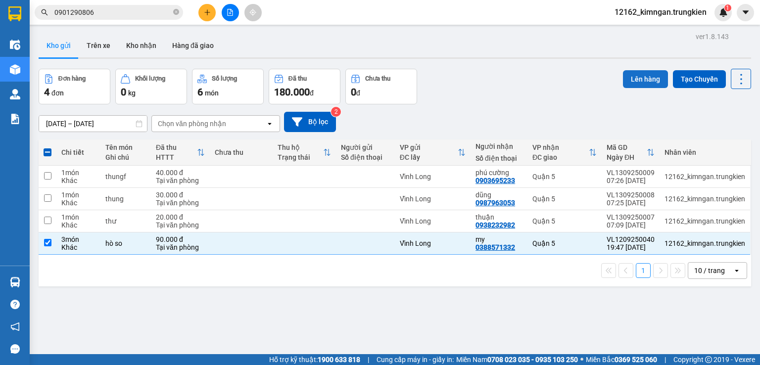
click at [639, 76] on button "Lên hàng" at bounding box center [645, 79] width 45 height 18
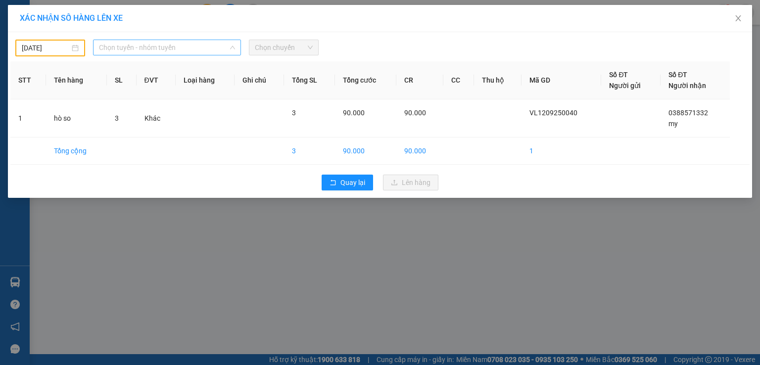
click at [125, 48] on span "Chọn tuyến - nhóm tuyến" at bounding box center [167, 47] width 136 height 15
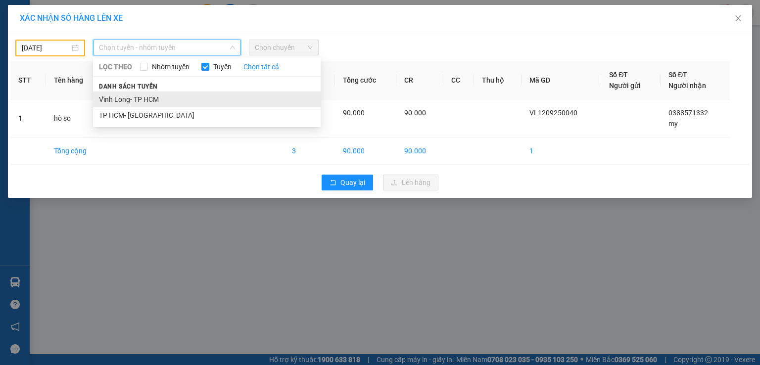
click at [133, 97] on li "Vĩnh Long- TP HCM" at bounding box center [207, 100] width 228 height 16
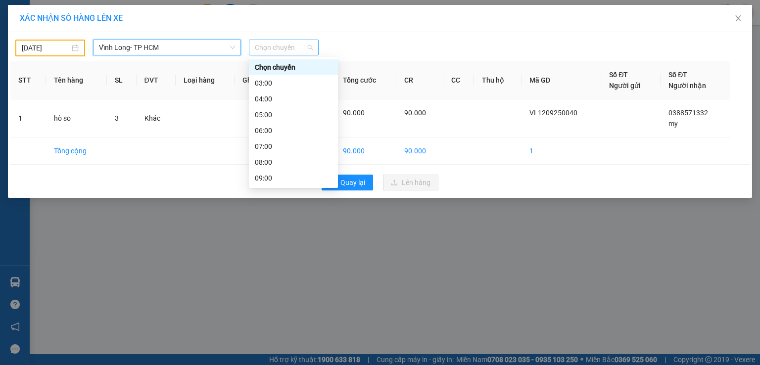
click at [287, 51] on span "Chọn chuyến" at bounding box center [284, 47] width 58 height 15
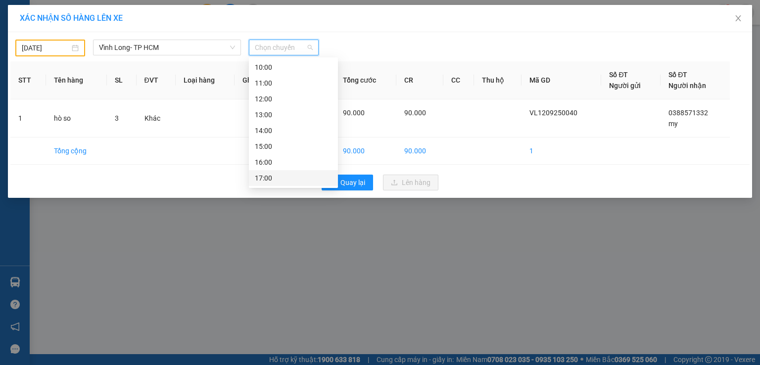
click at [274, 177] on div "17:00" at bounding box center [293, 178] width 77 height 11
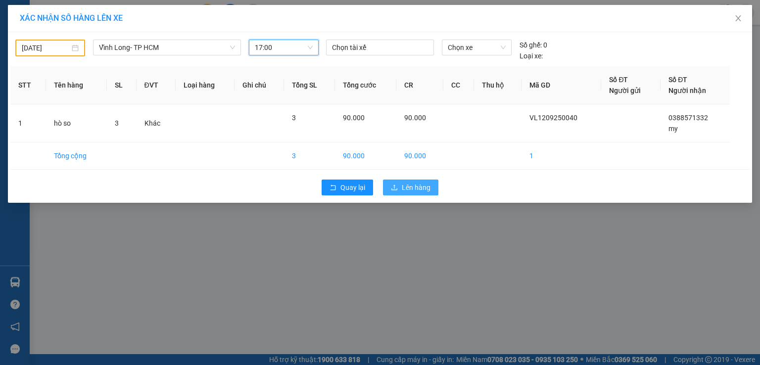
click at [426, 190] on span "Lên hàng" at bounding box center [416, 187] width 29 height 11
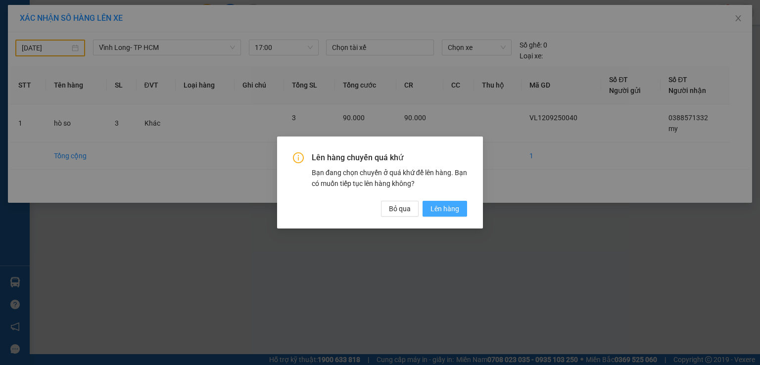
click at [433, 212] on span "Lên hàng" at bounding box center [445, 208] width 29 height 11
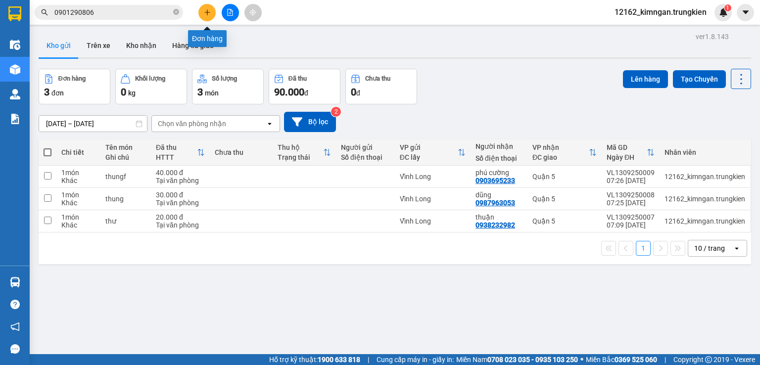
click at [212, 16] on button at bounding box center [206, 12] width 17 height 17
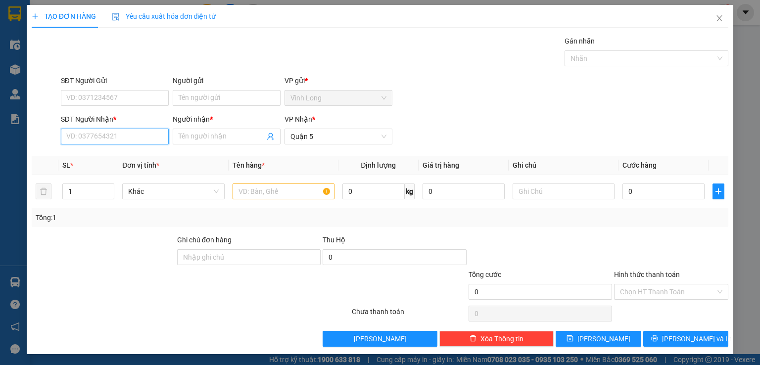
click at [137, 137] on input "SĐT Người Nhận *" at bounding box center [115, 137] width 108 height 16
click at [113, 171] on div "0946001631 - trúc" at bounding box center [113, 171] width 95 height 11
type input "0946001631"
type input "trúc"
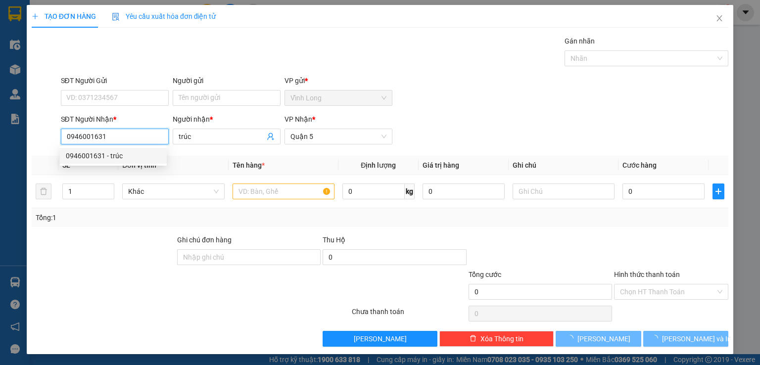
type input "30.000"
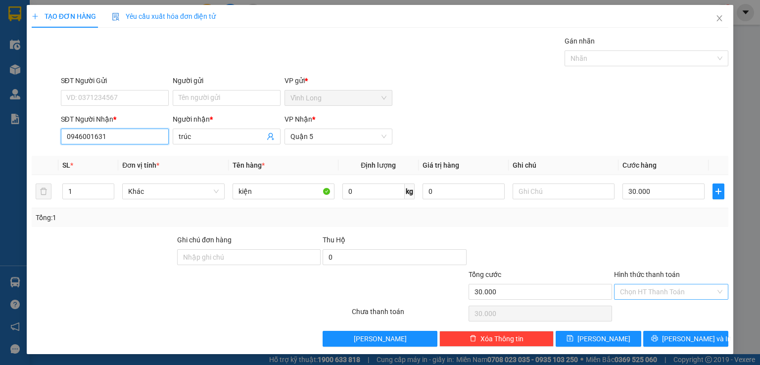
type input "0946001631"
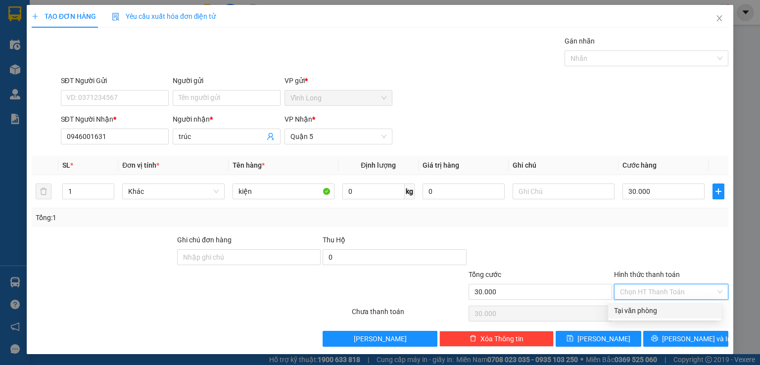
click at [640, 293] on input "Hình thức thanh toán" at bounding box center [668, 292] width 96 height 15
click at [636, 310] on div "Tại văn phòng" at bounding box center [664, 310] width 101 height 11
type input "0"
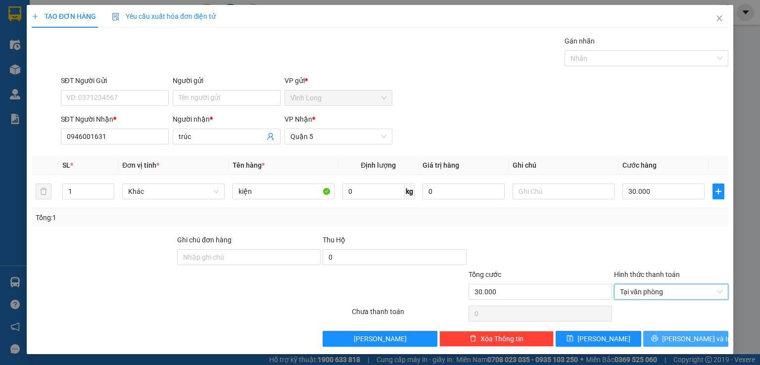
click at [661, 333] on button "[PERSON_NAME] và In" at bounding box center [686, 339] width 86 height 16
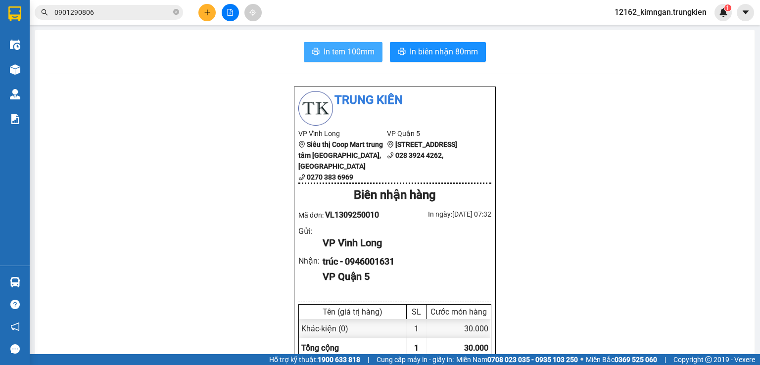
click at [349, 50] on span "In tem 100mm" at bounding box center [349, 52] width 51 height 12
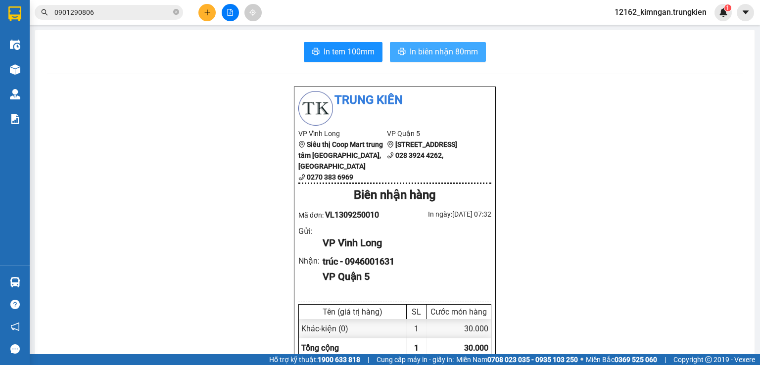
click at [435, 46] on span "In biên nhận 80mm" at bounding box center [444, 52] width 68 height 12
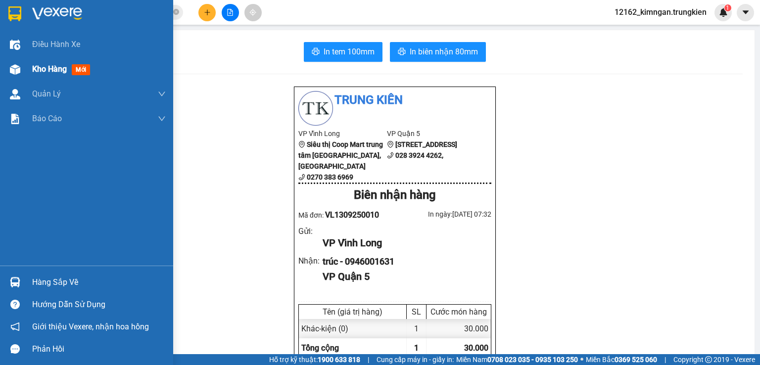
click at [55, 66] on span "Kho hàng" at bounding box center [49, 68] width 35 height 9
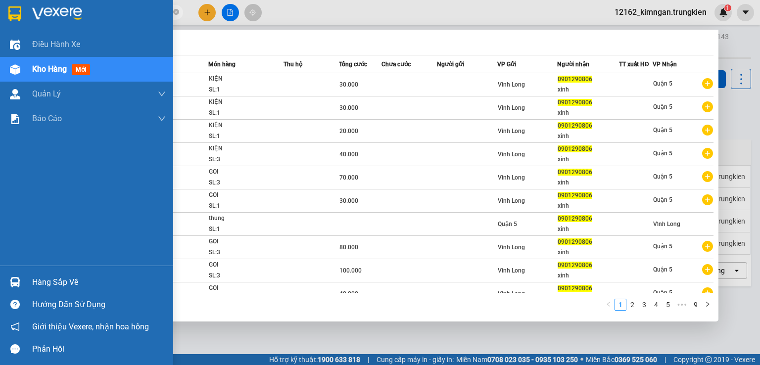
drag, startPoint x: 106, startPoint y: 10, endPoint x: 12, endPoint y: 11, distance: 94.0
click at [12, 11] on section "Kết quả tìm kiếm ( 86 ) Bộ lọc Mã ĐH Trạng thái Món hàng Thu hộ Tổng cước Chưa …" at bounding box center [380, 182] width 760 height 365
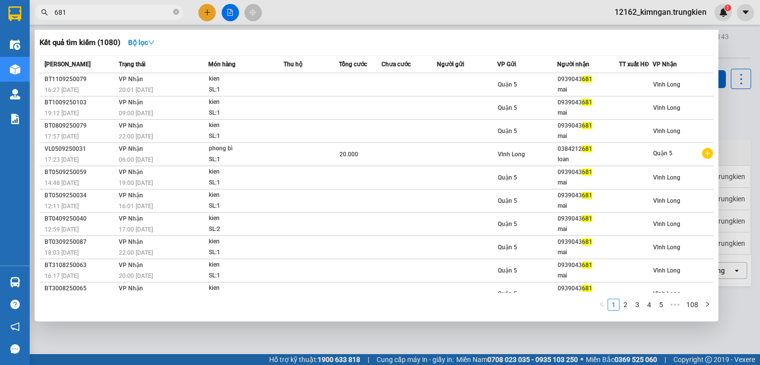
type input "681"
click at [206, 11] on div at bounding box center [380, 182] width 760 height 365
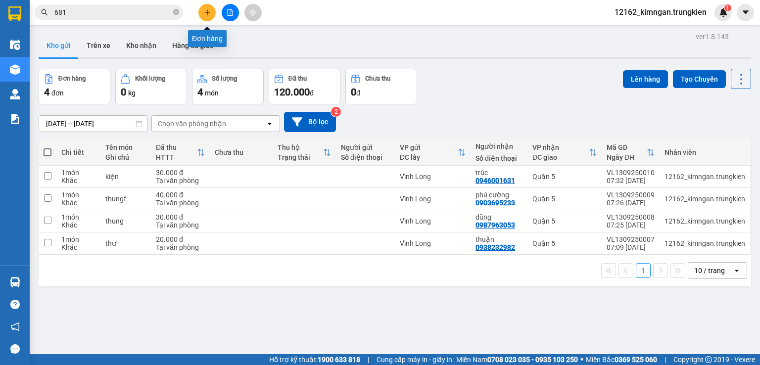
click at [208, 14] on icon "plus" at bounding box center [207, 12] width 7 height 7
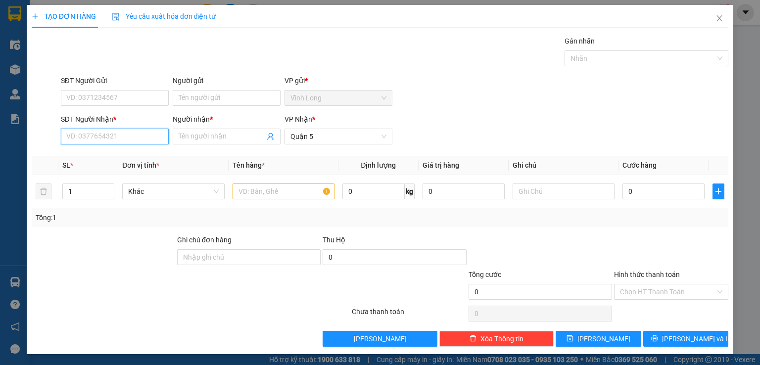
click at [96, 141] on input "SĐT Người Nhận *" at bounding box center [115, 137] width 108 height 16
type input "0398282352"
drag, startPoint x: 198, startPoint y: 140, endPoint x: 204, endPoint y: 137, distance: 6.4
click at [200, 138] on input "Người nhận *" at bounding box center [222, 136] width 86 height 11
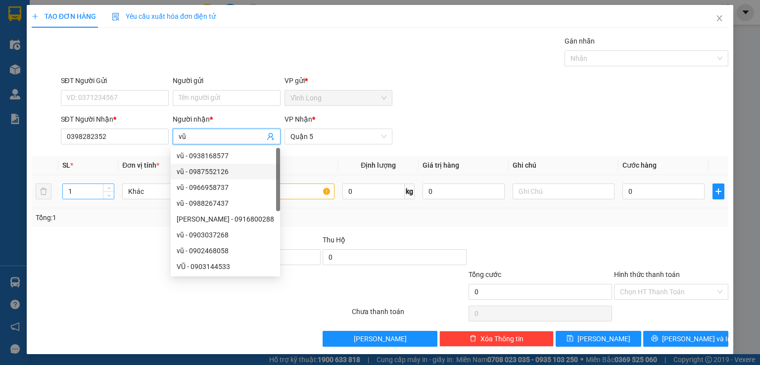
type input "vũ"
drag, startPoint x: 88, startPoint y: 191, endPoint x: 12, endPoint y: 191, distance: 76.2
click at [12, 191] on div "TẠO ĐƠN HÀNG Yêu cầu xuất hóa đơn điện tử Transit Pickup Surcharge Ids Transit …" at bounding box center [380, 182] width 760 height 365
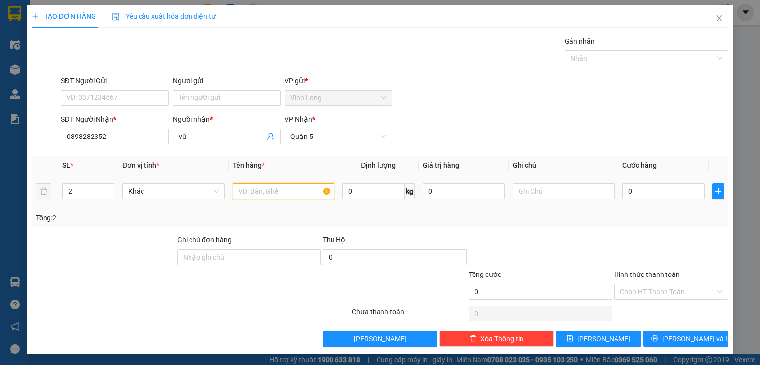
click at [257, 189] on input "text" at bounding box center [284, 192] width 102 height 16
drag, startPoint x: 79, startPoint y: 195, endPoint x: 0, endPoint y: 193, distance: 79.2
click at [0, 193] on div "TẠO ĐƠN HÀNG Yêu cầu xuất hóa đơn điện tử Transit Pickup Surcharge Ids Transit …" at bounding box center [380, 182] width 760 height 365
type input "3"
click at [268, 193] on input "text" at bounding box center [284, 192] width 102 height 16
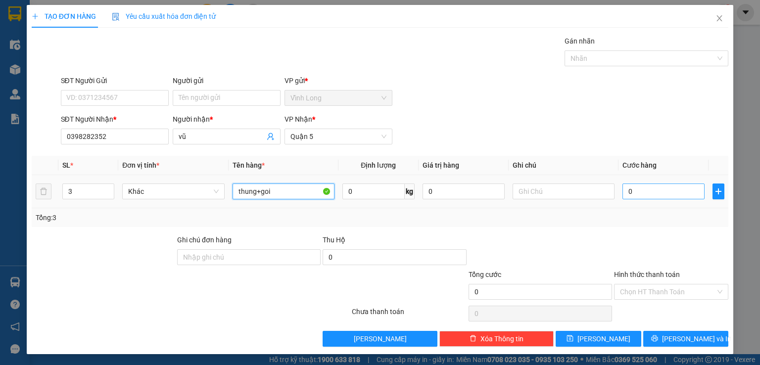
type input "thung+goi"
click at [666, 194] on input "0" at bounding box center [664, 192] width 82 height 16
type input "9"
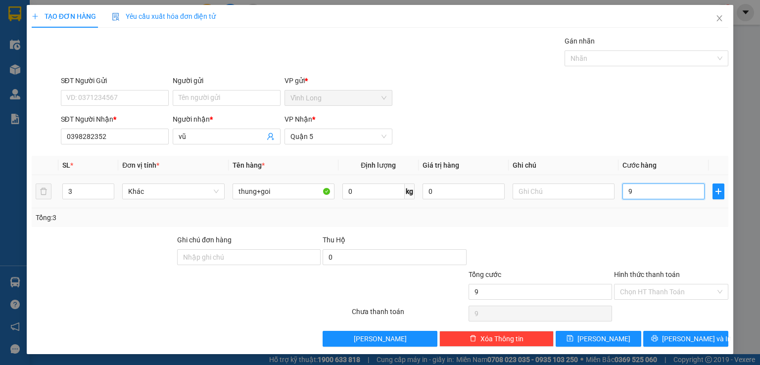
type input "90"
type input "90.000"
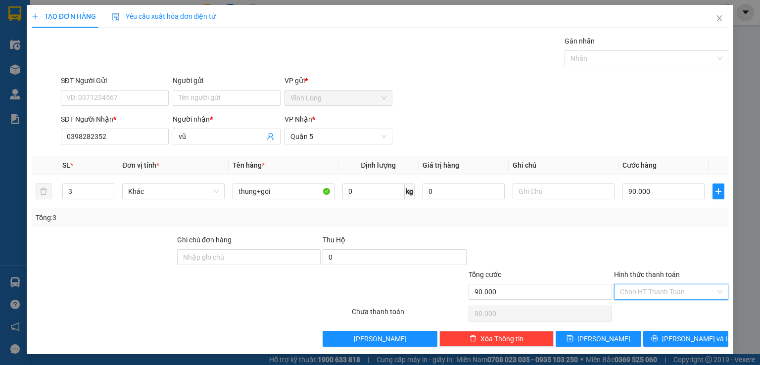
click at [661, 286] on input "Hình thức thanh toán" at bounding box center [668, 292] width 96 height 15
click at [657, 311] on div "Tại văn phòng" at bounding box center [664, 310] width 101 height 11
type input "0"
click at [668, 336] on button "[PERSON_NAME] và In" at bounding box center [686, 339] width 86 height 16
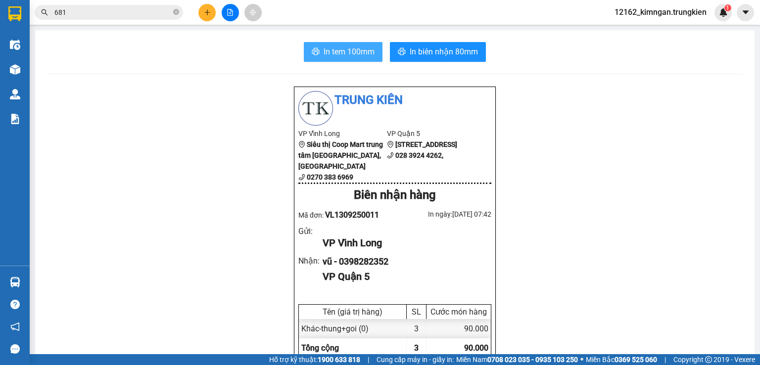
click at [341, 54] on span "In tem 100mm" at bounding box center [349, 52] width 51 height 12
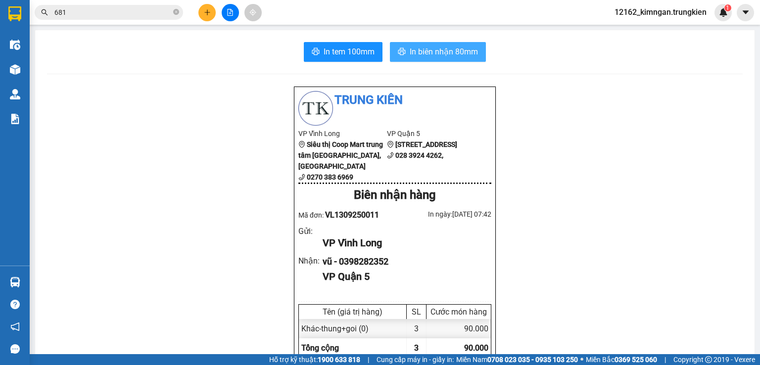
click at [455, 47] on span "In biên nhận 80mm" at bounding box center [444, 52] width 68 height 12
click at [211, 10] on button at bounding box center [206, 12] width 17 height 17
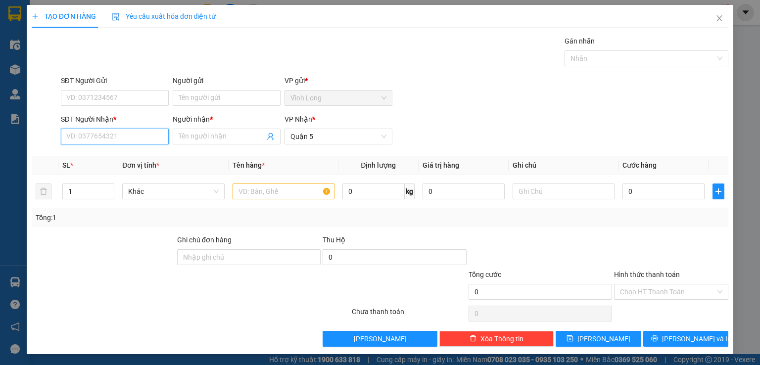
click at [120, 136] on input "SĐT Người Nhận *" at bounding box center [115, 137] width 108 height 16
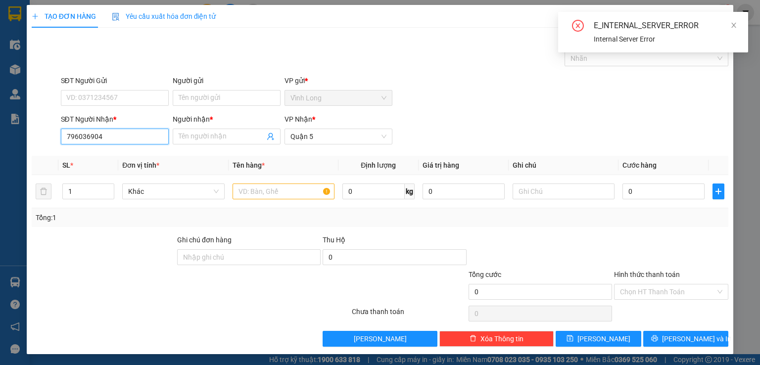
click at [63, 135] on input "796036904" at bounding box center [115, 137] width 108 height 16
type input "0796036904"
click at [127, 157] on div "0796036904 - dung" at bounding box center [113, 155] width 95 height 11
type input "dung"
type input "20.000"
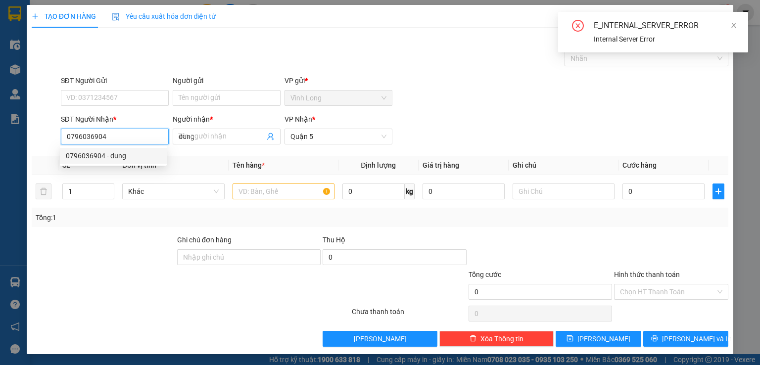
type input "20.000"
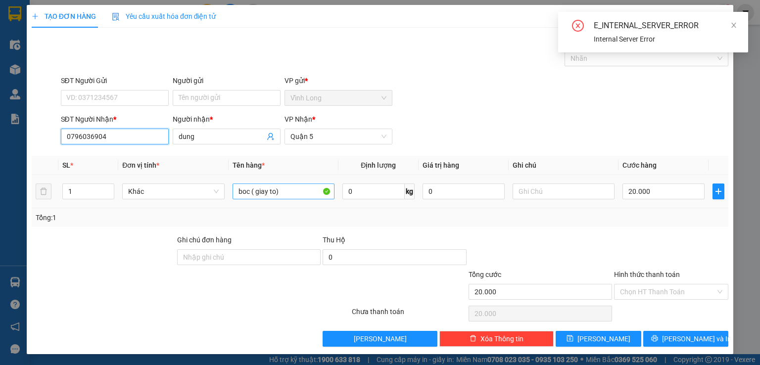
type input "0796036904"
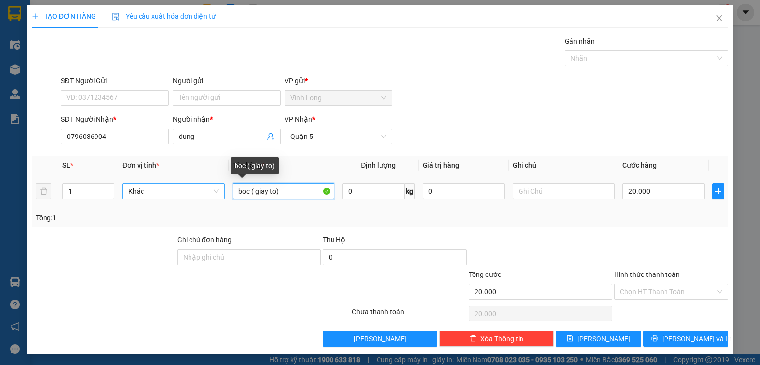
drag, startPoint x: 281, startPoint y: 194, endPoint x: 183, endPoint y: 194, distance: 98.5
click at [189, 194] on tr "1 Khác boc ( giay to) 0 kg 0 20.000" at bounding box center [380, 191] width 697 height 33
type input "hộp"
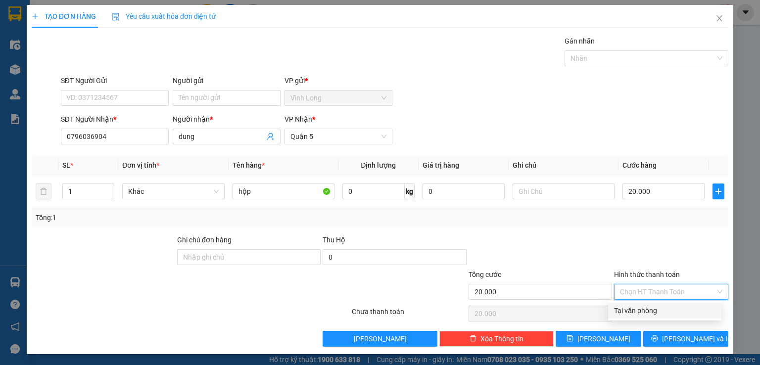
click at [681, 289] on input "Hình thức thanh toán" at bounding box center [668, 292] width 96 height 15
click at [668, 304] on div "Tại văn phòng" at bounding box center [664, 311] width 113 height 16
type input "0"
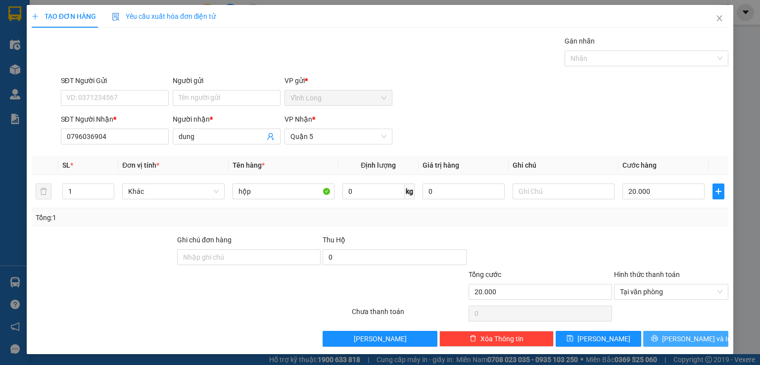
click at [671, 336] on span "[PERSON_NAME] và In" at bounding box center [696, 339] width 69 height 11
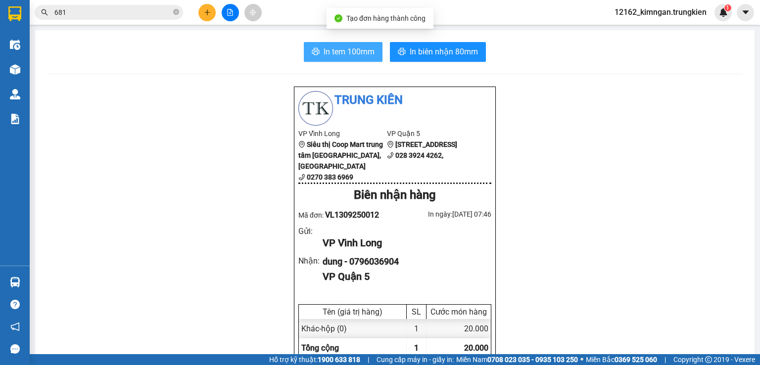
click at [353, 52] on span "In tem 100mm" at bounding box center [349, 52] width 51 height 12
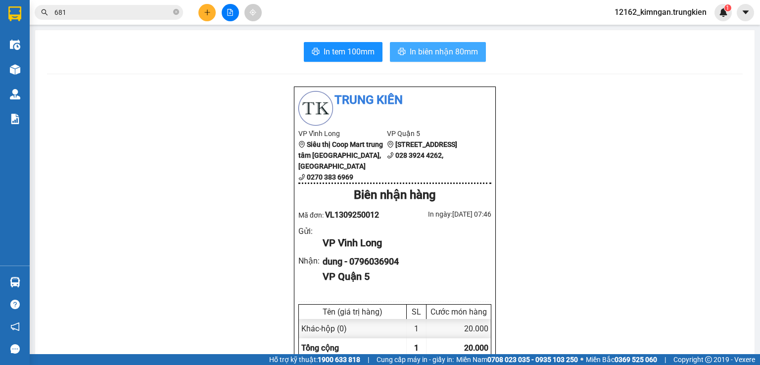
click at [428, 50] on span "In biên nhận 80mm" at bounding box center [444, 52] width 68 height 12
click at [211, 8] on button at bounding box center [206, 12] width 17 height 17
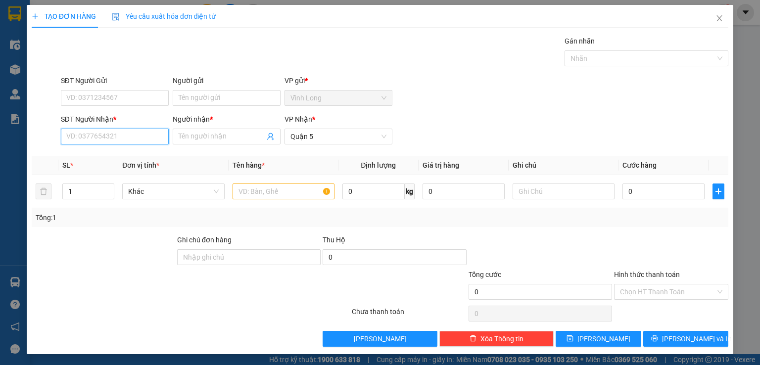
click at [130, 131] on input "SĐT Người Nhận *" at bounding box center [115, 137] width 108 height 16
click at [88, 135] on input "03396474529" at bounding box center [115, 137] width 108 height 16
click at [97, 135] on input "03396774529" at bounding box center [115, 137] width 108 height 16
type input "0339677529"
click at [110, 156] on div "0339677529 - chí nguyên" at bounding box center [113, 155] width 95 height 11
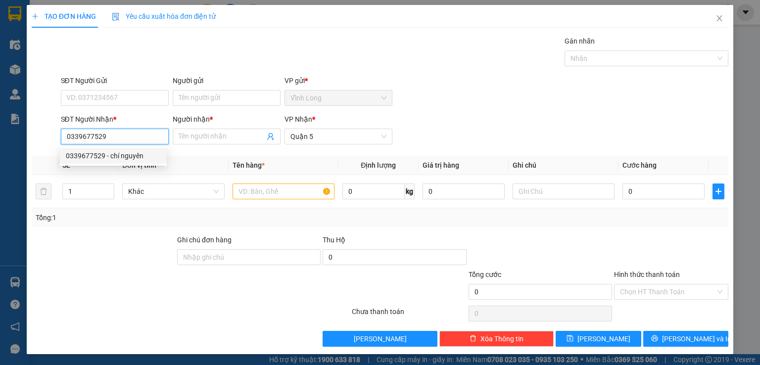
type input "chí nguyên"
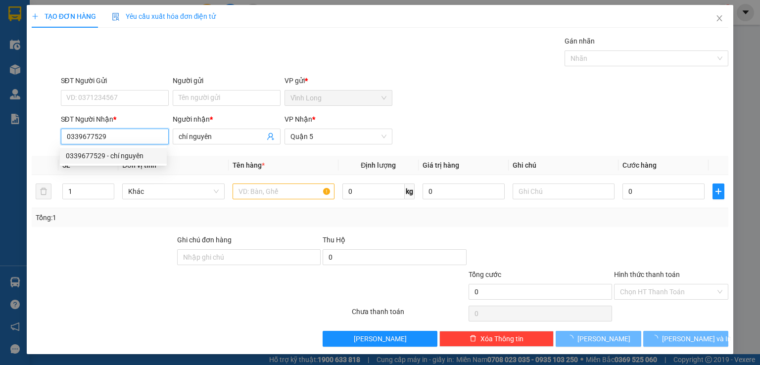
type input "30.000"
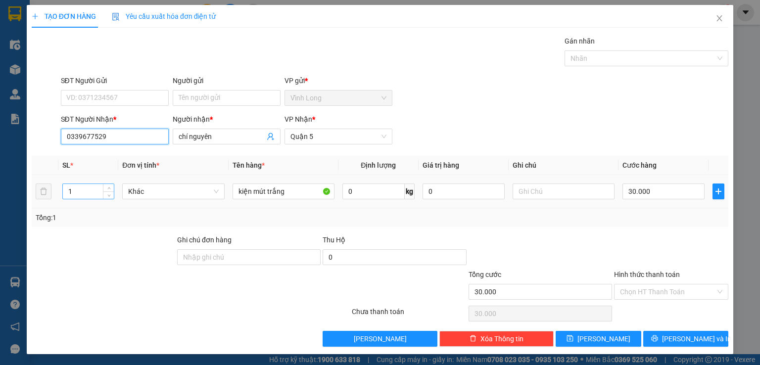
type input "0339677529"
drag, startPoint x: 83, startPoint y: 194, endPoint x: 10, endPoint y: 196, distance: 72.3
click at [12, 196] on div "TẠO ĐƠN HÀNG Yêu cầu xuất hóa đơn điện tử Transit Pickup Surcharge Ids Transit …" at bounding box center [380, 182] width 760 height 365
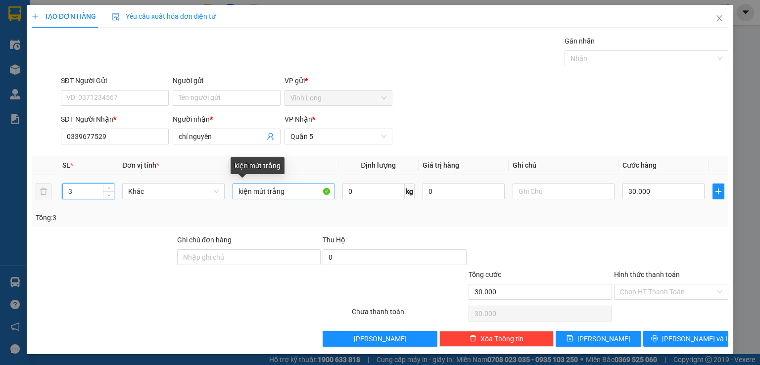
type input "3"
click at [287, 189] on input "kiện mút trắng" at bounding box center [284, 192] width 102 height 16
drag, startPoint x: 287, startPoint y: 189, endPoint x: 266, endPoint y: 195, distance: 22.2
click at [266, 195] on input "kiện mút trắng" at bounding box center [284, 192] width 102 height 16
type input "kiện mút +gói"
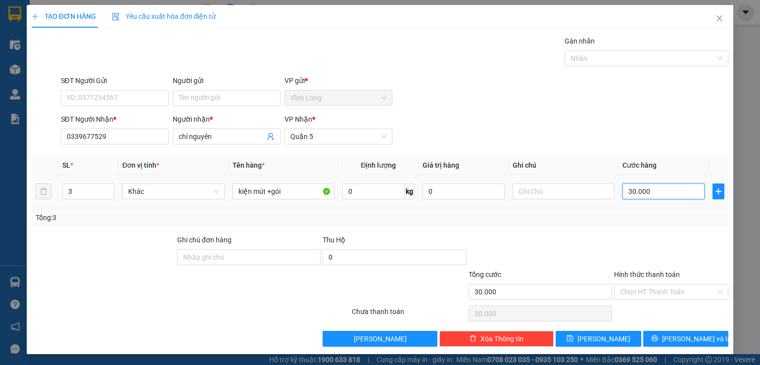
click at [656, 192] on input "30.000" at bounding box center [664, 192] width 82 height 16
type input "9"
type input "999.999"
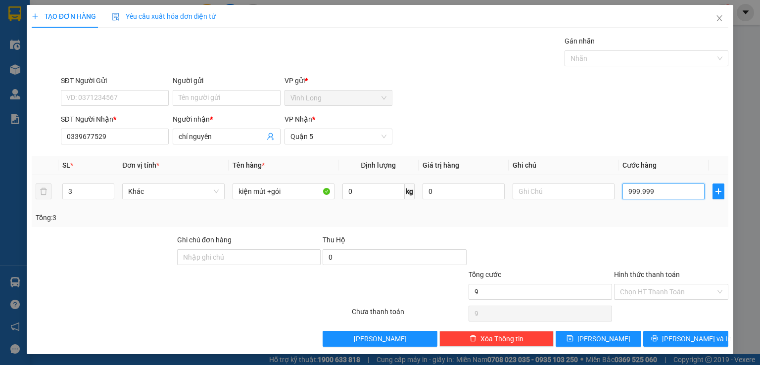
type input "999.999"
type input "99.999"
type input "9.999"
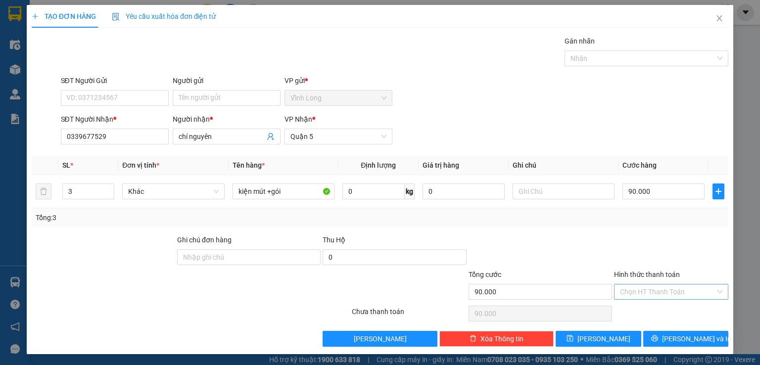
click at [652, 289] on input "Hình thức thanh toán" at bounding box center [668, 292] width 96 height 15
click at [644, 309] on div "Tại văn phòng" at bounding box center [664, 310] width 101 height 11
click at [645, 188] on input "90.000" at bounding box center [664, 192] width 82 height 16
click at [647, 335] on button "[PERSON_NAME] và In" at bounding box center [686, 339] width 86 height 16
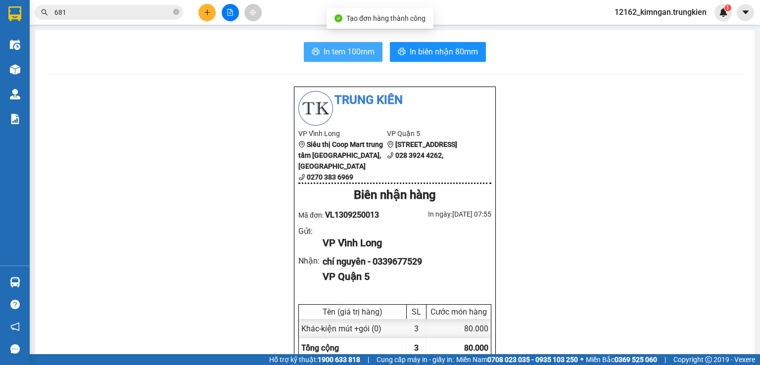
click at [363, 46] on span "In tem 100mm" at bounding box center [349, 52] width 51 height 12
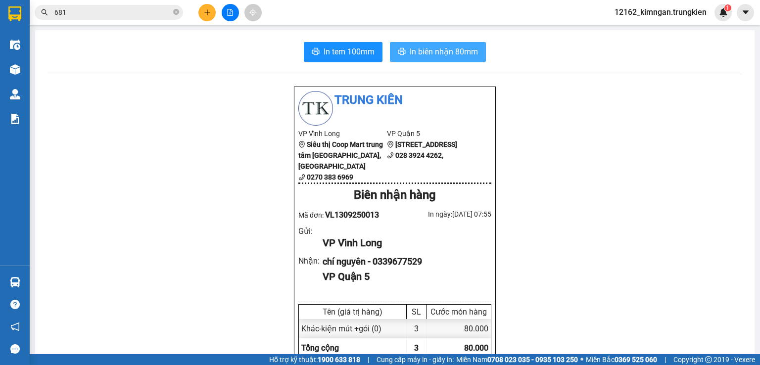
click at [444, 51] on span "In biên nhận 80mm" at bounding box center [444, 52] width 68 height 12
drag, startPoint x: 0, startPoint y: 384, endPoint x: 213, endPoint y: 15, distance: 425.7
click at [213, 15] on button at bounding box center [206, 12] width 17 height 17
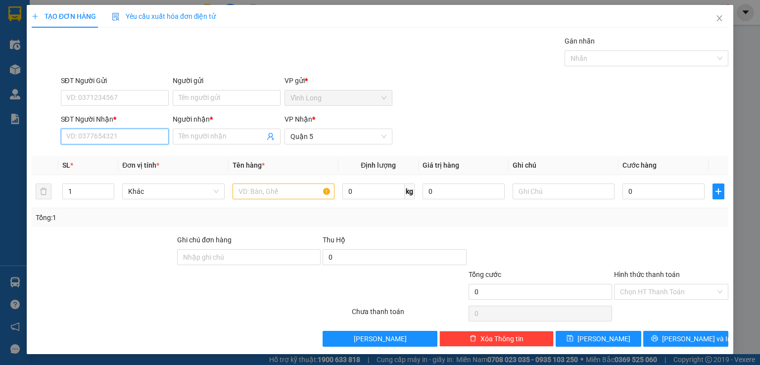
click at [126, 140] on input "SĐT Người Nhận *" at bounding box center [115, 137] width 108 height 16
click at [115, 153] on div "0889087809 - SON" at bounding box center [113, 155] width 95 height 11
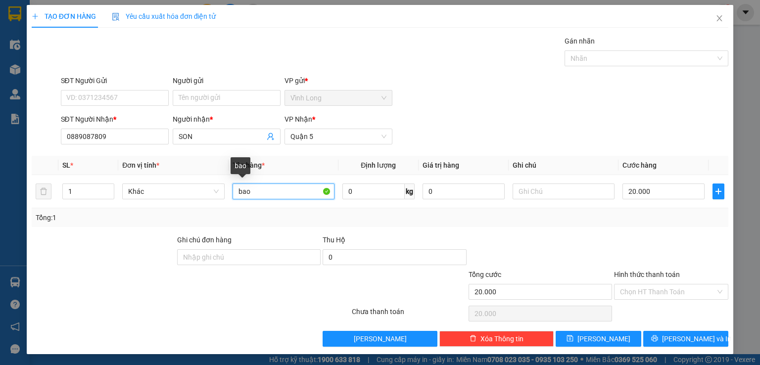
drag, startPoint x: 255, startPoint y: 194, endPoint x: 166, endPoint y: 170, distance: 92.3
click at [166, 170] on table "SL * Đơn vị tính * Tên hàng * Định lượng Giá trị hàng Ghi chú Cước hàng 1 Khác …" at bounding box center [380, 182] width 697 height 52
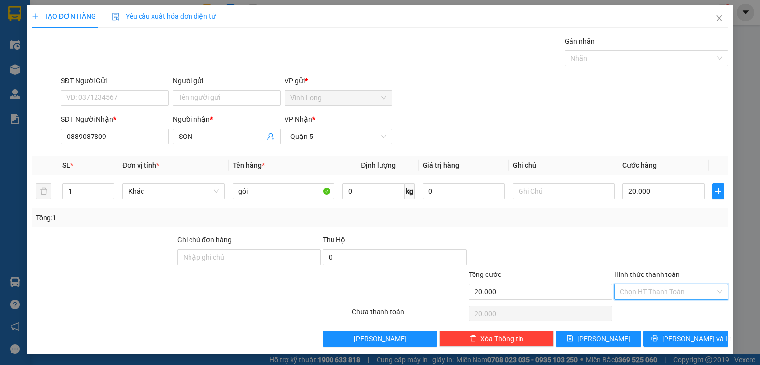
click at [680, 290] on input "Hình thức thanh toán" at bounding box center [668, 292] width 96 height 15
click at [661, 304] on div "Tại văn phòng" at bounding box center [664, 311] width 113 height 16
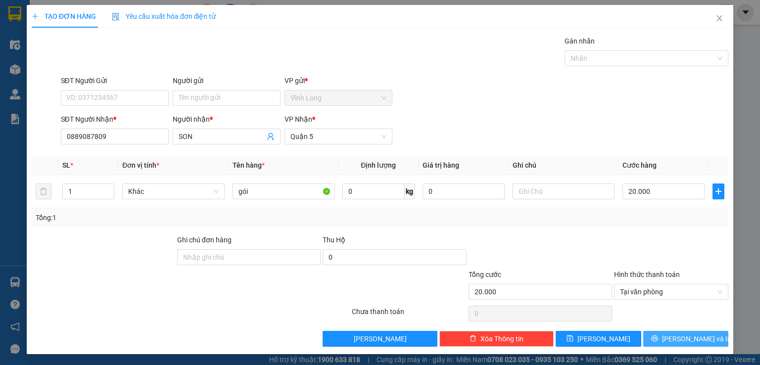
click at [679, 336] on span "[PERSON_NAME] và In" at bounding box center [696, 339] width 69 height 11
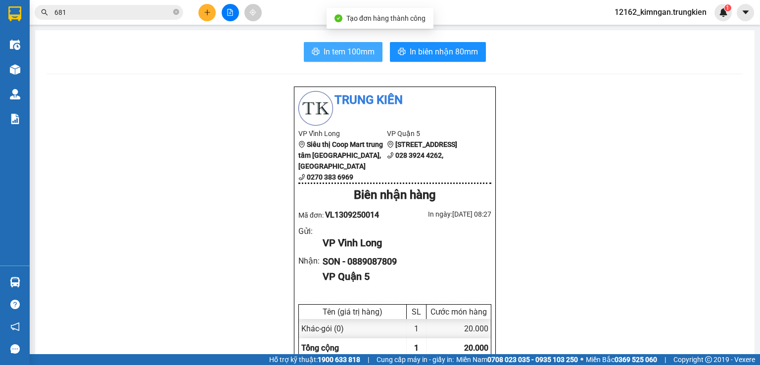
click at [331, 50] on span "In tem 100mm" at bounding box center [349, 52] width 51 height 12
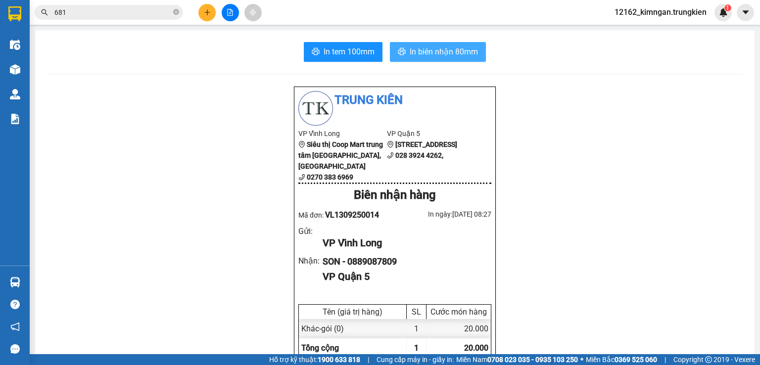
click at [410, 53] on span "In biên nhận 80mm" at bounding box center [444, 52] width 68 height 12
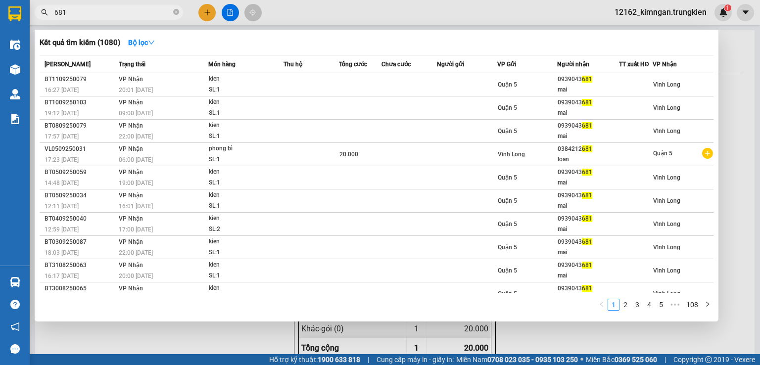
drag, startPoint x: 79, startPoint y: 14, endPoint x: 24, endPoint y: 6, distance: 56.0
click at [24, 6] on section "Kết quả tìm kiếm ( 1080 ) Bộ lọc Mã ĐH Trạng thái Món hàng Thu hộ Tổng cước Chư…" at bounding box center [380, 182] width 760 height 365
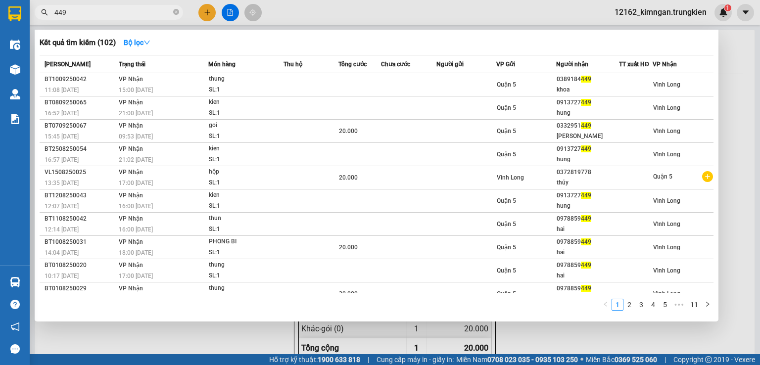
click at [208, 17] on div at bounding box center [380, 182] width 760 height 365
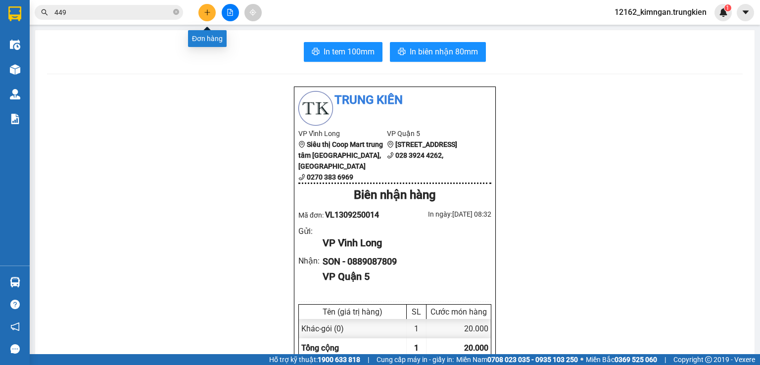
click at [206, 7] on button at bounding box center [206, 12] width 17 height 17
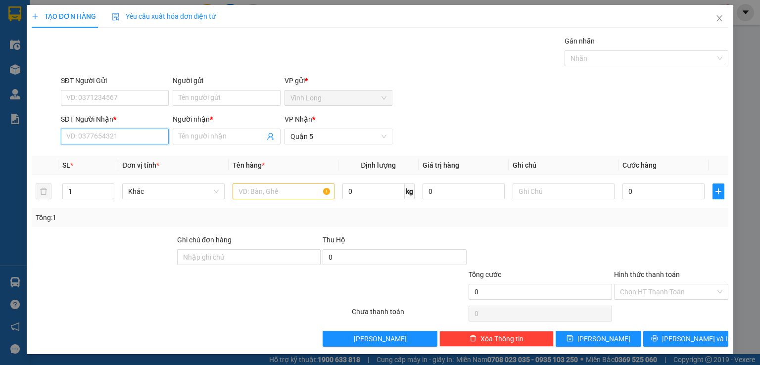
click at [142, 140] on input "SĐT Người Nhận *" at bounding box center [115, 137] width 108 height 16
drag, startPoint x: 111, startPoint y: 164, endPoint x: 116, endPoint y: 161, distance: 6.5
click at [114, 162] on div "0983392703 0983392703 - CHÂU" at bounding box center [113, 156] width 107 height 20
click at [119, 158] on th "Đơn vị tính *" at bounding box center [173, 165] width 110 height 19
click at [145, 132] on input "0983392" at bounding box center [115, 137] width 108 height 16
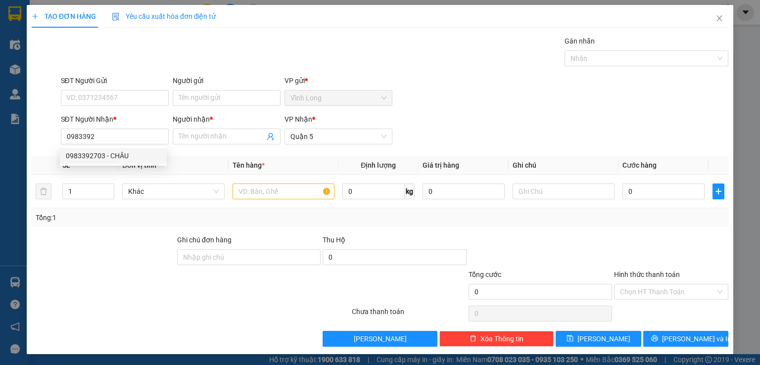
click at [125, 164] on div "0983392703 0983392703 - CHÂU" at bounding box center [113, 156] width 107 height 20
click at [131, 153] on div "Transit Pickup Surcharge Ids Transit Deliver Surcharge Ids Transit Deliver Surc…" at bounding box center [380, 191] width 697 height 311
click at [130, 136] on input "0983392" at bounding box center [115, 137] width 108 height 16
click at [121, 158] on div "0983392703 - CHÂU" at bounding box center [113, 155] width 95 height 11
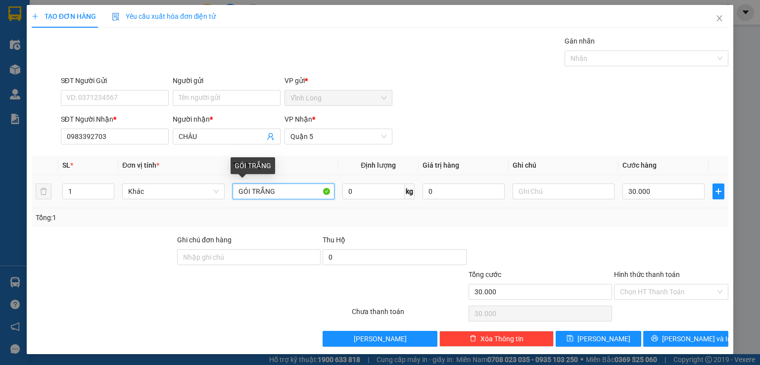
click at [292, 187] on input "GÓI TRẮNG" at bounding box center [284, 192] width 102 height 16
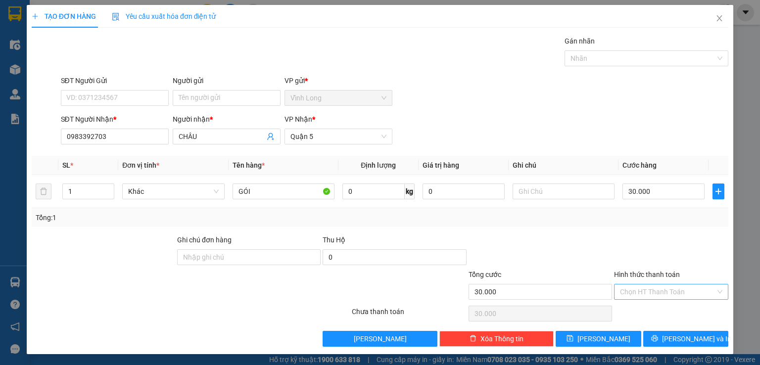
click at [641, 285] on input "Hình thức thanh toán" at bounding box center [668, 292] width 96 height 15
click at [648, 309] on div "Tại văn phòng" at bounding box center [664, 310] width 101 height 11
click at [669, 333] on button "[PERSON_NAME] và In" at bounding box center [686, 339] width 86 height 16
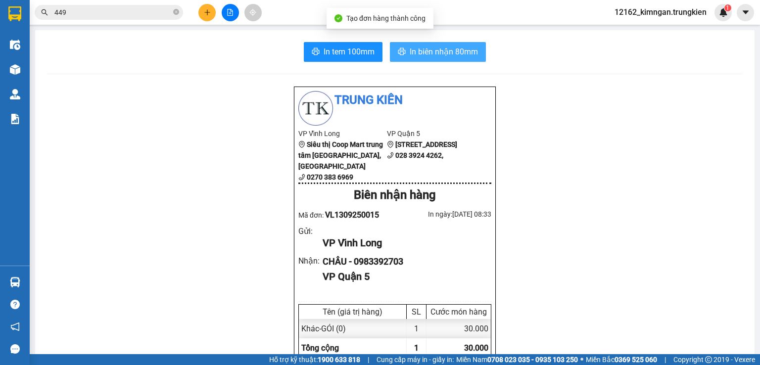
click at [425, 56] on span "In biên nhận 80mm" at bounding box center [444, 52] width 68 height 12
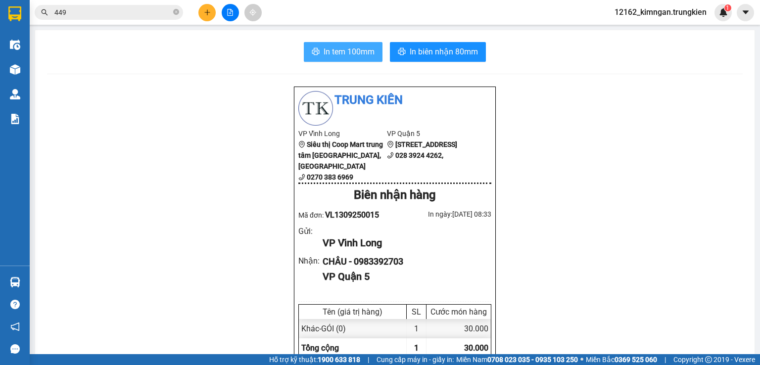
click at [330, 44] on button "In tem 100mm" at bounding box center [343, 52] width 79 height 20
drag, startPoint x: 146, startPoint y: 42, endPoint x: 186, endPoint y: 28, distance: 42.4
click at [146, 42] on div "In tem 100mm In biên nhận 80mm" at bounding box center [395, 52] width 696 height 20
click at [208, 17] on button at bounding box center [206, 12] width 17 height 17
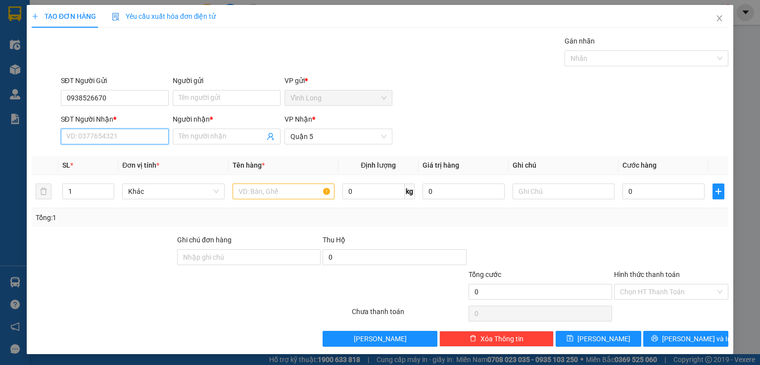
click at [112, 137] on input "SĐT Người Nhận *" at bounding box center [115, 137] width 108 height 16
drag, startPoint x: 119, startPoint y: 97, endPoint x: 0, endPoint y: 97, distance: 118.8
click at [0, 97] on div "TẠO ĐƠN HÀNG Yêu cầu xuất hóa đơn điện tử Transit Pickup Surcharge Ids Transit …" at bounding box center [380, 182] width 760 height 365
click at [93, 132] on input "SĐT Người Nhận *" at bounding box center [115, 137] width 108 height 16
paste input "0938526670"
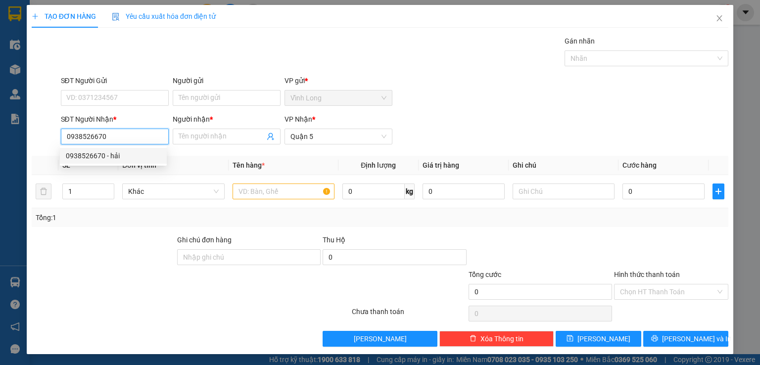
click at [117, 157] on div "0938526670 - hải" at bounding box center [113, 155] width 95 height 11
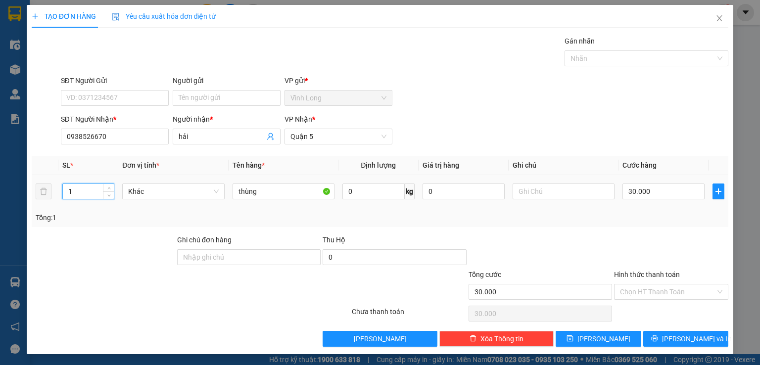
drag, startPoint x: 75, startPoint y: 192, endPoint x: 19, endPoint y: 191, distance: 55.9
click at [19, 191] on div "TẠO ĐƠN HÀNG Yêu cầu xuất hóa đơn điện tử Transit Pickup Surcharge Ids Transit …" at bounding box center [380, 182] width 760 height 365
drag, startPoint x: 269, startPoint y: 194, endPoint x: 0, endPoint y: 197, distance: 269.2
click at [0, 197] on div "TẠO ĐƠN HÀNG Yêu cầu xuất hóa đơn điện tử Transit Pickup Surcharge Ids Transit …" at bounding box center [380, 182] width 760 height 365
click at [632, 189] on input "30.000" at bounding box center [664, 192] width 82 height 16
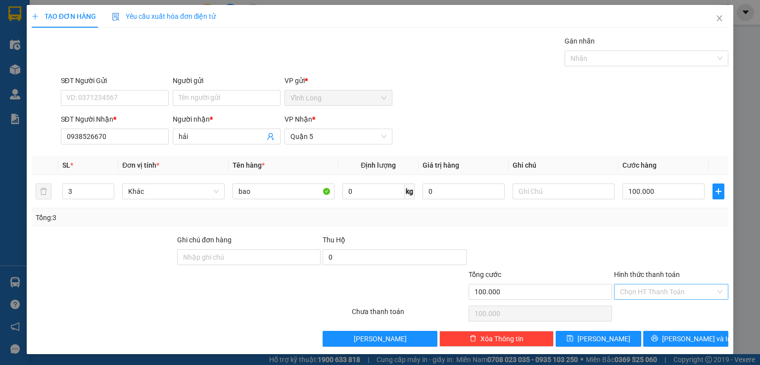
click at [655, 286] on input "Hình thức thanh toán" at bounding box center [668, 292] width 96 height 15
click at [659, 309] on div "Tại văn phòng" at bounding box center [664, 310] width 101 height 11
click at [658, 337] on icon "printer" at bounding box center [654, 338] width 7 height 7
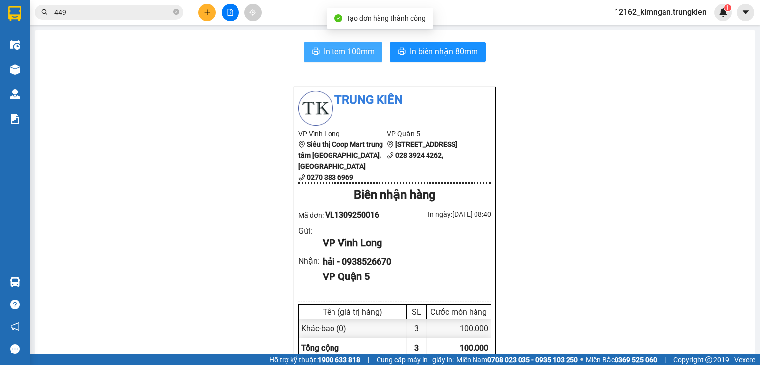
click at [340, 45] on button "In tem 100mm" at bounding box center [343, 52] width 79 height 20
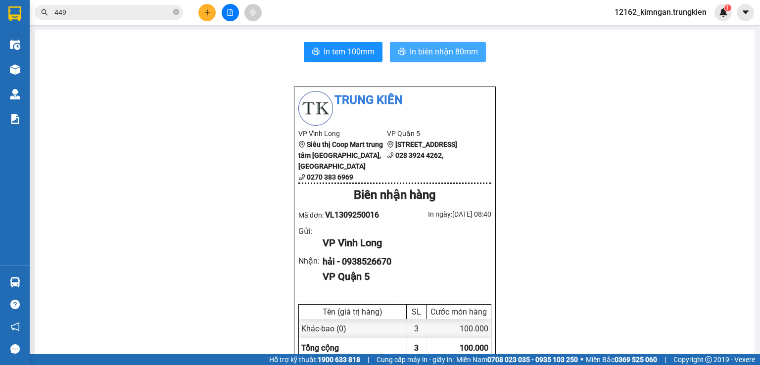
click at [446, 49] on span "In biên nhận 80mm" at bounding box center [444, 52] width 68 height 12
click at [204, 13] on icon "plus" at bounding box center [207, 12] width 7 height 7
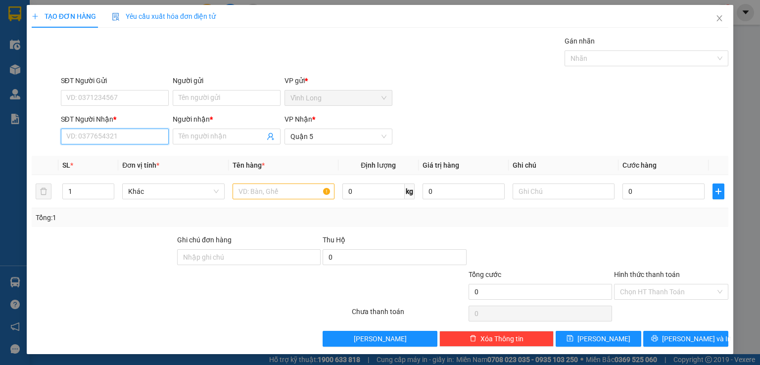
click at [119, 133] on input "SĐT Người Nhận *" at bounding box center [115, 137] width 108 height 16
drag, startPoint x: 124, startPoint y: 160, endPoint x: 127, endPoint y: 154, distance: 6.4
click at [125, 158] on div "0782813488 - hà" at bounding box center [121, 155] width 111 height 11
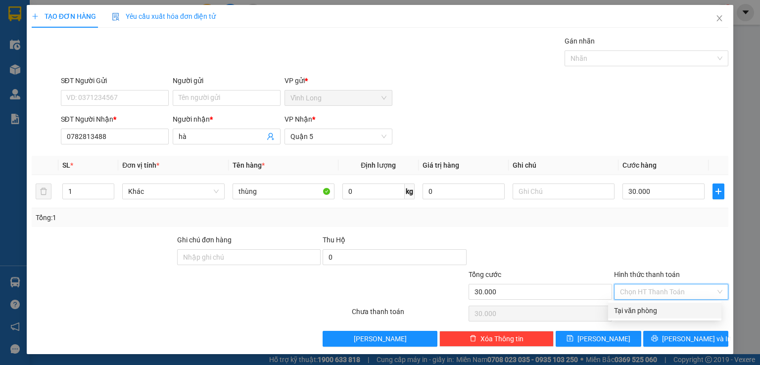
click at [669, 293] on input "Hình thức thanh toán" at bounding box center [668, 292] width 96 height 15
click at [653, 312] on div "Tại văn phòng" at bounding box center [664, 310] width 101 height 11
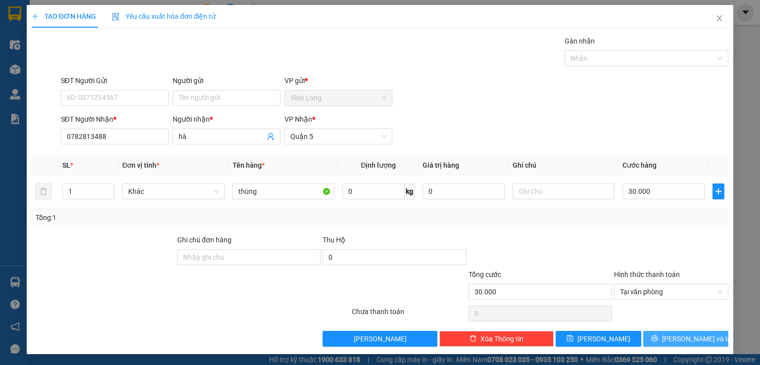
click at [673, 340] on span "[PERSON_NAME] và In" at bounding box center [696, 339] width 69 height 11
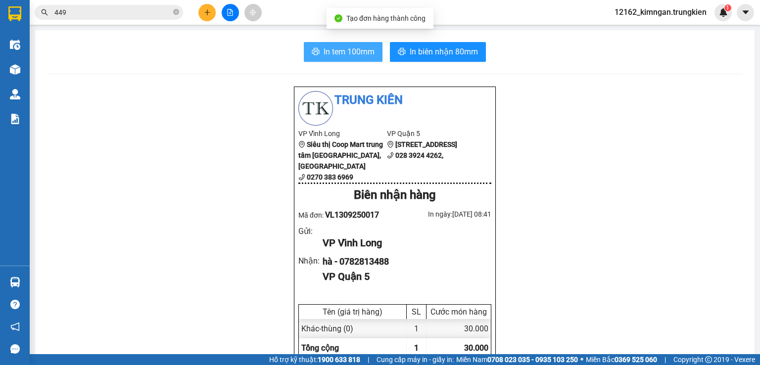
click at [355, 54] on span "In tem 100mm" at bounding box center [349, 52] width 51 height 12
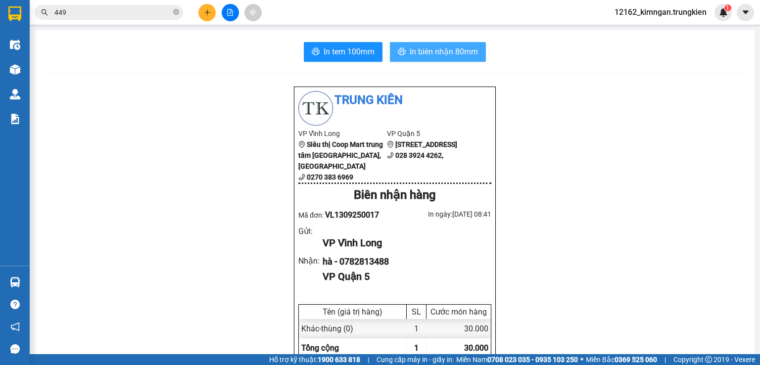
click at [439, 46] on span "In biên nhận 80mm" at bounding box center [444, 52] width 68 height 12
click at [207, 16] on button at bounding box center [206, 12] width 17 height 17
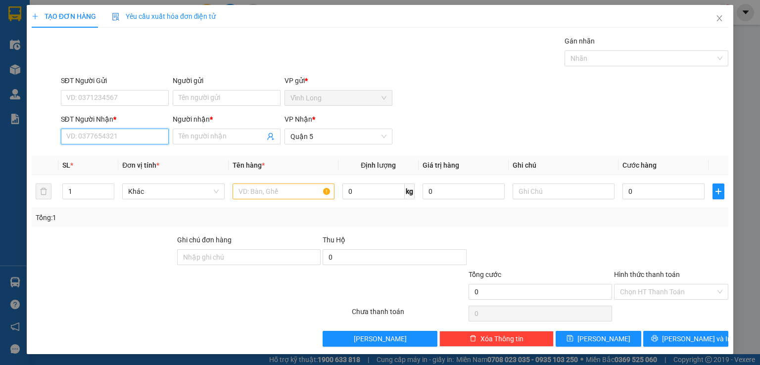
click at [122, 138] on input "SĐT Người Nhận *" at bounding box center [115, 137] width 108 height 16
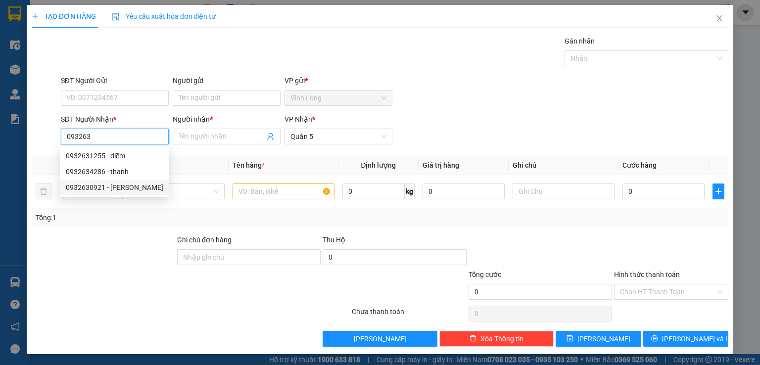
click at [117, 192] on div "0932630921 - THAO" at bounding box center [114, 187] width 97 height 11
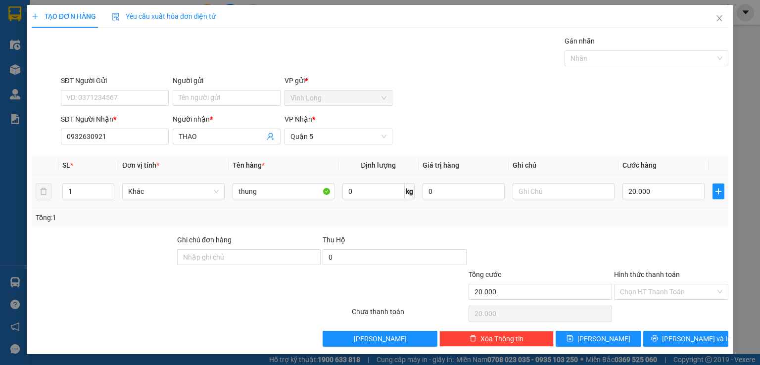
click at [610, 196] on td at bounding box center [564, 191] width 110 height 33
click at [643, 294] on input "Hình thức thanh toán" at bounding box center [668, 292] width 96 height 15
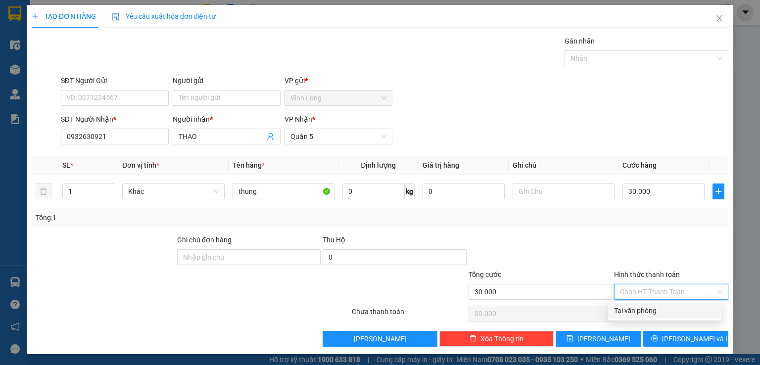
click at [629, 313] on div "Tại văn phòng" at bounding box center [664, 310] width 101 height 11
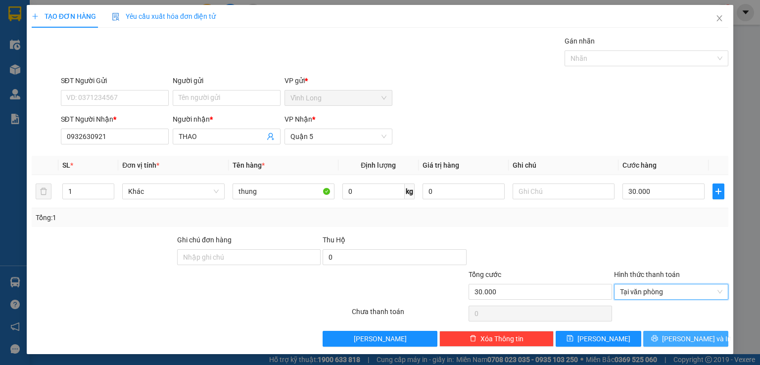
click at [658, 336] on icon "printer" at bounding box center [654, 338] width 7 height 7
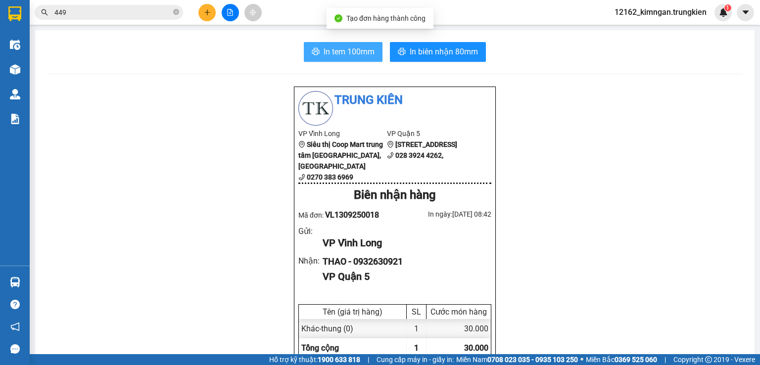
click at [328, 52] on span "In tem 100mm" at bounding box center [349, 52] width 51 height 12
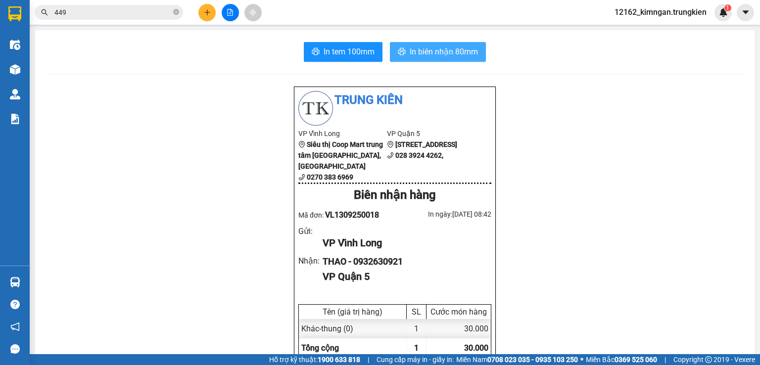
click at [433, 51] on span "In biên nhận 80mm" at bounding box center [444, 52] width 68 height 12
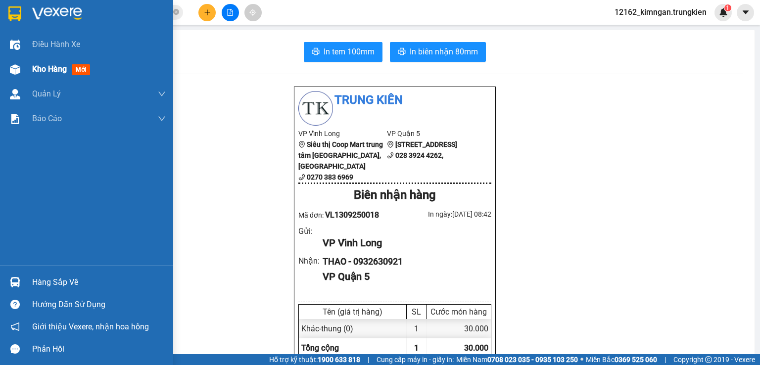
click at [45, 65] on span "Kho hàng" at bounding box center [49, 68] width 35 height 9
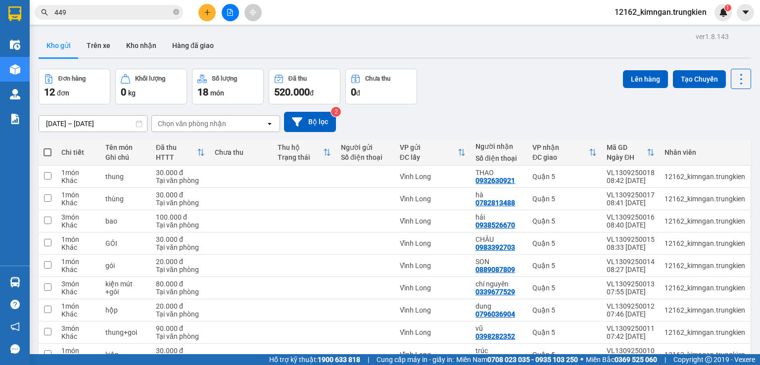
drag, startPoint x: 423, startPoint y: 300, endPoint x: 424, endPoint y: 288, distance: 12.9
click at [423, 351] on div "Vĩnh Long" at bounding box center [433, 355] width 66 height 8
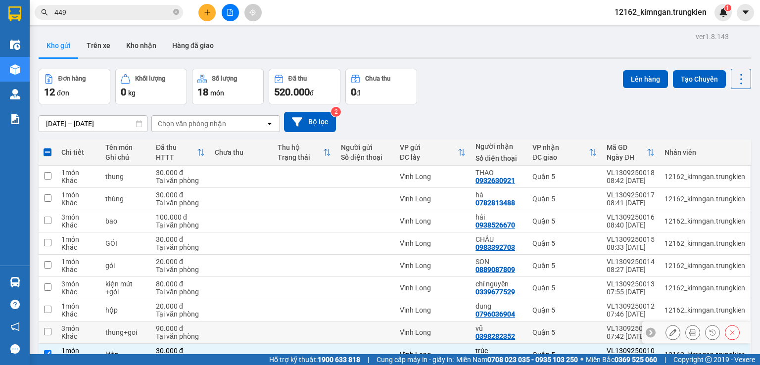
click at [430, 322] on td "Vĩnh Long" at bounding box center [433, 333] width 76 height 22
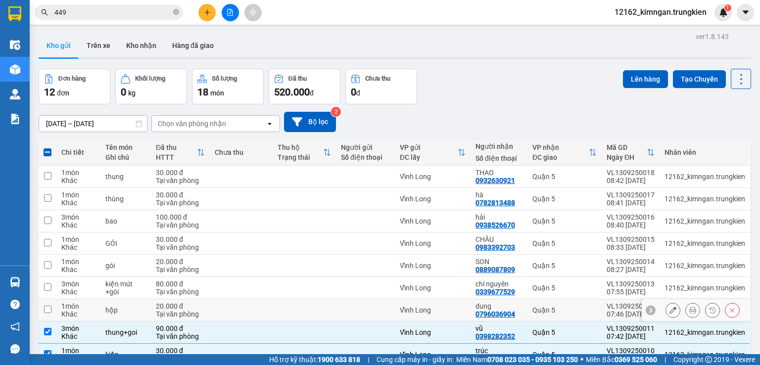
click at [433, 299] on td "Vĩnh Long" at bounding box center [433, 310] width 76 height 22
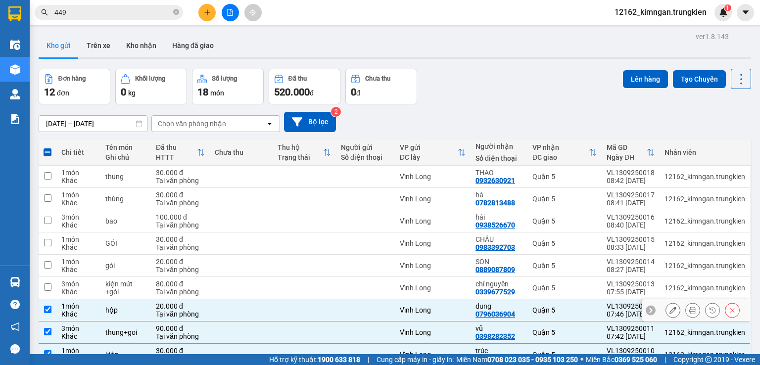
click at [365, 306] on div at bounding box center [365, 310] width 49 height 8
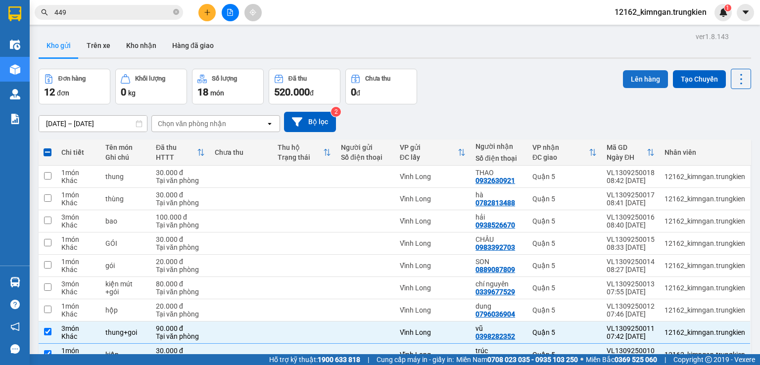
click at [642, 80] on button "Lên hàng" at bounding box center [645, 79] width 45 height 18
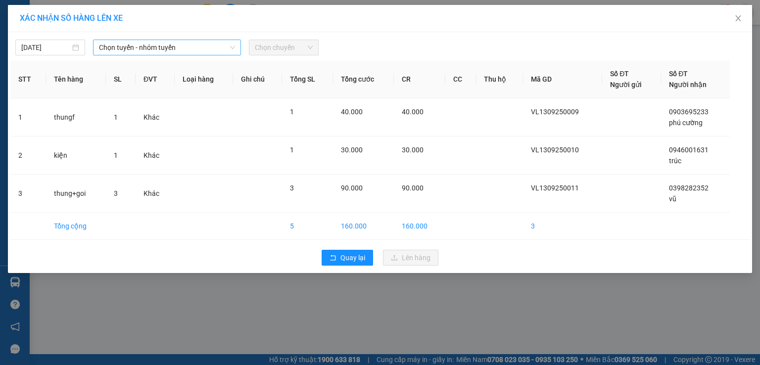
click at [157, 46] on span "Chọn tuyến - nhóm tuyến" at bounding box center [167, 47] width 136 height 15
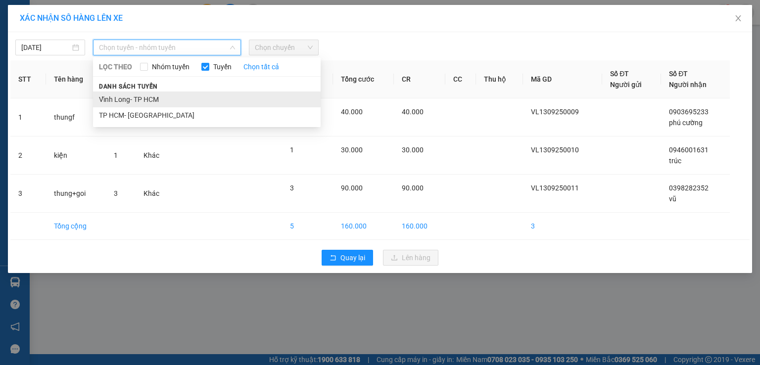
click at [143, 99] on li "Vĩnh Long- TP HCM" at bounding box center [207, 100] width 228 height 16
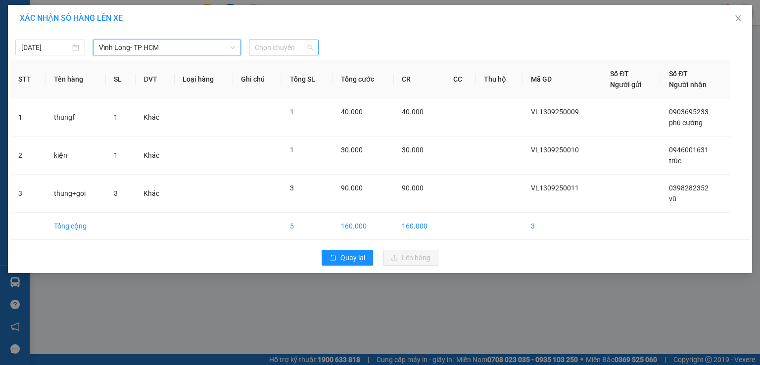
click at [280, 49] on span "Chọn chuyến" at bounding box center [284, 47] width 58 height 15
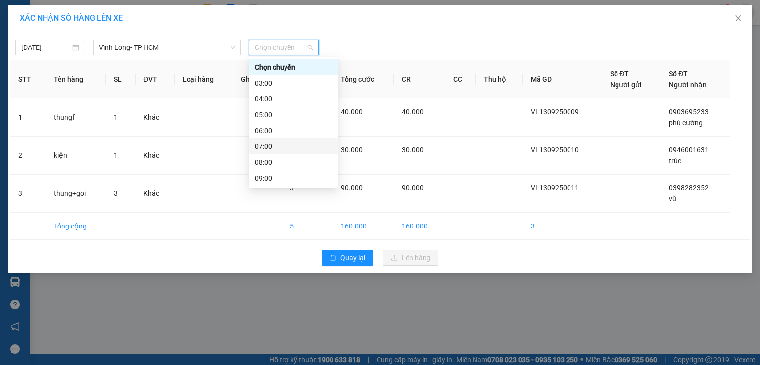
click at [268, 141] on div "07:00" at bounding box center [293, 146] width 77 height 11
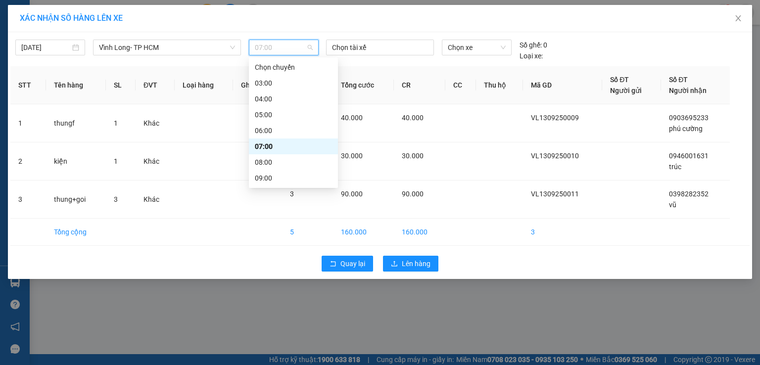
click at [284, 44] on span "07:00" at bounding box center [284, 47] width 58 height 15
click at [261, 157] on div "08:00" at bounding box center [293, 162] width 77 height 11
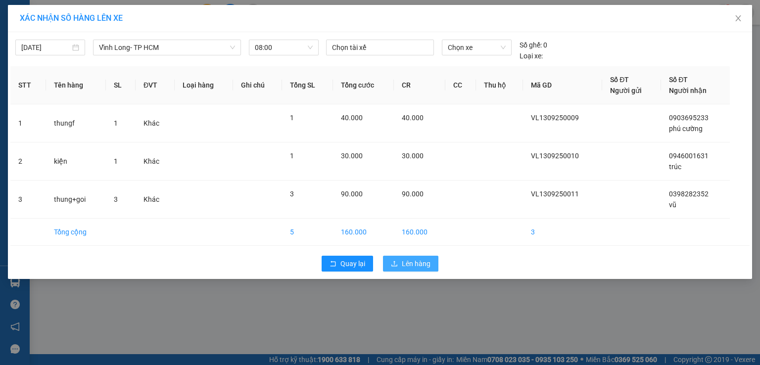
click at [397, 265] on icon "upload" at bounding box center [394, 263] width 6 height 5
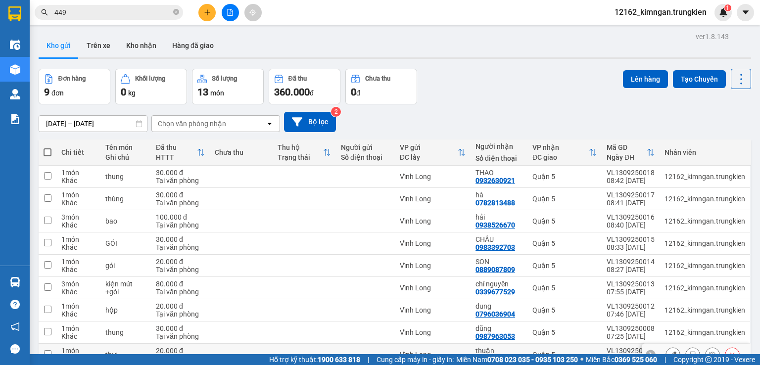
click at [414, 344] on td "Vĩnh Long" at bounding box center [433, 355] width 76 height 22
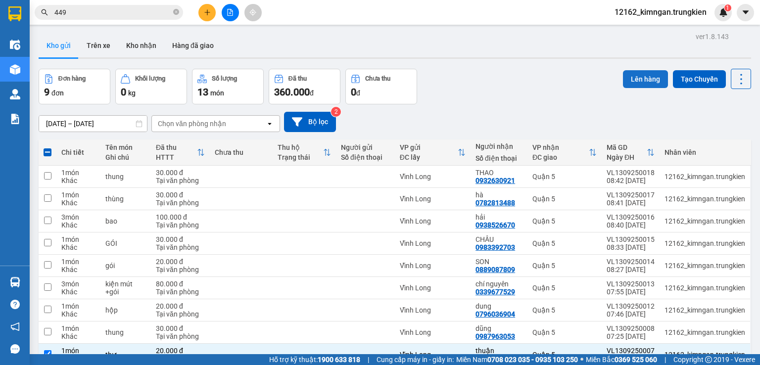
click at [628, 70] on button "Lên hàng" at bounding box center [645, 79] width 45 height 18
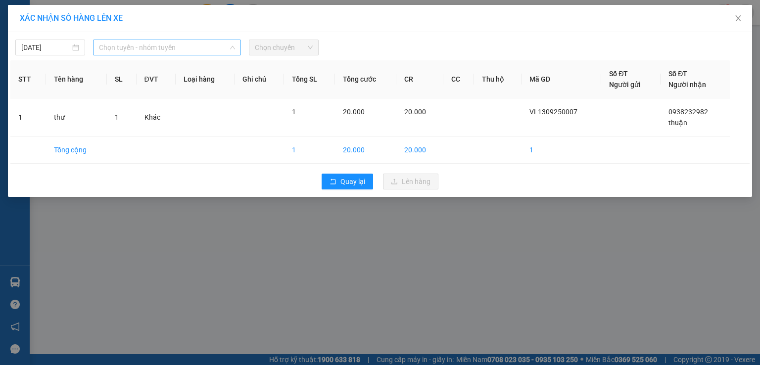
click at [152, 48] on span "Chọn tuyến - nhóm tuyến" at bounding box center [167, 47] width 136 height 15
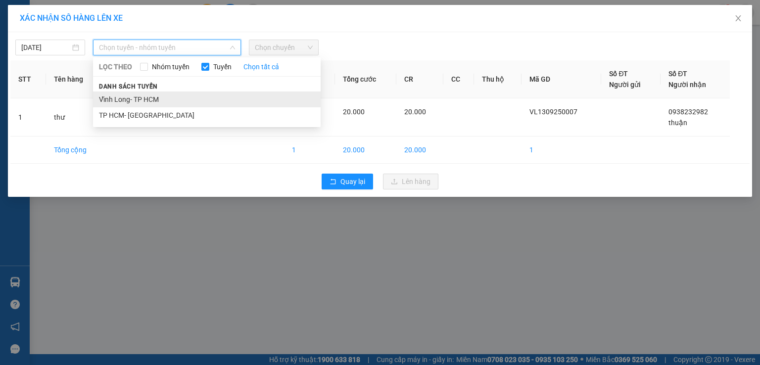
click at [120, 94] on li "Vĩnh Long- TP HCM" at bounding box center [207, 100] width 228 height 16
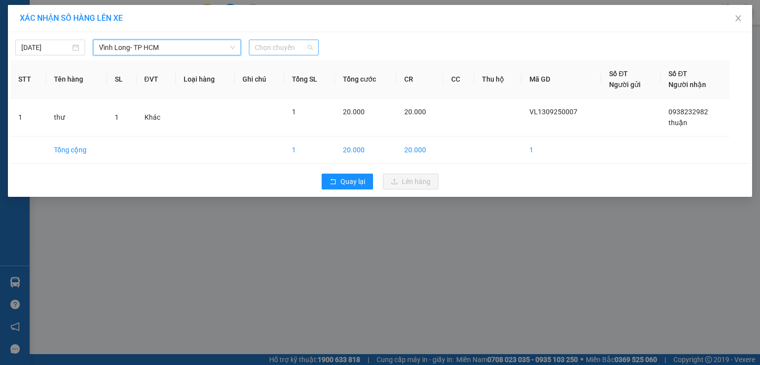
click at [268, 47] on span "Chọn chuyến" at bounding box center [284, 47] width 58 height 15
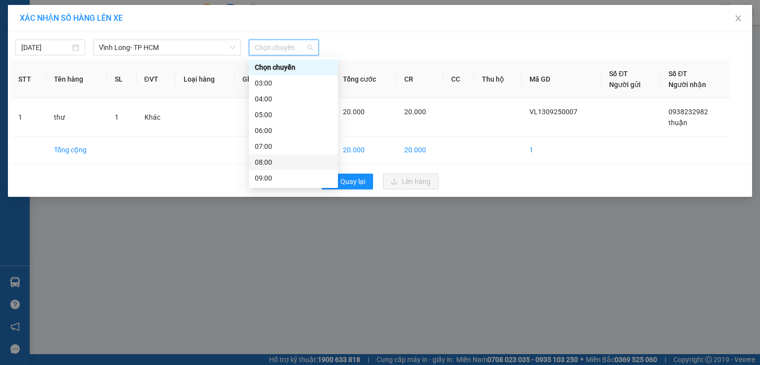
click at [264, 161] on div "08:00" at bounding box center [293, 162] width 77 height 11
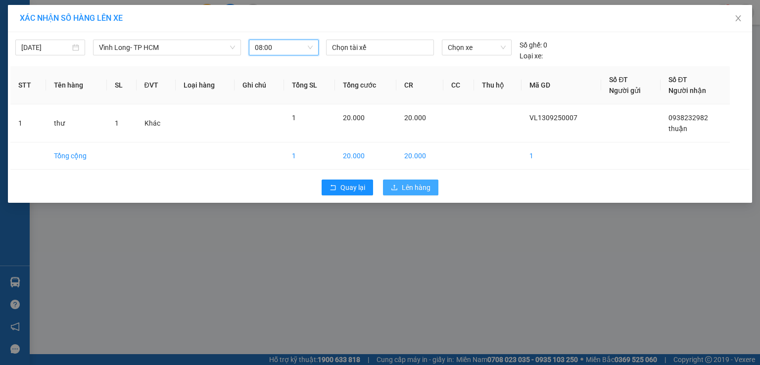
click at [410, 190] on span "Lên hàng" at bounding box center [416, 187] width 29 height 11
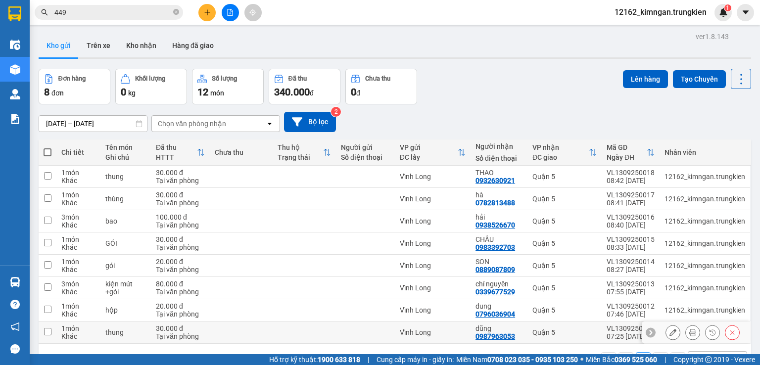
click at [409, 329] on div "Vĩnh Long" at bounding box center [433, 333] width 66 height 8
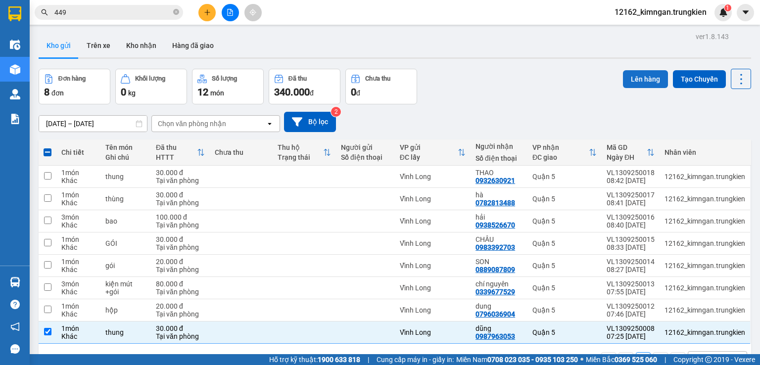
click at [643, 80] on button "Lên hàng" at bounding box center [645, 79] width 45 height 18
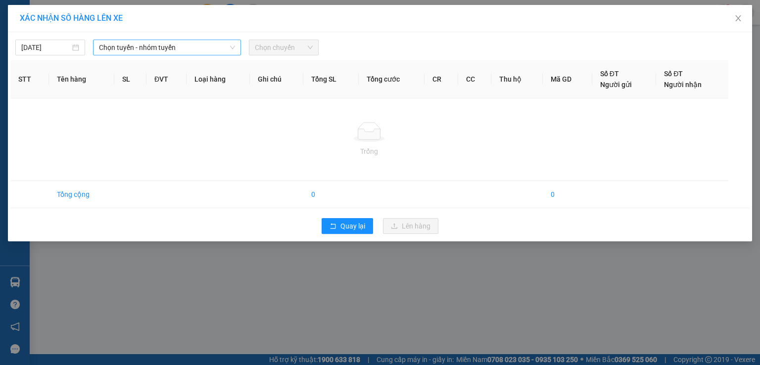
click at [154, 50] on span "Chọn tuyến - nhóm tuyến" at bounding box center [167, 47] width 136 height 15
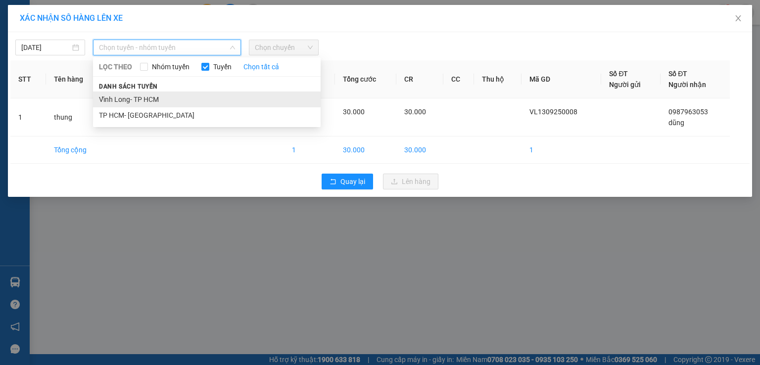
click at [149, 96] on li "Vĩnh Long- TP HCM" at bounding box center [207, 100] width 228 height 16
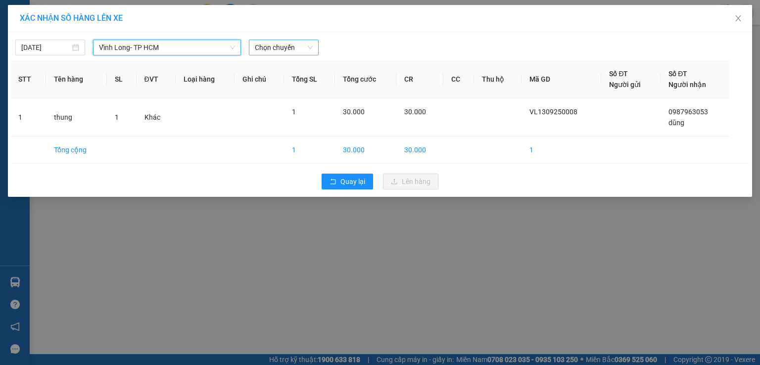
click at [287, 45] on span "Chọn chuyến" at bounding box center [284, 47] width 58 height 15
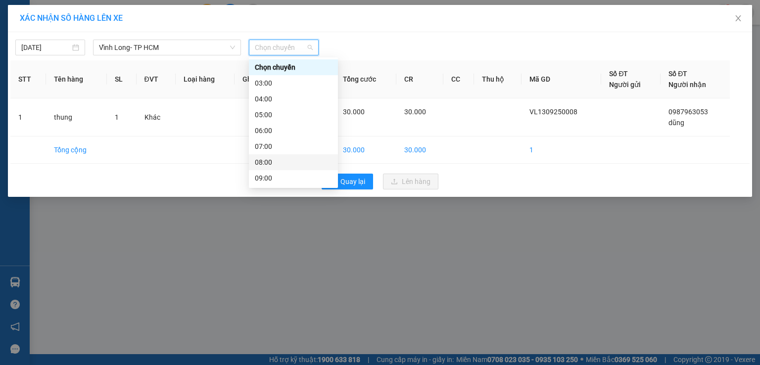
click at [260, 165] on div "08:00" at bounding box center [293, 162] width 77 height 11
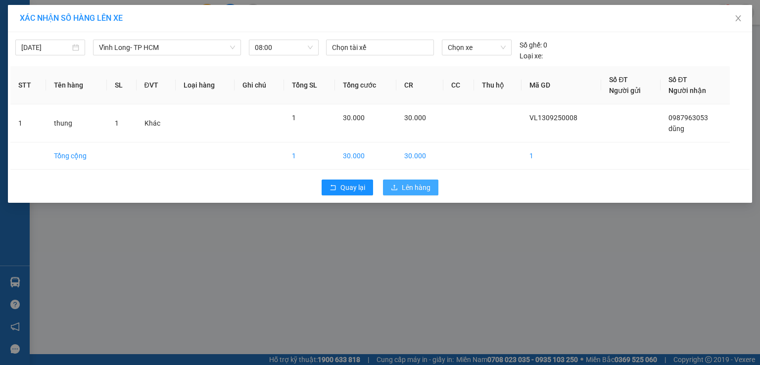
click at [410, 186] on span "Lên hàng" at bounding box center [416, 187] width 29 height 11
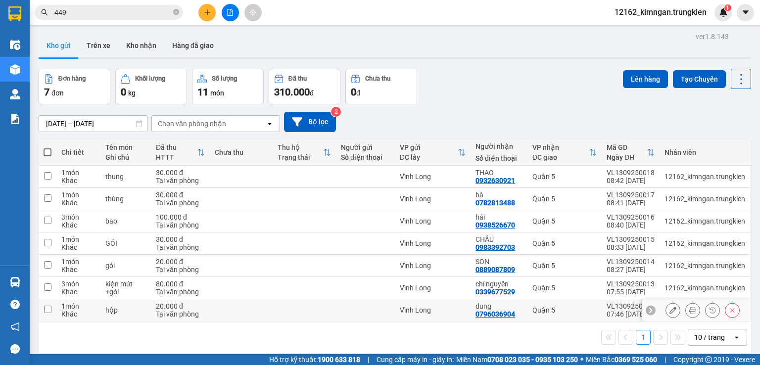
click at [459, 311] on div "Vĩnh Long" at bounding box center [433, 310] width 66 height 8
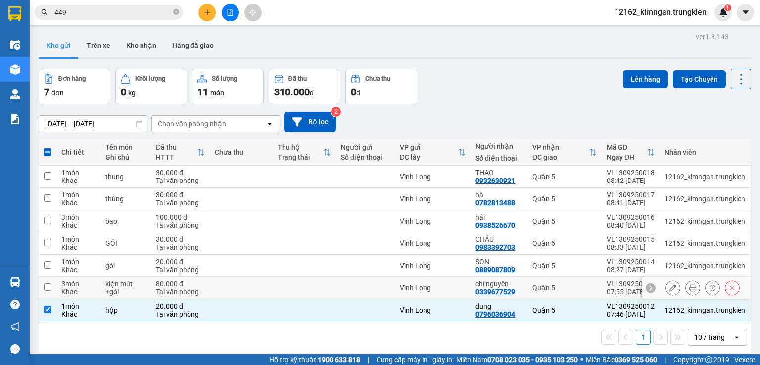
click at [457, 287] on div "Vĩnh Long" at bounding box center [433, 288] width 66 height 8
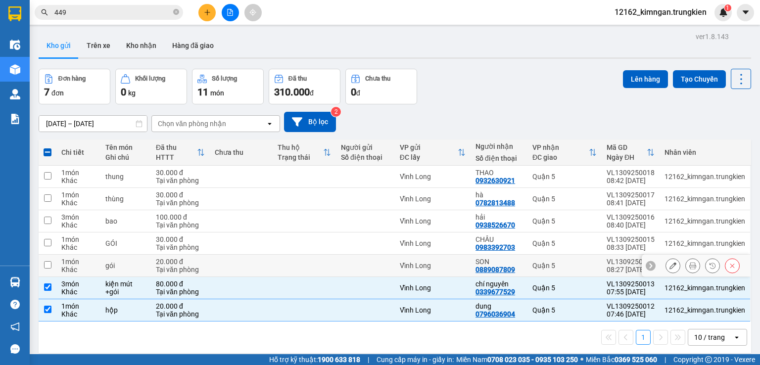
click at [452, 264] on div "Vĩnh Long" at bounding box center [433, 266] width 66 height 8
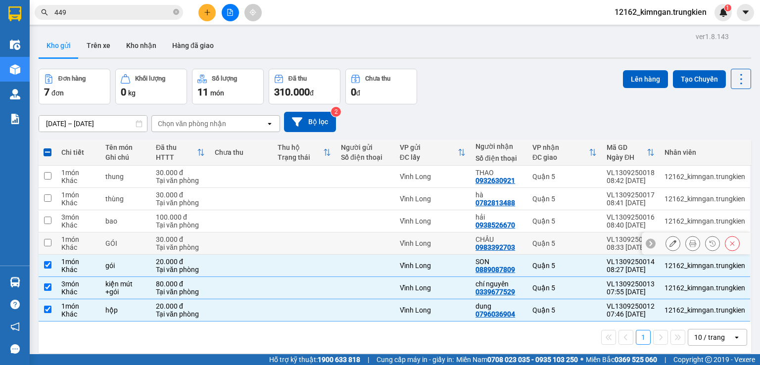
click at [445, 247] on td "Vĩnh Long" at bounding box center [433, 244] width 76 height 22
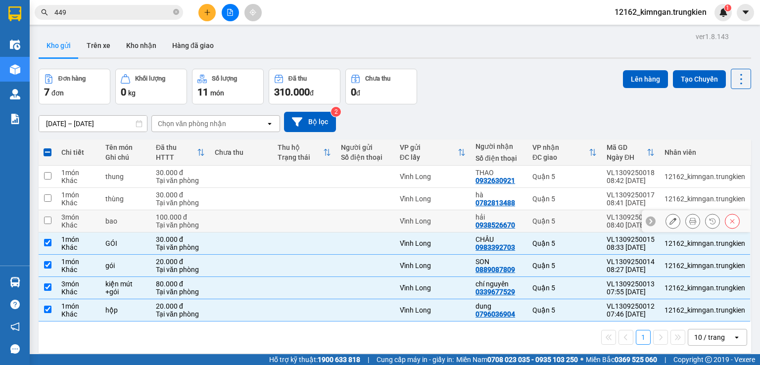
click at [441, 225] on td "Vĩnh Long" at bounding box center [433, 221] width 76 height 22
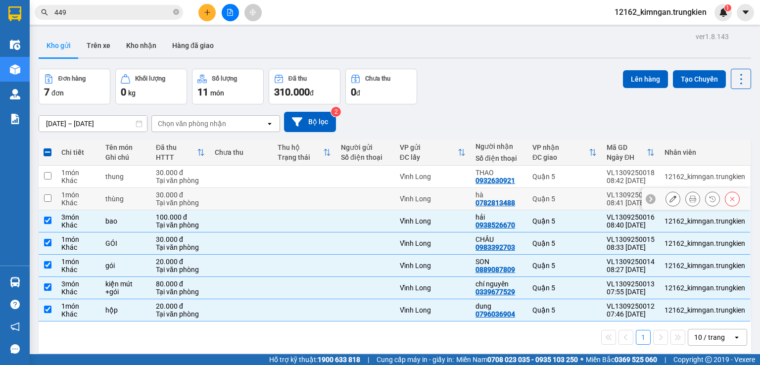
drag, startPoint x: 437, startPoint y: 197, endPoint x: 422, endPoint y: 171, distance: 30.4
click at [437, 197] on div "Vĩnh Long" at bounding box center [433, 199] width 66 height 8
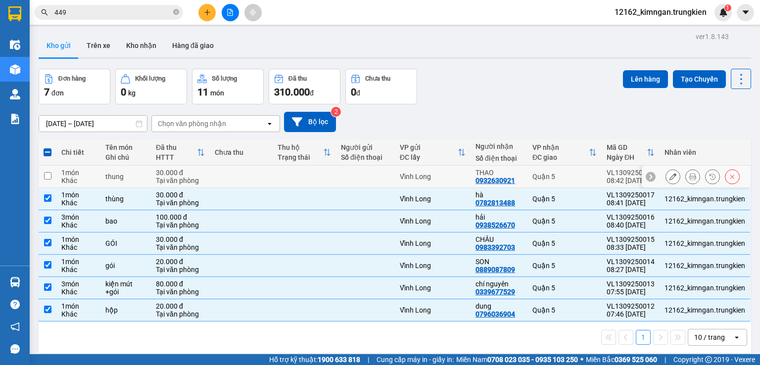
click at [422, 170] on td "Vĩnh Long" at bounding box center [433, 177] width 76 height 22
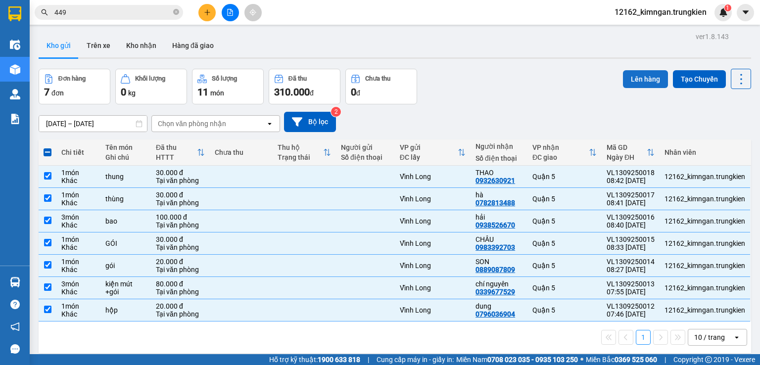
click at [643, 77] on button "Lên hàng" at bounding box center [645, 79] width 45 height 18
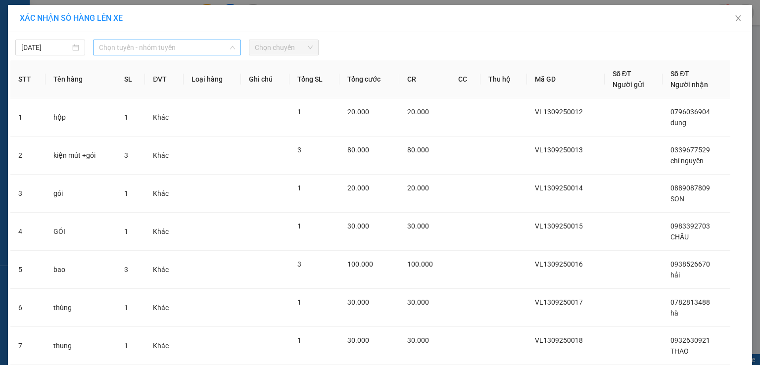
click at [137, 47] on span "Chọn tuyến - nhóm tuyến" at bounding box center [167, 47] width 136 height 15
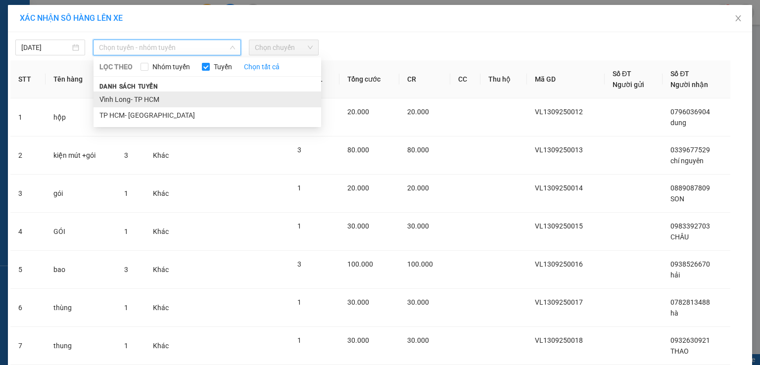
click at [136, 97] on li "Vĩnh Long- TP HCM" at bounding box center [208, 100] width 228 height 16
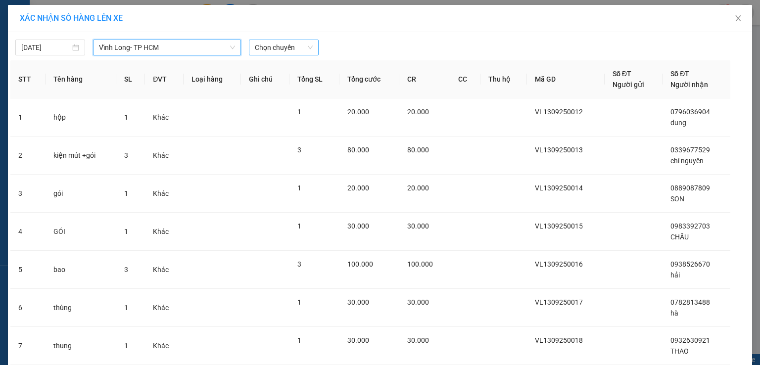
click at [256, 42] on span "Chọn chuyến" at bounding box center [284, 47] width 58 height 15
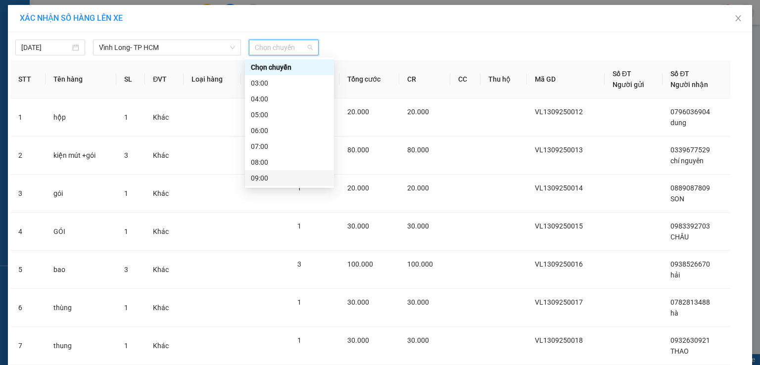
click at [265, 178] on div "09:00" at bounding box center [289, 178] width 77 height 11
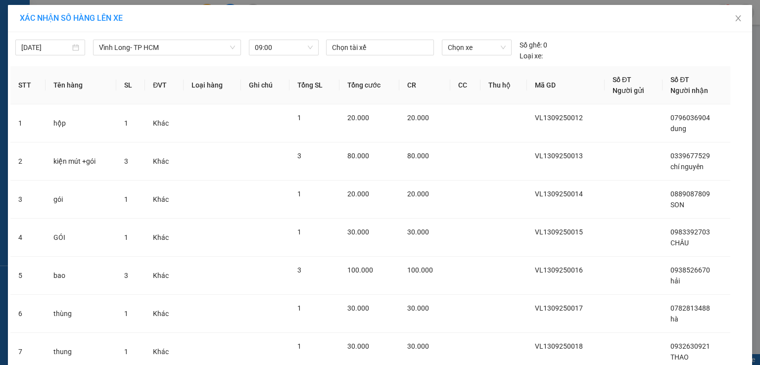
drag, startPoint x: 419, startPoint y: 334, endPoint x: 412, endPoint y: 329, distance: 8.4
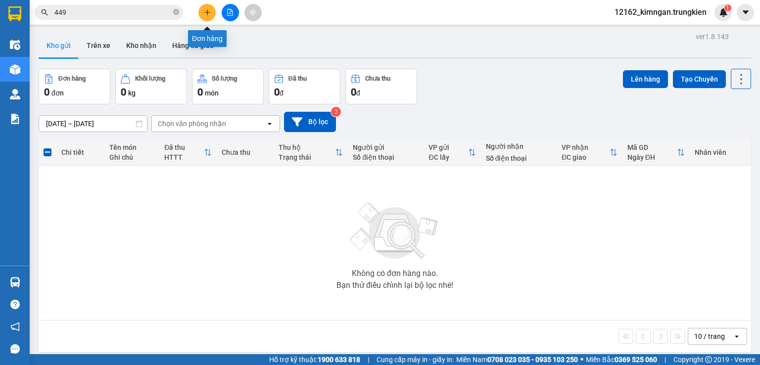
click at [205, 12] on icon "plus" at bounding box center [207, 12] width 7 height 7
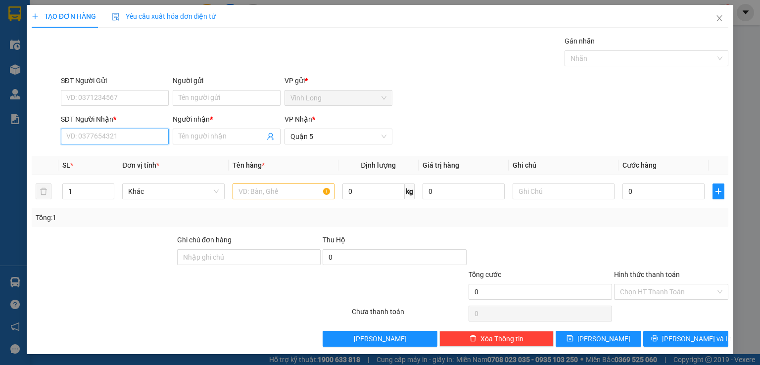
click at [145, 135] on input "SĐT Người Nhận *" at bounding box center [115, 137] width 108 height 16
click at [89, 139] on input "SĐT Người Nhận *" at bounding box center [115, 137] width 108 height 16
click at [93, 160] on div "0975368863 - bảo anh" at bounding box center [114, 155] width 97 height 11
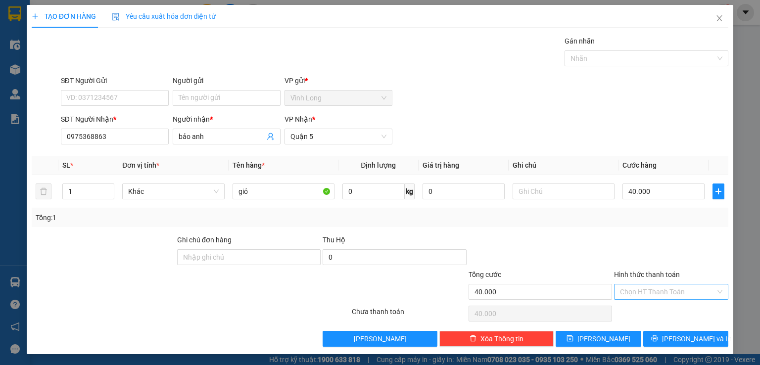
click at [665, 291] on input "Hình thức thanh toán" at bounding box center [668, 292] width 96 height 15
click at [662, 310] on div "Tại văn phòng" at bounding box center [664, 310] width 101 height 11
click at [655, 343] on button "[PERSON_NAME] và In" at bounding box center [686, 339] width 86 height 16
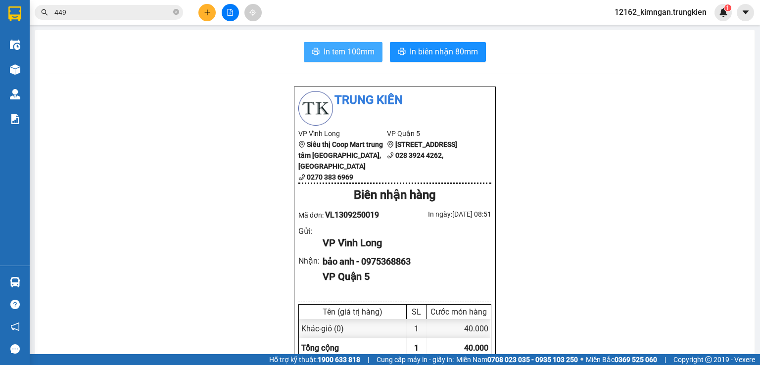
click at [346, 48] on span "In tem 100mm" at bounding box center [349, 52] width 51 height 12
click at [206, 12] on icon "plus" at bounding box center [207, 12] width 7 height 7
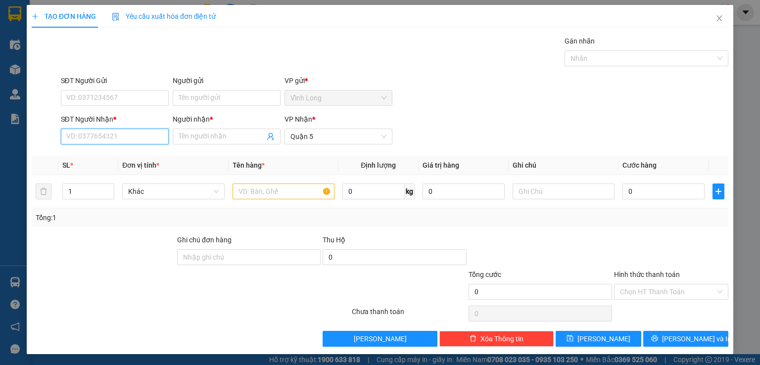
click at [151, 131] on input "SĐT Người Nhận *" at bounding box center [115, 137] width 108 height 16
click at [188, 138] on input "Người nhận *" at bounding box center [222, 136] width 86 height 11
click at [572, 78] on div "Transit Pickup Surcharge Ids Transit Deliver Surcharge Ids Transit Deliver Surc…" at bounding box center [380, 191] width 697 height 311
drag, startPoint x: 196, startPoint y: 139, endPoint x: 202, endPoint y: 136, distance: 6.9
click at [197, 139] on input "Người nhận *" at bounding box center [222, 136] width 86 height 11
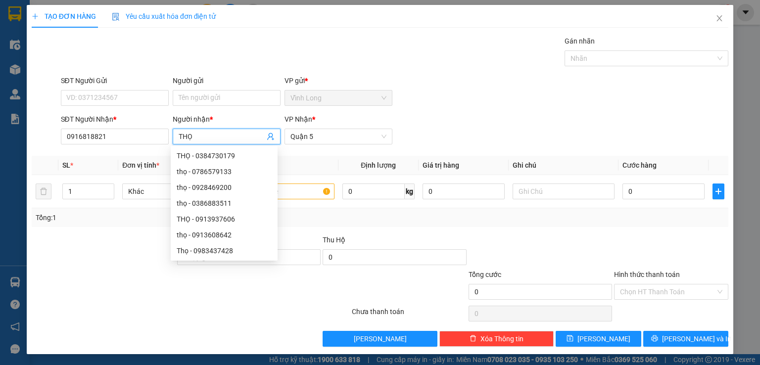
click at [83, 241] on div at bounding box center [103, 252] width 145 height 35
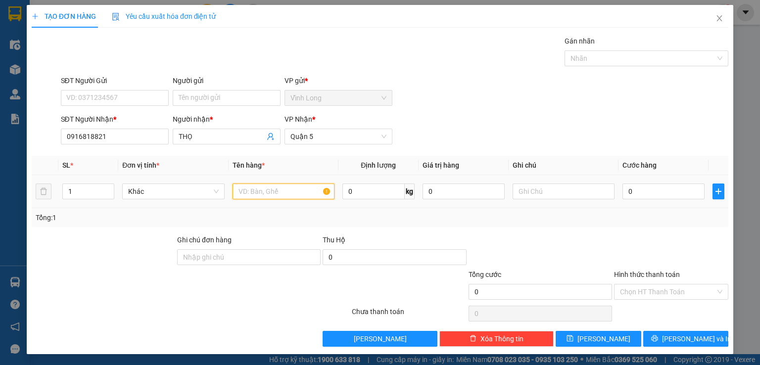
click at [277, 195] on input "text" at bounding box center [284, 192] width 102 height 16
click at [653, 292] on input "Hình thức thanh toán" at bounding box center [668, 292] width 96 height 15
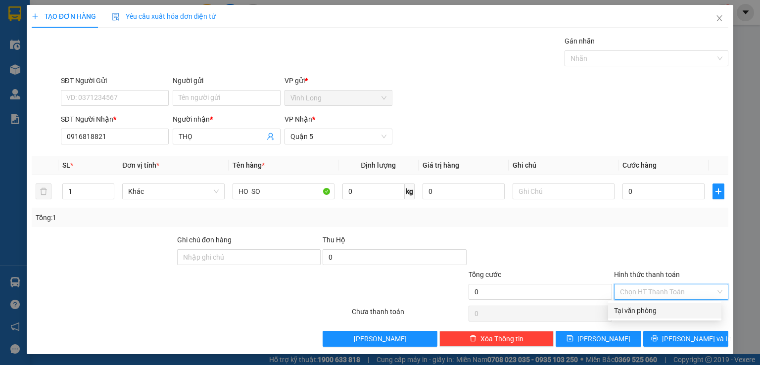
click at [649, 309] on div "Tại văn phòng" at bounding box center [664, 310] width 101 height 11
click at [673, 288] on span "Tại văn phòng" at bounding box center [671, 292] width 102 height 15
click at [654, 314] on div "Tại văn phòng" at bounding box center [664, 310] width 101 height 11
click at [674, 259] on div at bounding box center [671, 252] width 116 height 35
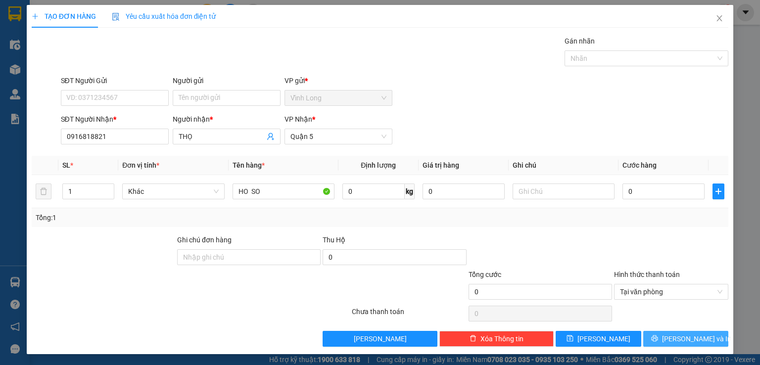
click at [699, 339] on button "[PERSON_NAME] và In" at bounding box center [686, 339] width 86 height 16
click at [660, 295] on span "Tại văn phòng" at bounding box center [671, 292] width 102 height 15
click at [669, 321] on div at bounding box center [671, 314] width 116 height 20
click at [716, 20] on icon "close" at bounding box center [720, 18] width 8 height 8
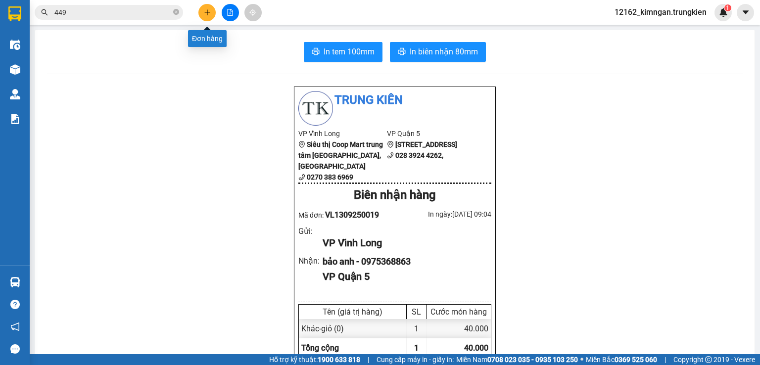
click at [205, 14] on icon "plus" at bounding box center [207, 12] width 7 height 7
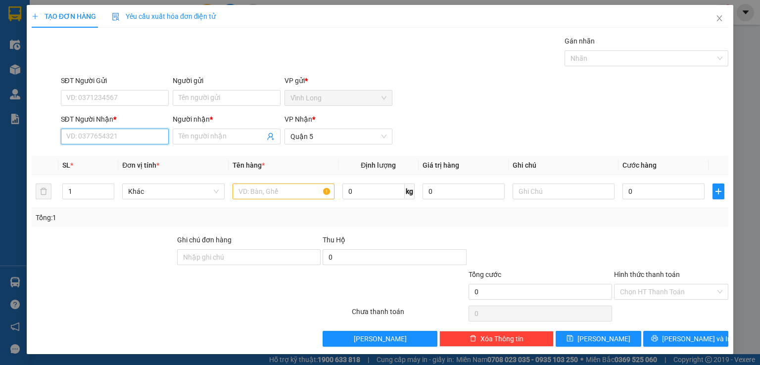
drag, startPoint x: 150, startPoint y: 140, endPoint x: 158, endPoint y: 76, distance: 63.8
click at [150, 139] on input "SĐT Người Nhận *" at bounding box center [115, 137] width 108 height 16
click at [196, 135] on input "Người nhận *" at bounding box center [222, 136] width 86 height 11
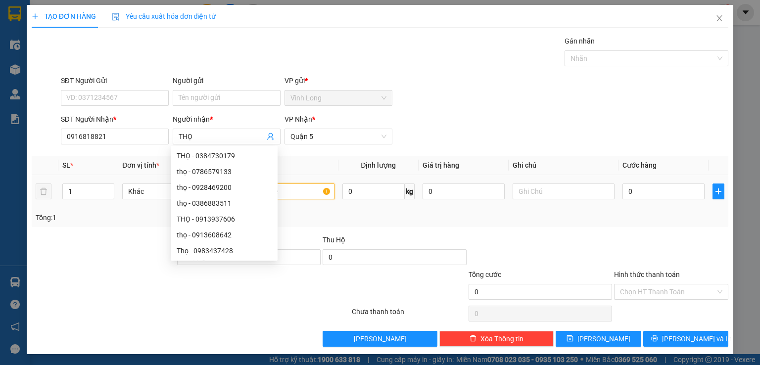
click at [304, 192] on input "text" at bounding box center [284, 192] width 102 height 16
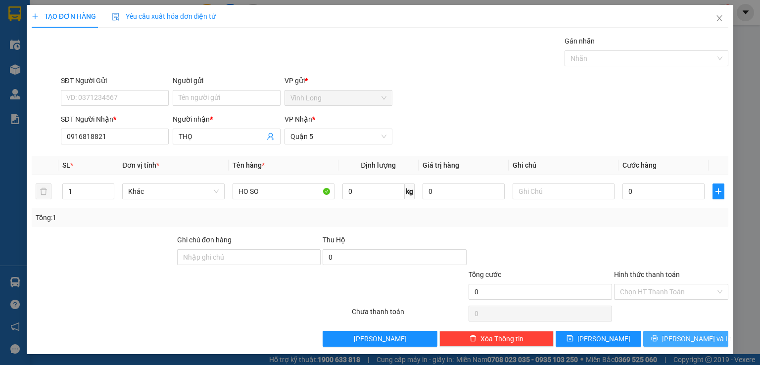
click at [657, 339] on button "[PERSON_NAME] và In" at bounding box center [686, 339] width 86 height 16
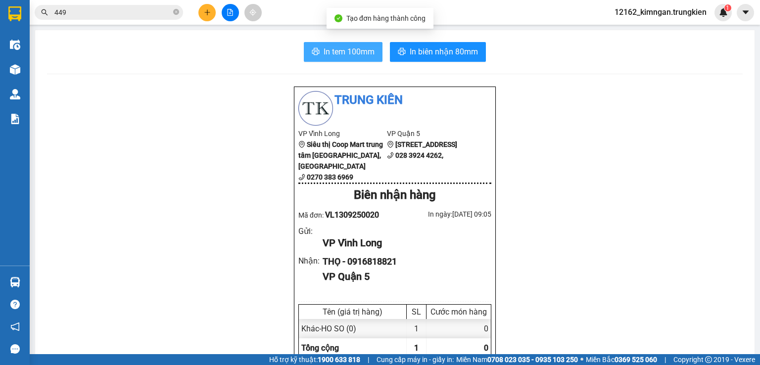
click at [340, 54] on span "In tem 100mm" at bounding box center [349, 52] width 51 height 12
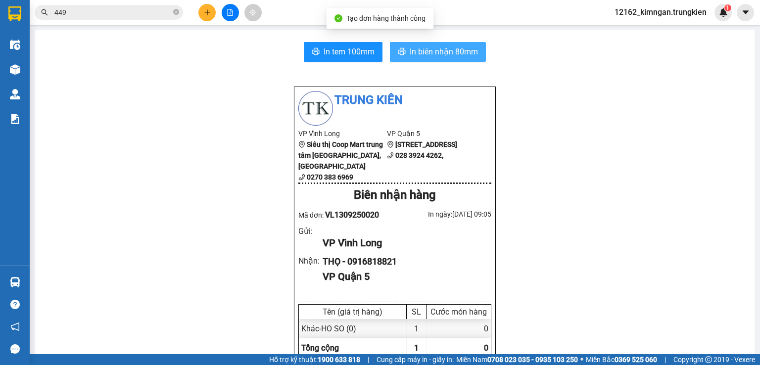
click at [435, 48] on span "In biên nhận 80mm" at bounding box center [444, 52] width 68 height 12
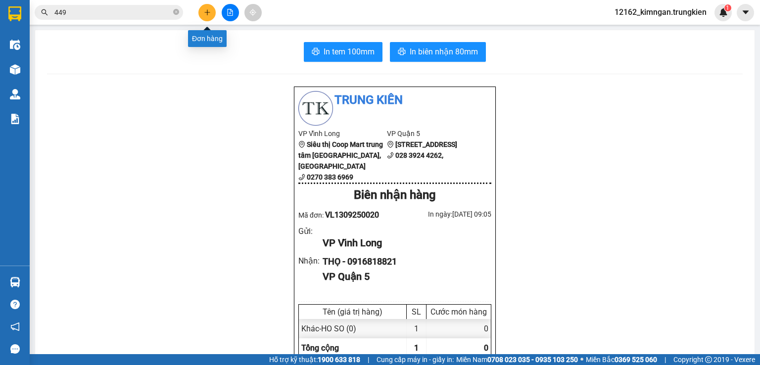
click at [211, 15] on button at bounding box center [206, 12] width 17 height 17
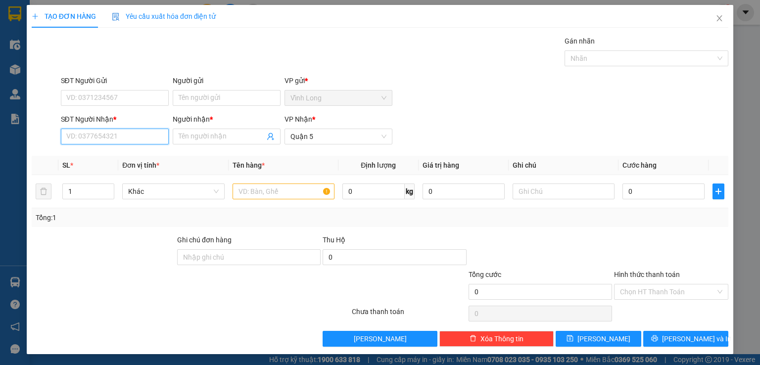
click at [146, 136] on input "SĐT Người Nhận *" at bounding box center [115, 137] width 108 height 16
click at [100, 159] on div "0909722760 - [GEOGRAPHIC_DATA]" at bounding box center [121, 155] width 111 height 11
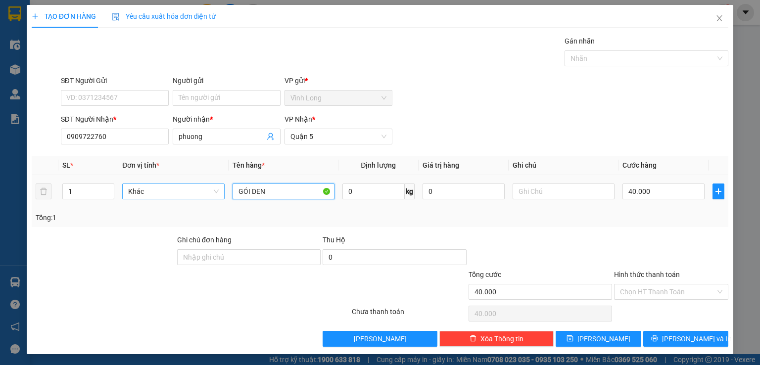
drag, startPoint x: 288, startPoint y: 194, endPoint x: 180, endPoint y: 192, distance: 107.4
click at [188, 192] on tr "1 Khác GÓI DEN 0 kg 0 40.000" at bounding box center [380, 191] width 697 height 33
click at [624, 190] on input "40.000" at bounding box center [664, 192] width 82 height 16
click at [669, 289] on input "Hình thức thanh toán" at bounding box center [668, 292] width 96 height 15
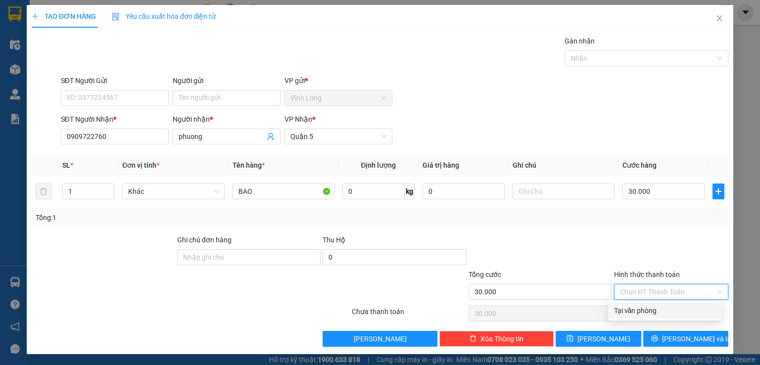
click at [640, 311] on div "Tại văn phòng" at bounding box center [664, 310] width 101 height 11
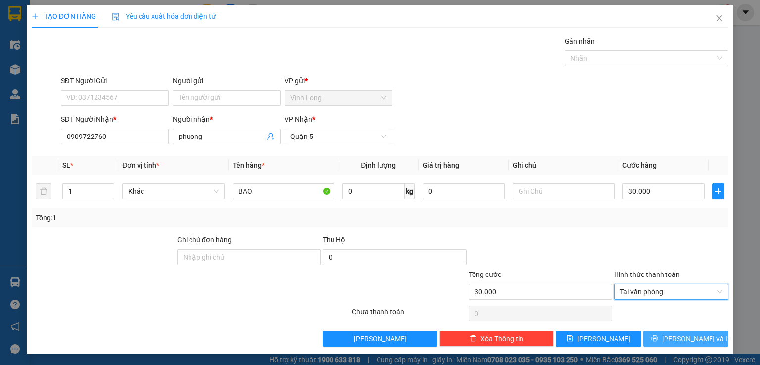
click at [649, 342] on button "[PERSON_NAME] và In" at bounding box center [686, 339] width 86 height 16
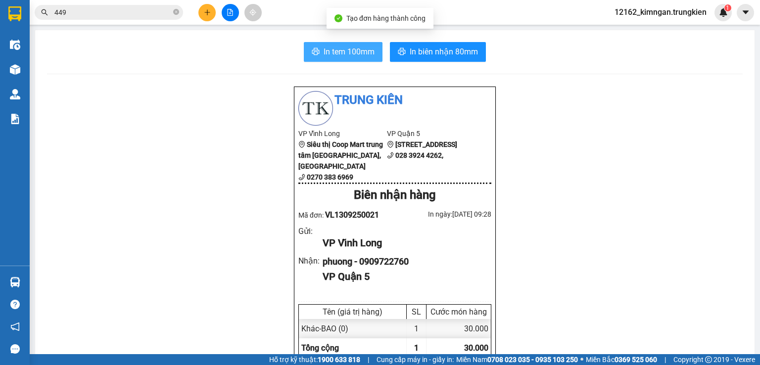
click at [349, 48] on span "In tem 100mm" at bounding box center [349, 52] width 51 height 12
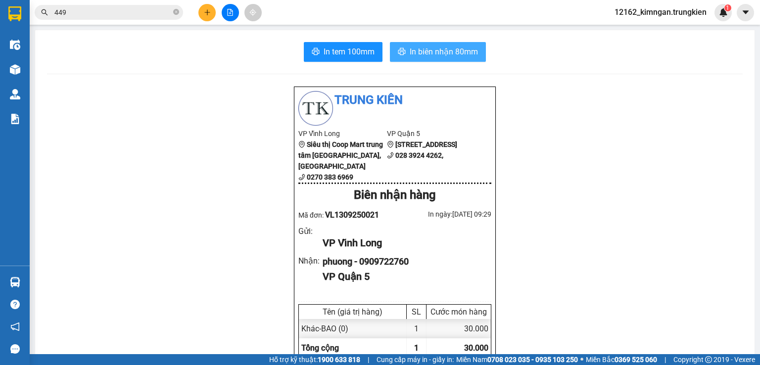
click at [416, 52] on span "In biên nhận 80mm" at bounding box center [444, 52] width 68 height 12
click at [210, 9] on icon "plus" at bounding box center [207, 12] width 7 height 7
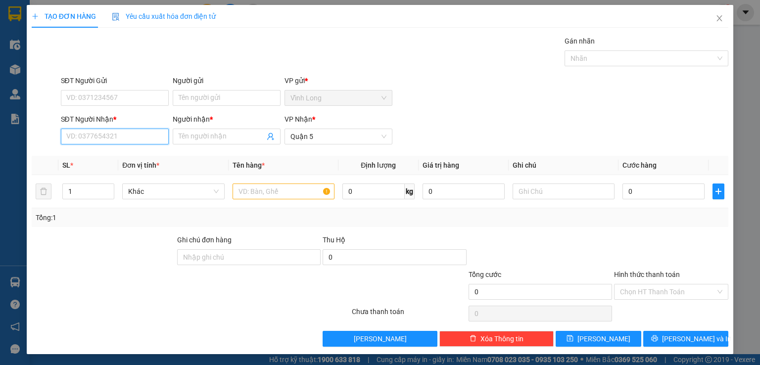
click at [126, 136] on input "SĐT Người Nhận *" at bounding box center [115, 137] width 108 height 16
drag, startPoint x: 40, startPoint y: 199, endPoint x: 48, endPoint y: 205, distance: 9.9
drag, startPoint x: 48, startPoint y: 205, endPoint x: 194, endPoint y: 293, distance: 170.9
click at [194, 293] on div at bounding box center [133, 286] width 204 height 35
drag, startPoint x: 148, startPoint y: 137, endPoint x: 189, endPoint y: 146, distance: 41.7
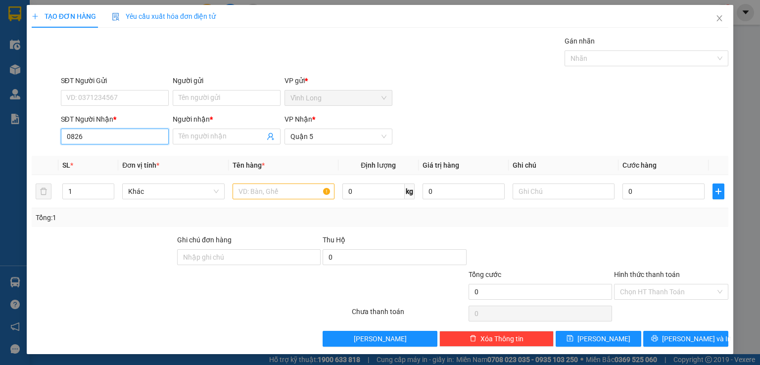
click at [148, 137] on input "0826" at bounding box center [115, 137] width 108 height 16
click at [140, 155] on div "0826967279 - thắng" at bounding box center [113, 155] width 95 height 11
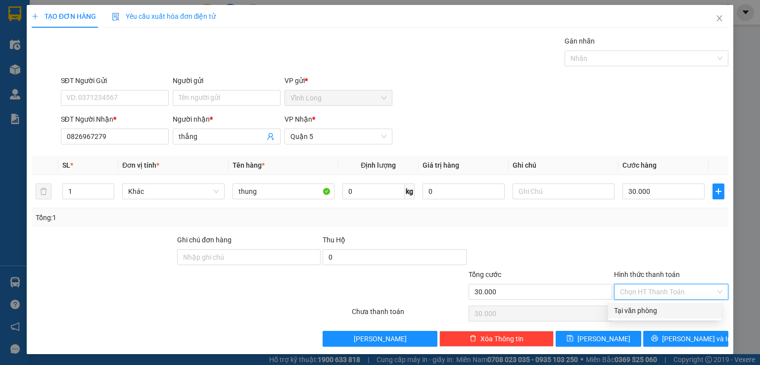
click at [659, 285] on input "Hình thức thanh toán" at bounding box center [668, 292] width 96 height 15
click at [650, 309] on div "Tại văn phòng" at bounding box center [664, 310] width 101 height 11
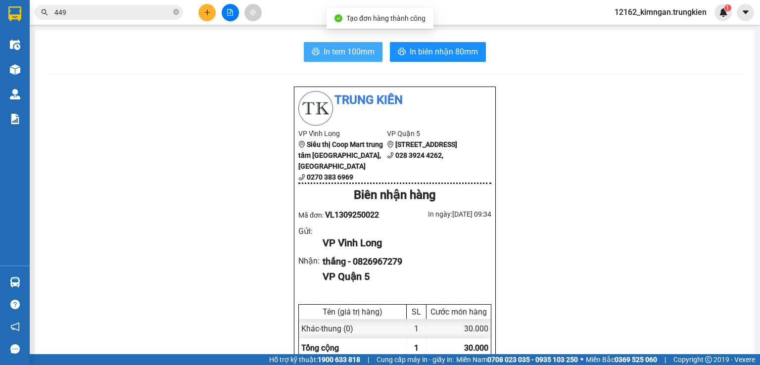
click at [325, 55] on span "In tem 100mm" at bounding box center [349, 52] width 51 height 12
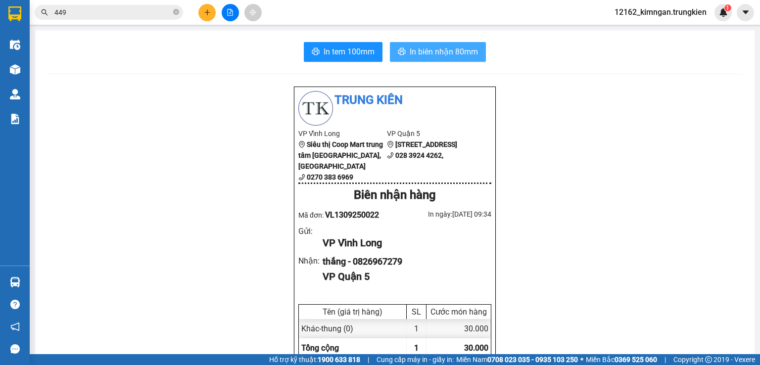
click at [428, 54] on span "In biên nhận 80mm" at bounding box center [444, 52] width 68 height 12
click at [208, 15] on icon "plus" at bounding box center [207, 12] width 7 height 7
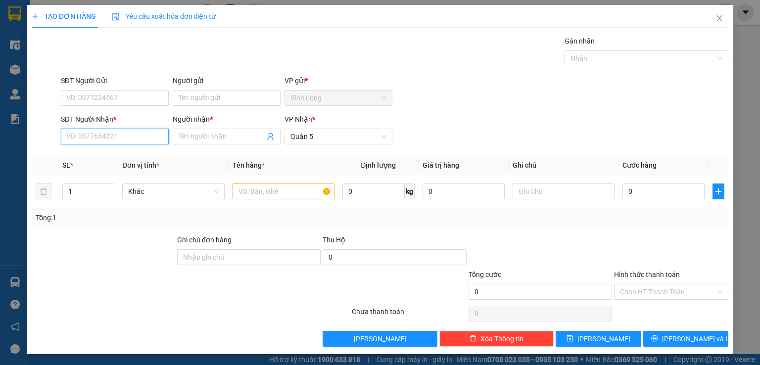
click at [101, 137] on input "SĐT Người Nhận *" at bounding box center [115, 137] width 108 height 16
type input "0902533583"
click at [80, 158] on div "0902533583 - thuy" at bounding box center [113, 155] width 95 height 11
type input "thuy"
type input "20.000"
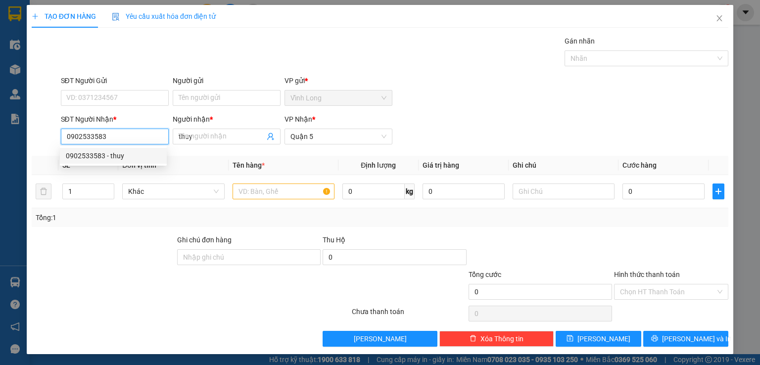
type input "20.000"
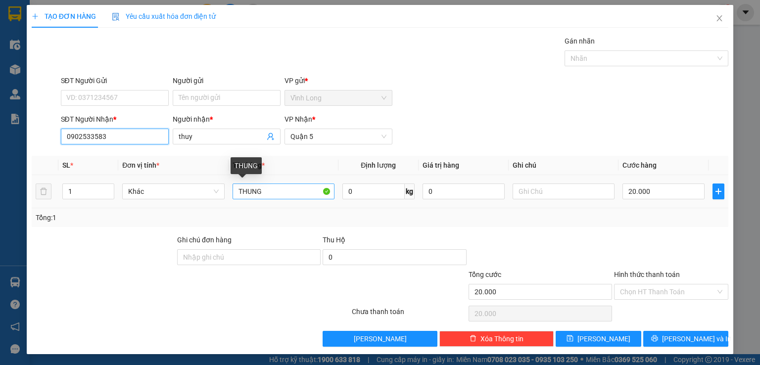
type input "0902533583"
drag, startPoint x: 261, startPoint y: 194, endPoint x: 177, endPoint y: 198, distance: 84.2
click at [178, 198] on tr "1 Khác THUNG 0 kg 0 20.000" at bounding box center [380, 191] width 697 height 33
type input "GOI"
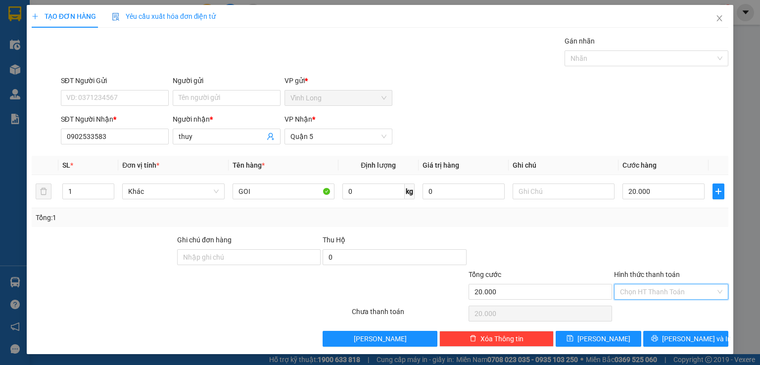
drag, startPoint x: 666, startPoint y: 290, endPoint x: 649, endPoint y: 307, distance: 23.1
click at [666, 291] on input "Hình thức thanh toán" at bounding box center [668, 292] width 96 height 15
click at [648, 309] on div "Tại văn phòng" at bounding box center [664, 310] width 101 height 11
type input "0"
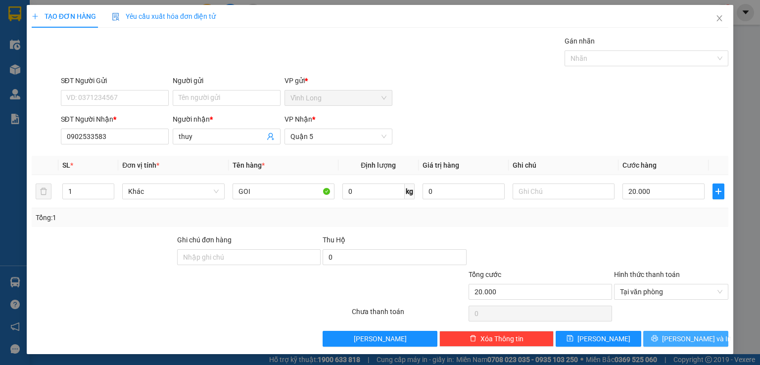
click at [658, 335] on icon "printer" at bounding box center [654, 338] width 7 height 7
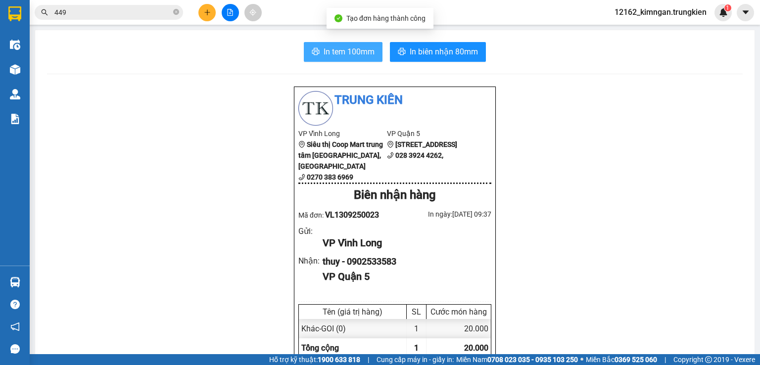
click at [359, 54] on span "In tem 100mm" at bounding box center [349, 52] width 51 height 12
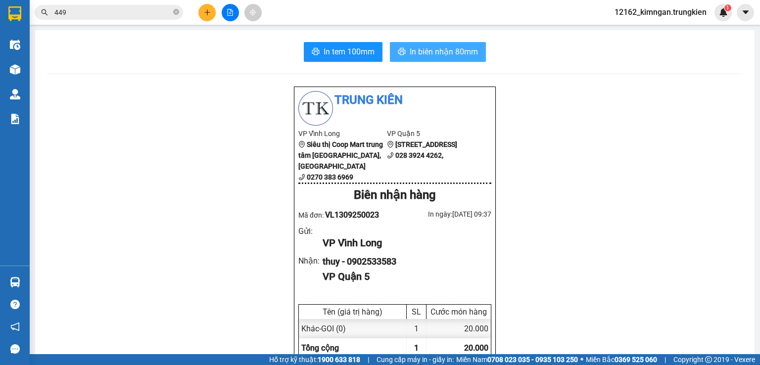
click at [474, 52] on button "In biên nhận 80mm" at bounding box center [438, 52] width 96 height 20
click at [208, 9] on icon "plus" at bounding box center [207, 12] width 7 height 7
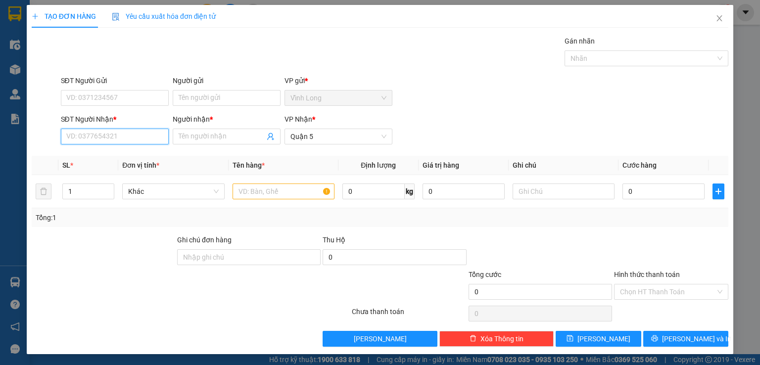
drag, startPoint x: 145, startPoint y: 139, endPoint x: 147, endPoint y: 112, distance: 27.3
click at [146, 137] on input "SĐT Người Nhận *" at bounding box center [115, 137] width 108 height 16
type input "0914804742"
click at [110, 159] on div "0914804742 - [PERSON_NAME]" at bounding box center [114, 155] width 97 height 11
type input "[PERSON_NAME]"
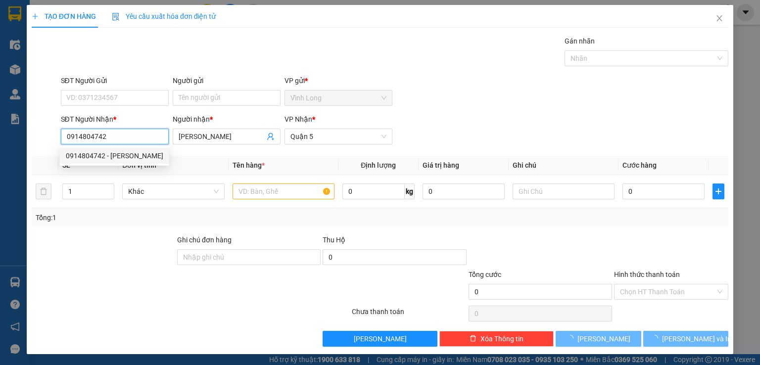
type input "30.000"
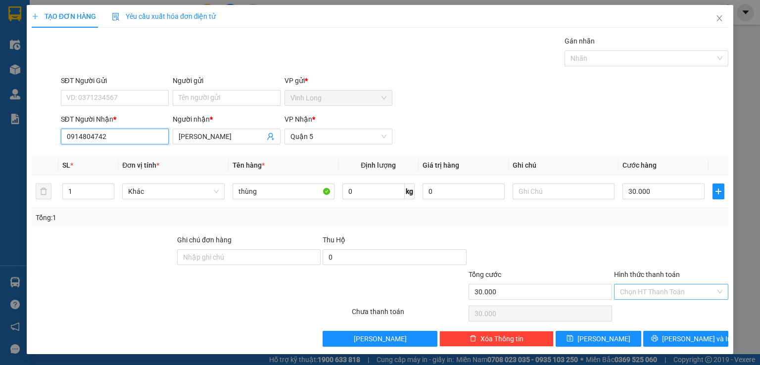
type input "0914804742"
click at [681, 290] on input "Hình thức thanh toán" at bounding box center [668, 292] width 96 height 15
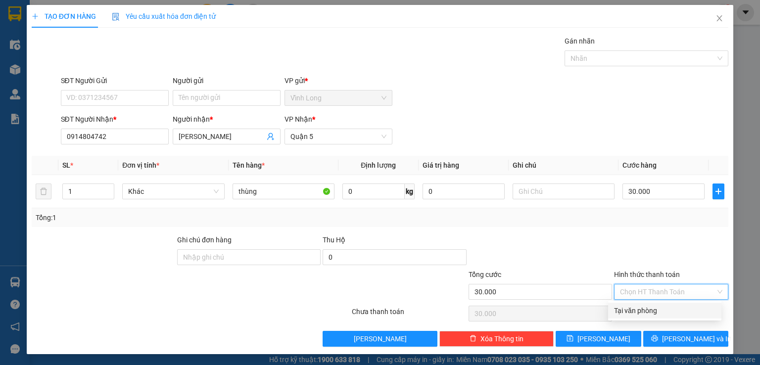
click at [672, 308] on div "Tại văn phòng" at bounding box center [664, 310] width 101 height 11
type input "0"
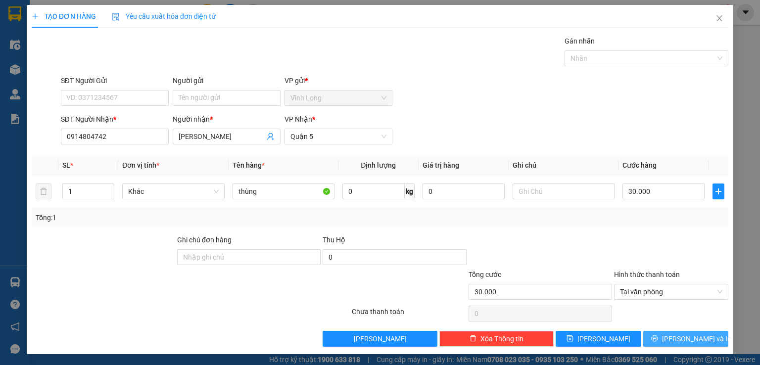
click at [667, 340] on button "[PERSON_NAME] và In" at bounding box center [686, 339] width 86 height 16
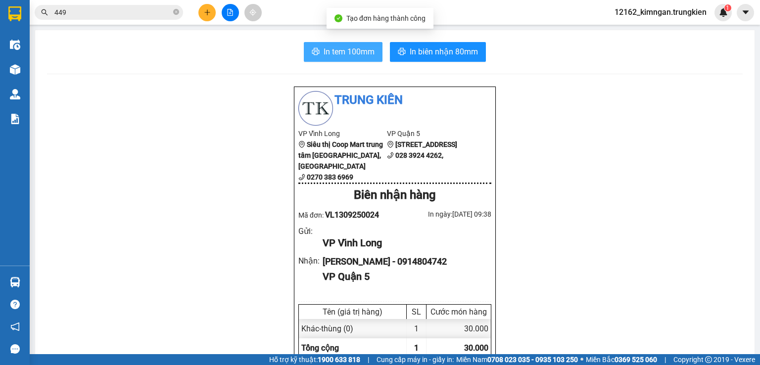
click at [356, 56] on span "In tem 100mm" at bounding box center [349, 52] width 51 height 12
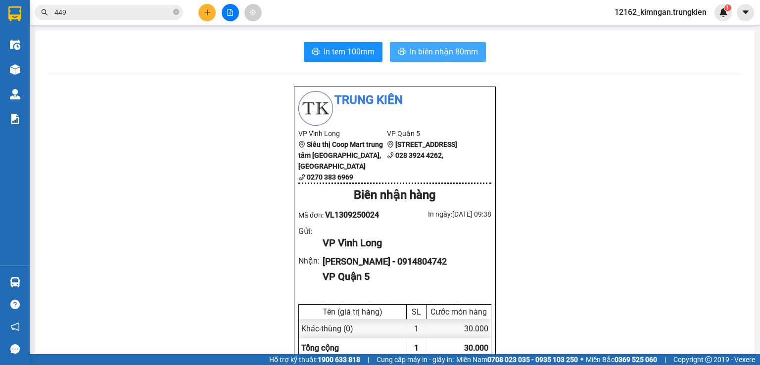
click at [432, 52] on span "In biên nhận 80mm" at bounding box center [444, 52] width 68 height 12
click at [460, 50] on span "In biên nhận 80mm" at bounding box center [444, 52] width 68 height 12
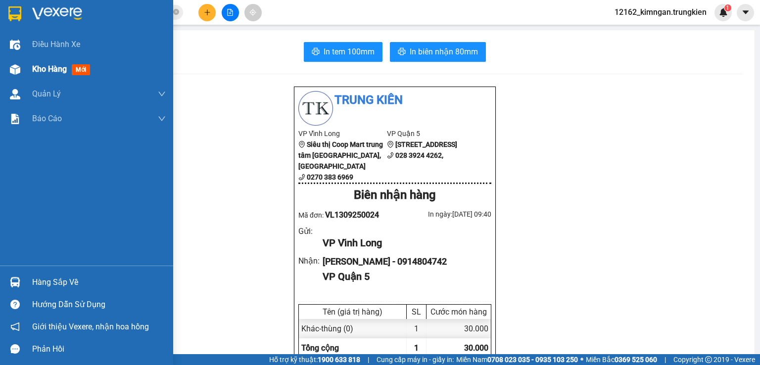
click at [54, 67] on span "Kho hàng" at bounding box center [49, 68] width 35 height 9
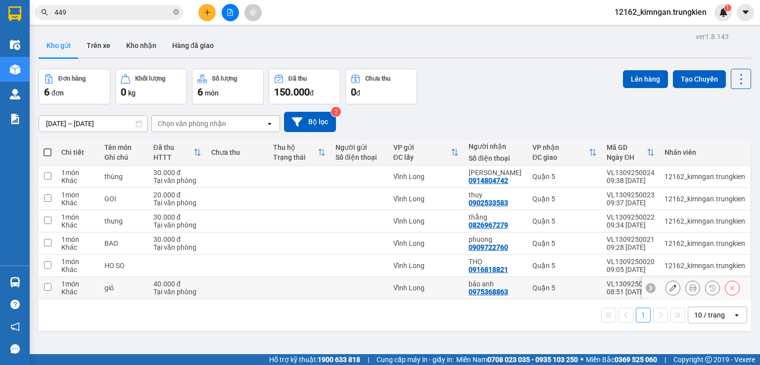
click at [505, 283] on div "bảo anh" at bounding box center [496, 284] width 54 height 8
checkbox input "true"
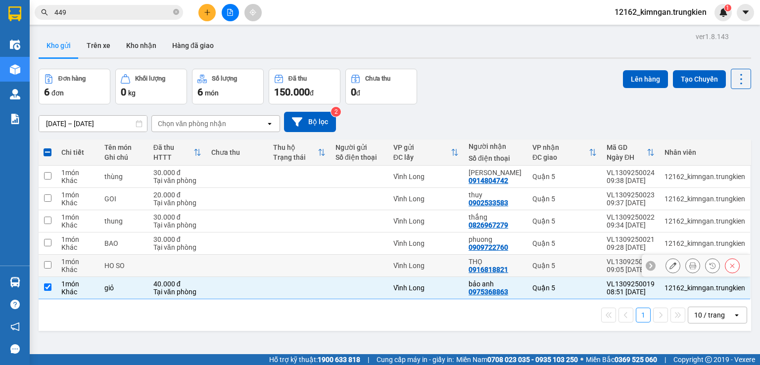
click at [504, 268] on div "0916818821" at bounding box center [489, 270] width 40 height 8
click at [492, 233] on td "phuong 0909722760" at bounding box center [496, 244] width 64 height 22
checkbox input "true"
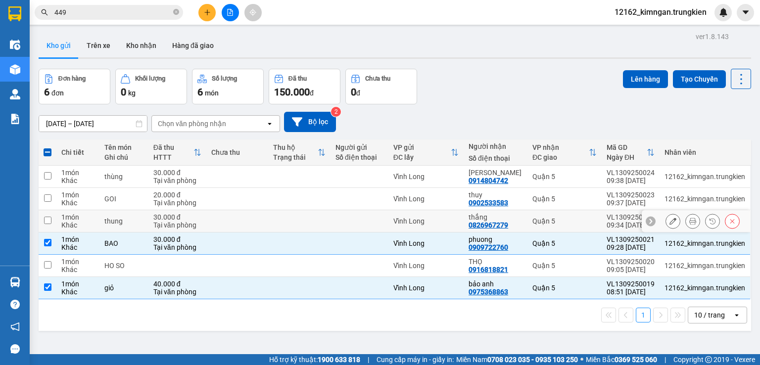
click at [489, 218] on div "thắng" at bounding box center [496, 217] width 54 height 8
checkbox input "true"
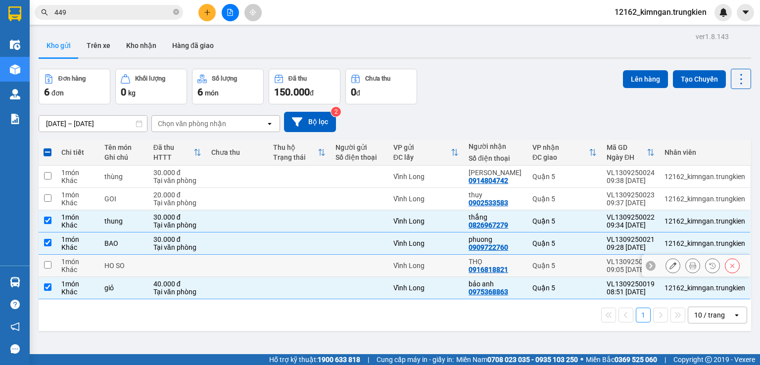
click at [458, 262] on div "Vĩnh Long" at bounding box center [425, 266] width 65 height 8
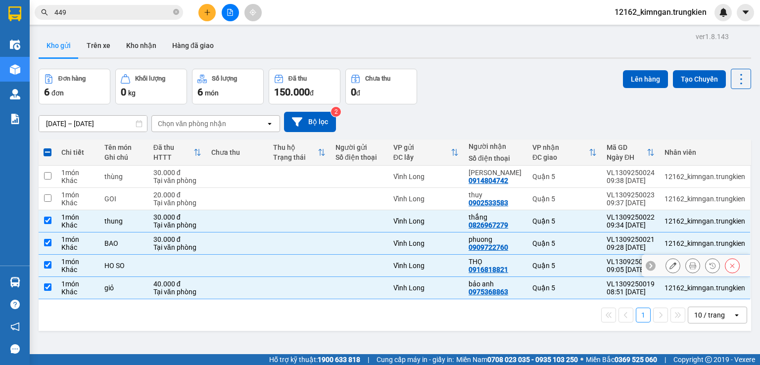
checkbox input "true"
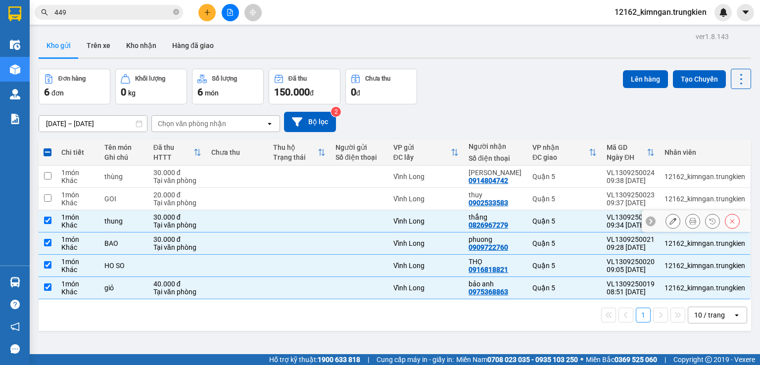
click at [447, 215] on td "Vĩnh Long" at bounding box center [425, 221] width 75 height 22
checkbox input "false"
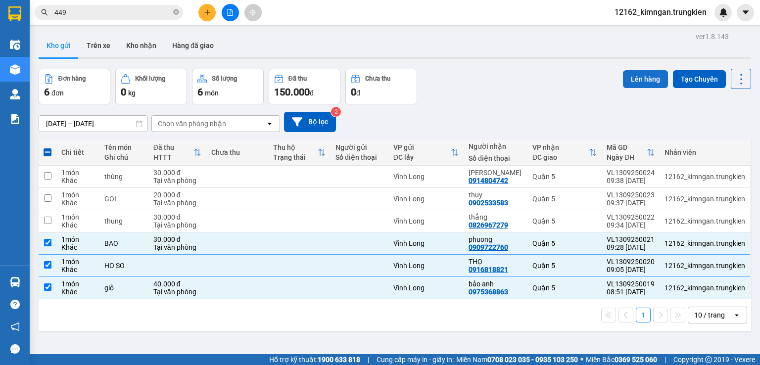
click at [632, 79] on button "Lên hàng" at bounding box center [645, 79] width 45 height 18
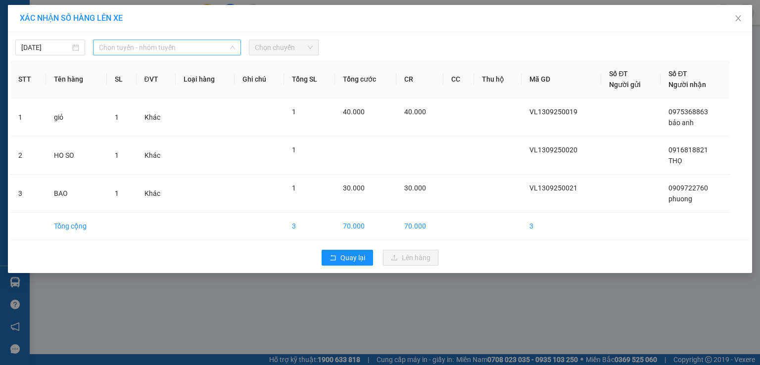
click at [108, 41] on span "Chọn tuyến - nhóm tuyến" at bounding box center [167, 47] width 136 height 15
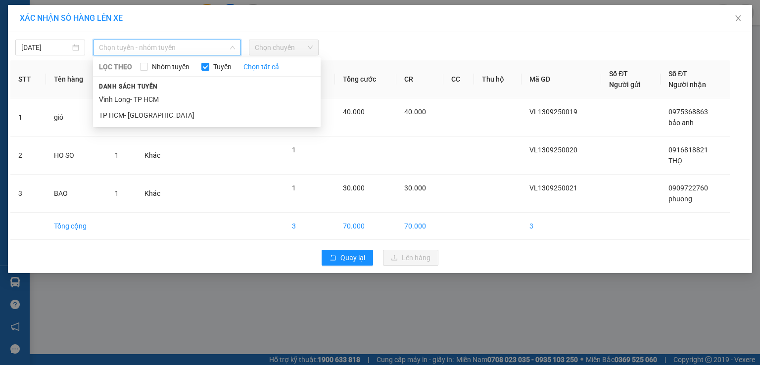
drag, startPoint x: 124, startPoint y: 103, endPoint x: 127, endPoint y: 97, distance: 6.4
click at [125, 103] on li "Vĩnh Long- TP HCM" at bounding box center [207, 100] width 228 height 16
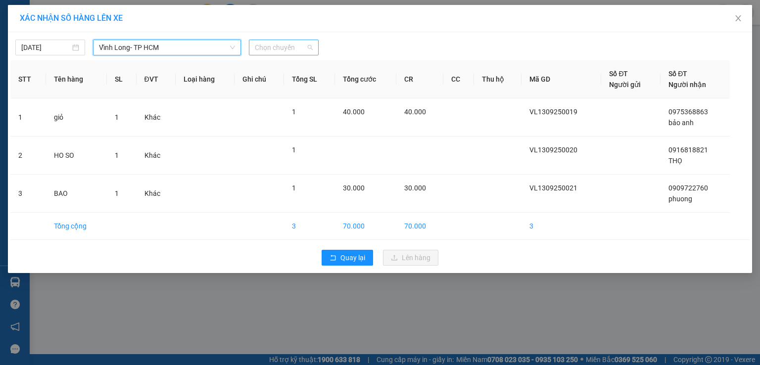
click at [274, 48] on span "Chọn chuyến" at bounding box center [284, 47] width 58 height 15
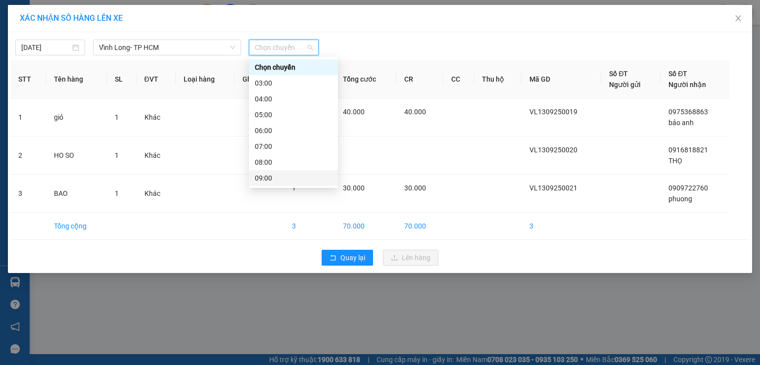
click at [269, 180] on div "09:00" at bounding box center [293, 178] width 77 height 11
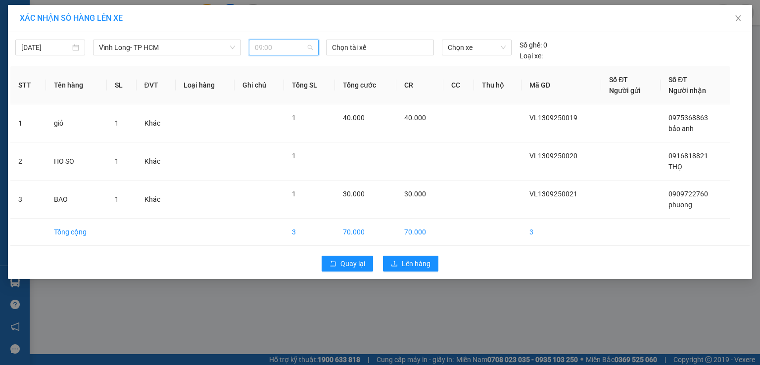
click at [266, 51] on span "09:00" at bounding box center [284, 47] width 58 height 15
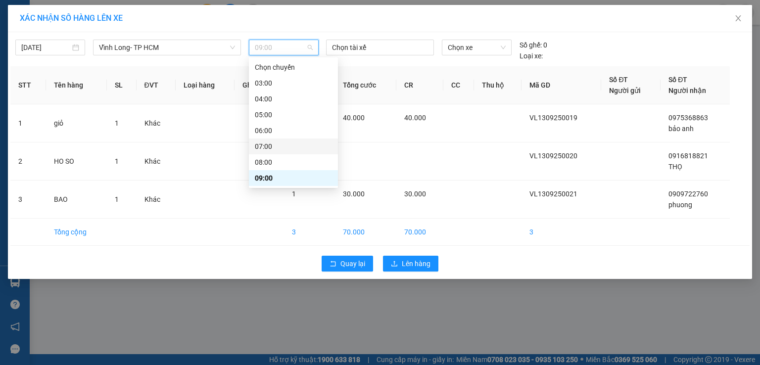
scroll to position [49, 0]
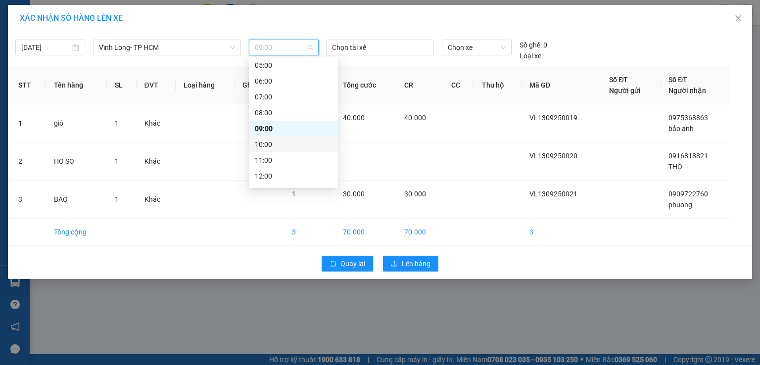
click at [268, 143] on div "10:00" at bounding box center [293, 144] width 77 height 11
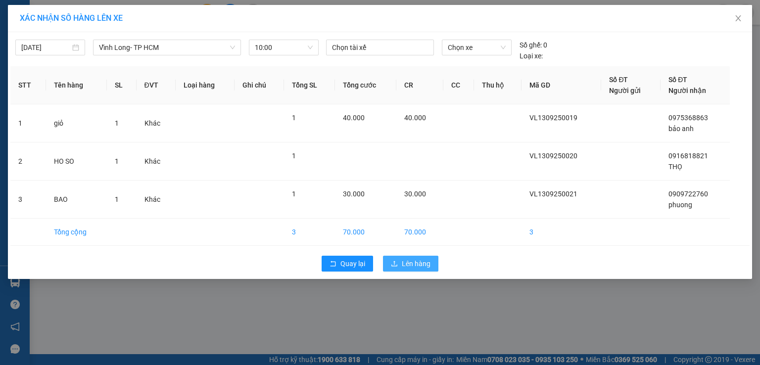
click at [405, 266] on span "Lên hàng" at bounding box center [416, 263] width 29 height 11
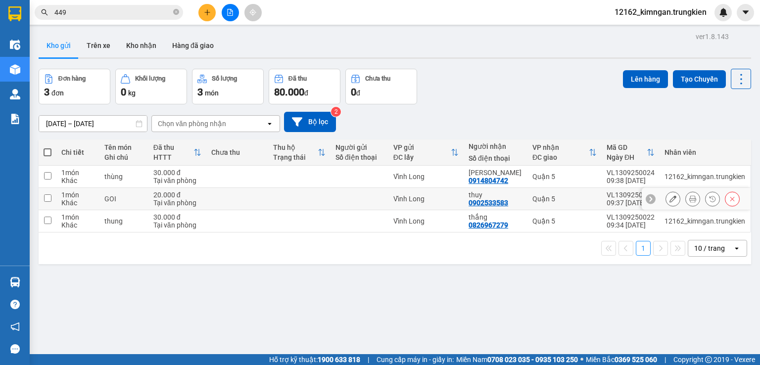
click at [388, 195] on td at bounding box center [360, 199] width 58 height 22
checkbox input "true"
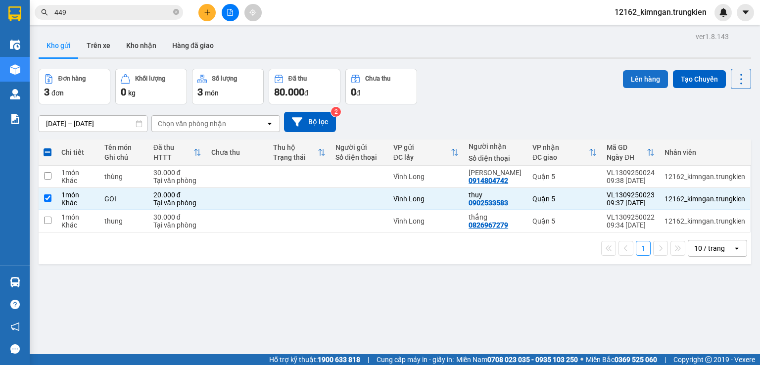
click at [649, 81] on button "Lên hàng" at bounding box center [645, 79] width 45 height 18
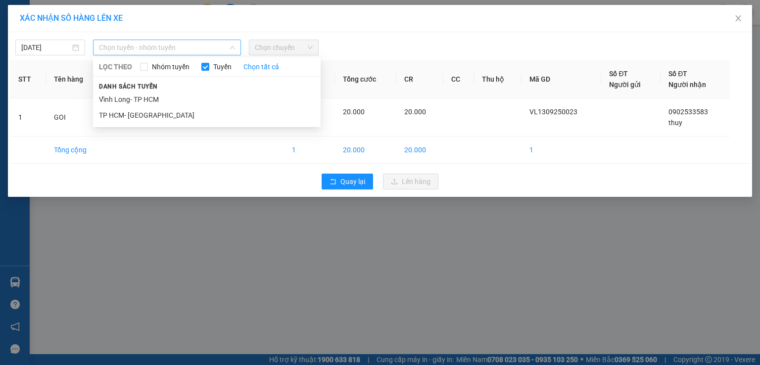
click at [126, 48] on span "Chọn tuyến - nhóm tuyến" at bounding box center [167, 47] width 136 height 15
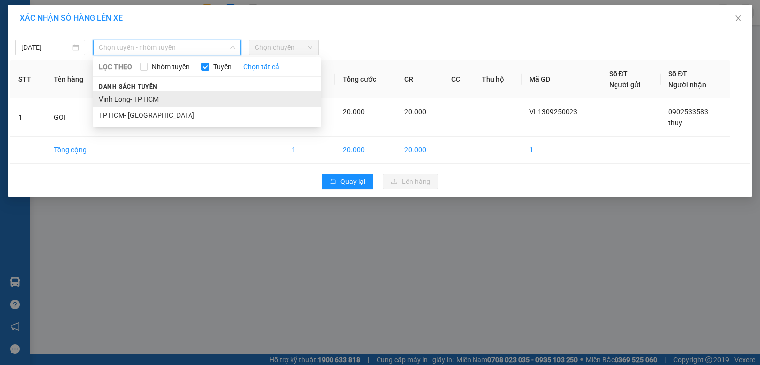
click at [120, 105] on li "Vĩnh Long- TP HCM" at bounding box center [207, 100] width 228 height 16
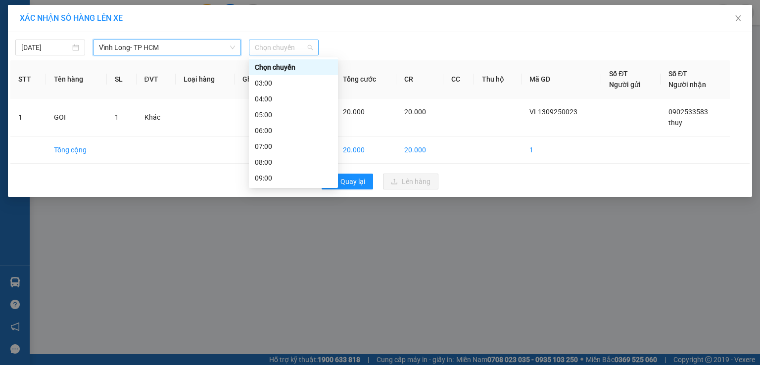
click at [277, 47] on span "Chọn chuyến" at bounding box center [284, 47] width 58 height 15
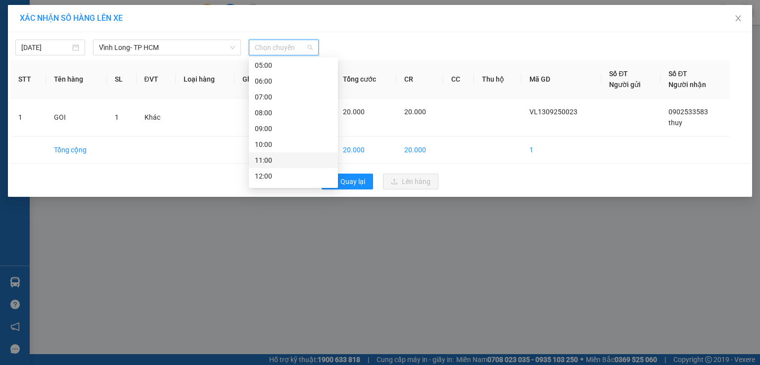
click at [266, 157] on div "11:00" at bounding box center [293, 160] width 77 height 11
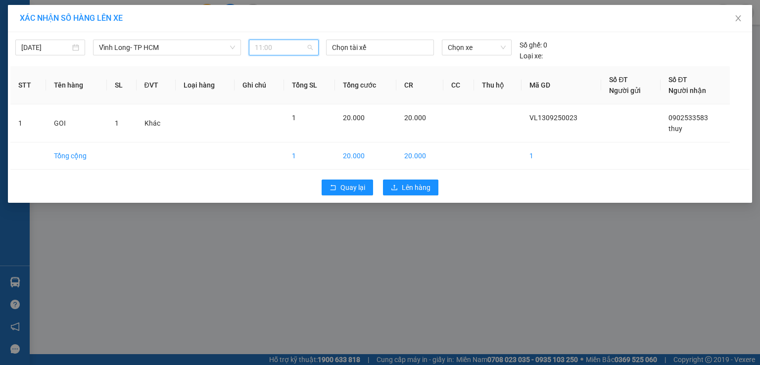
click at [267, 48] on span "11:00" at bounding box center [284, 47] width 58 height 15
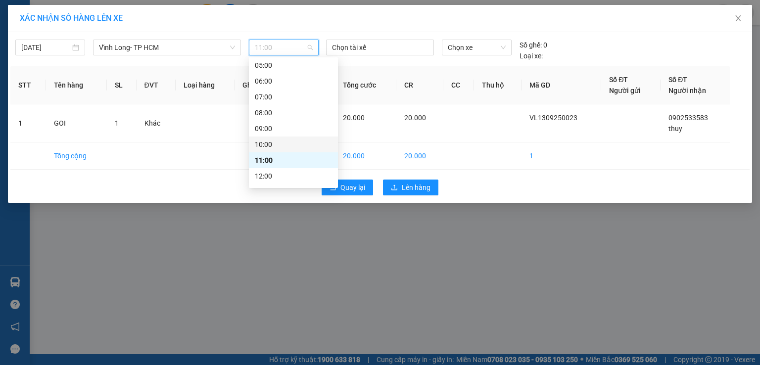
click at [275, 144] on div "10:00" at bounding box center [293, 144] width 77 height 11
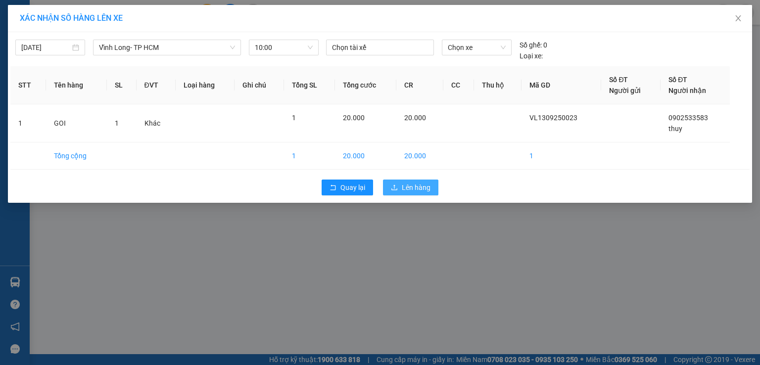
click at [406, 187] on span "Lên hàng" at bounding box center [416, 187] width 29 height 11
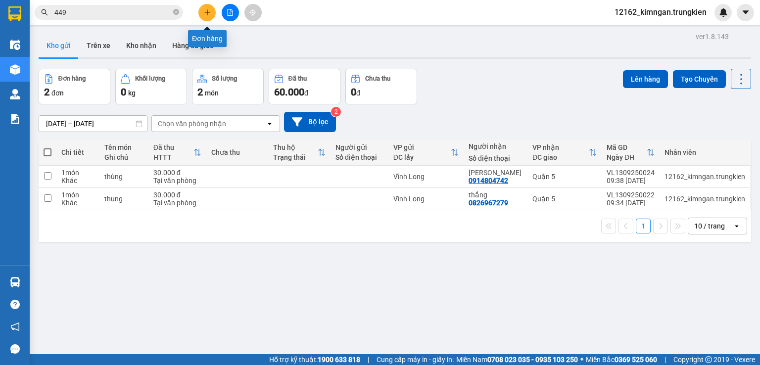
click at [205, 10] on icon "plus" at bounding box center [207, 12] width 7 height 7
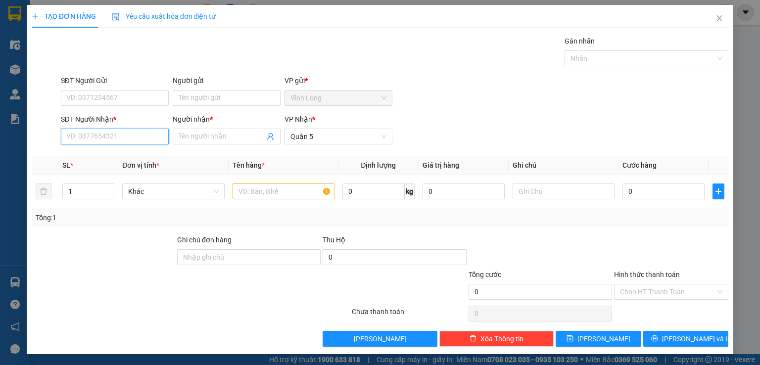
click at [148, 134] on input "SĐT Người Nhận *" at bounding box center [115, 137] width 108 height 16
type input "0903156034"
click at [194, 137] on input "Người nhận *" at bounding box center [222, 136] width 86 height 11
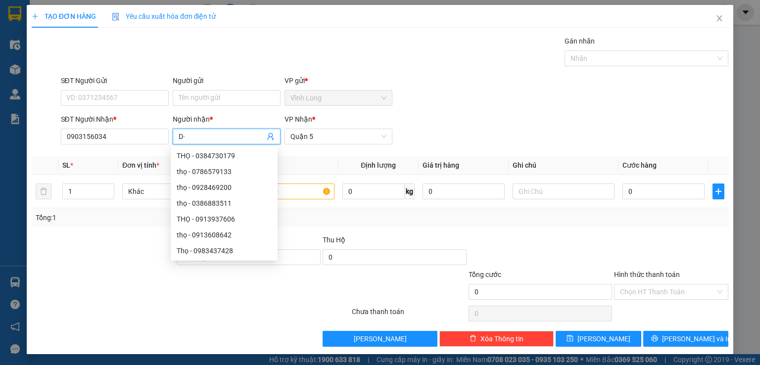
type input "D"
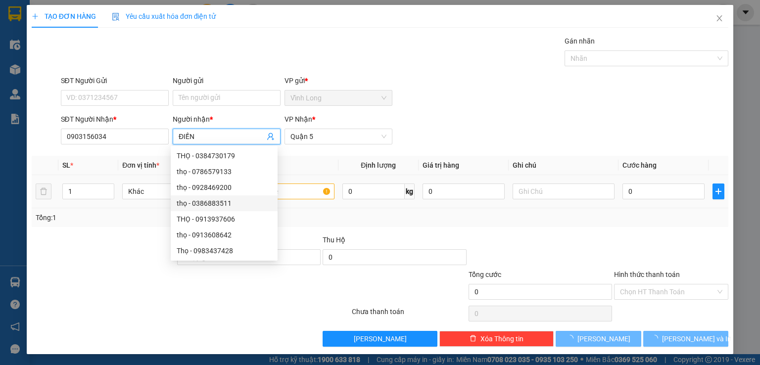
type input "ĐIỀN"
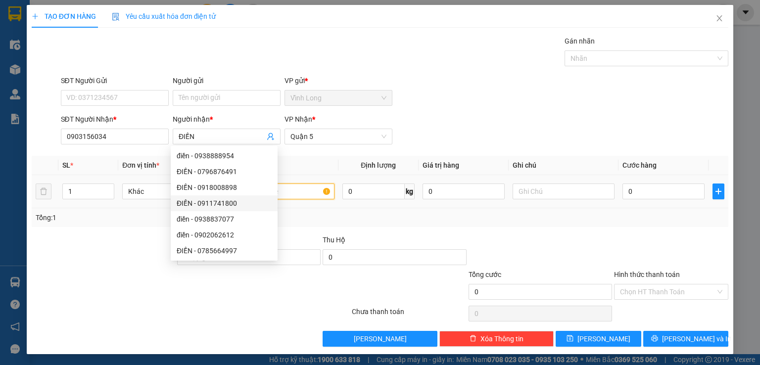
click at [303, 196] on input "text" at bounding box center [284, 192] width 102 height 16
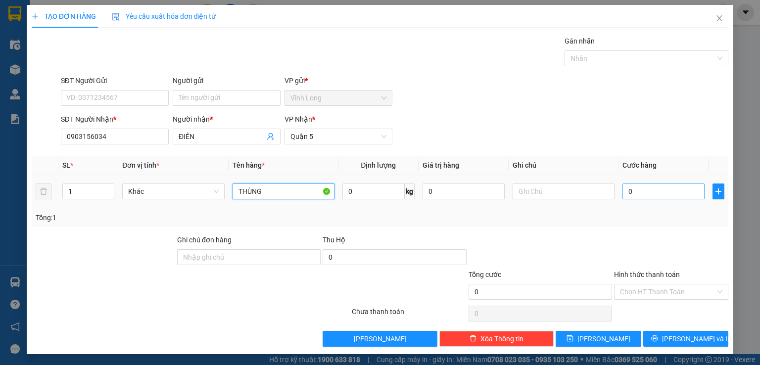
type input "THÙNG"
click at [640, 189] on input "0" at bounding box center [664, 192] width 82 height 16
type input "3"
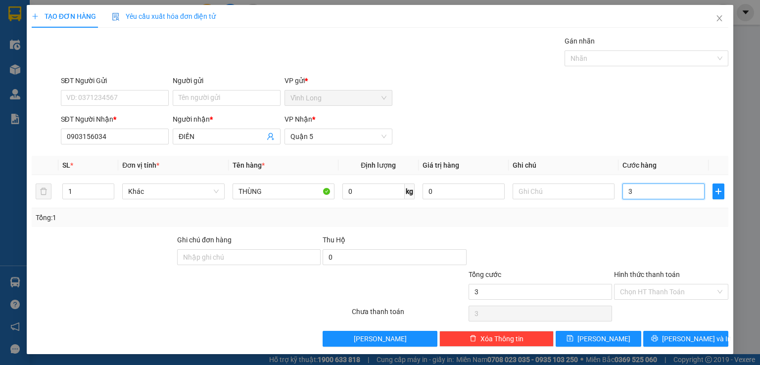
type input "30"
type input "30.000"
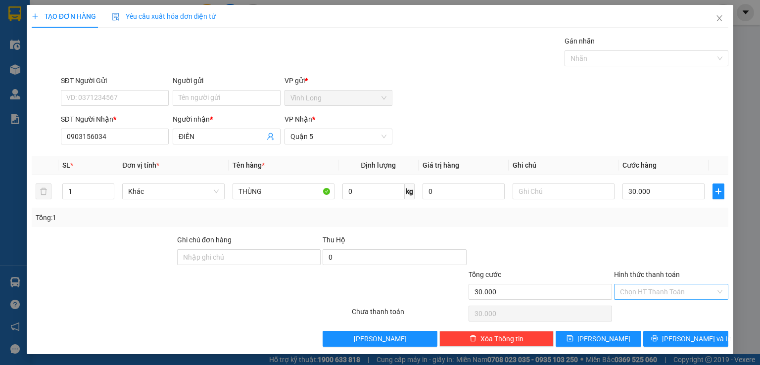
click at [623, 291] on input "Hình thức thanh toán" at bounding box center [668, 292] width 96 height 15
click at [627, 304] on div "Tại văn phòng" at bounding box center [664, 311] width 113 height 16
type input "0"
click at [658, 339] on icon "printer" at bounding box center [654, 339] width 6 height 6
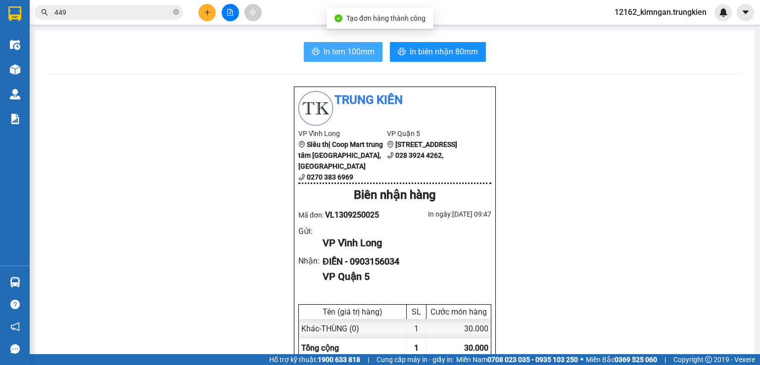
click at [351, 56] on span "In tem 100mm" at bounding box center [349, 52] width 51 height 12
click at [206, 22] on div "Kết quả tìm kiếm ( 102 ) Bộ lọc Mã ĐH Trạng thái Món hàng Thu hộ Tổng cước Chưa…" at bounding box center [380, 12] width 760 height 25
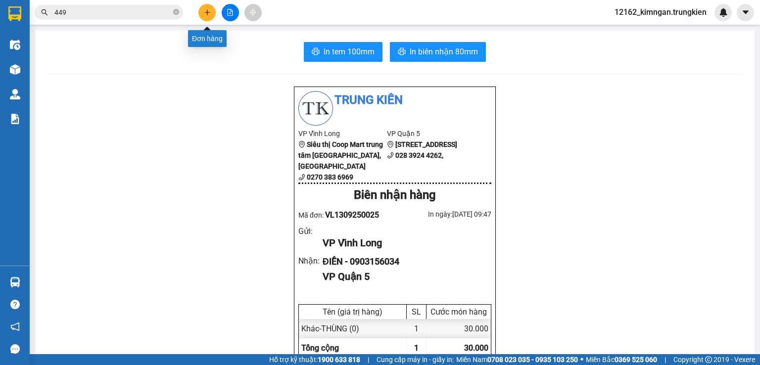
click at [210, 16] on button at bounding box center [206, 12] width 17 height 17
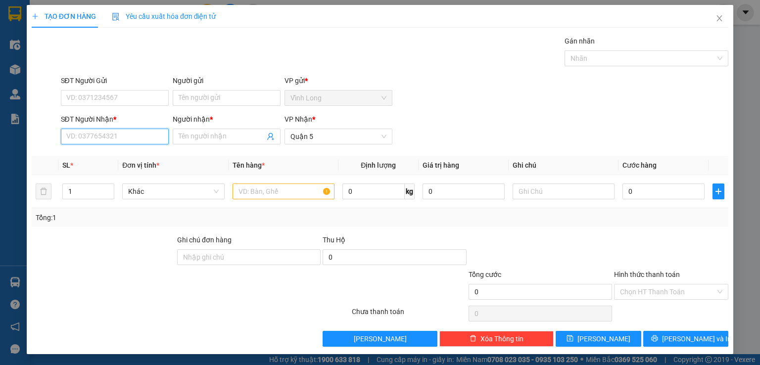
click at [114, 129] on input "SĐT Người Nhận *" at bounding box center [115, 137] width 108 height 16
click at [89, 157] on div "0372819778 - thÚY" at bounding box center [113, 155] width 95 height 11
type input "0372819778"
type input "thÚY"
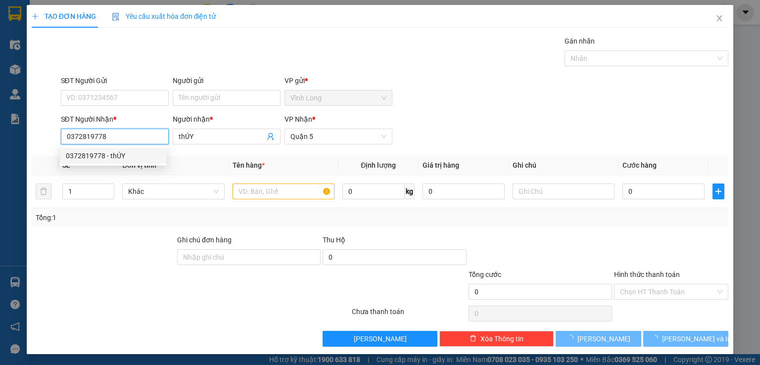
type input "20.000"
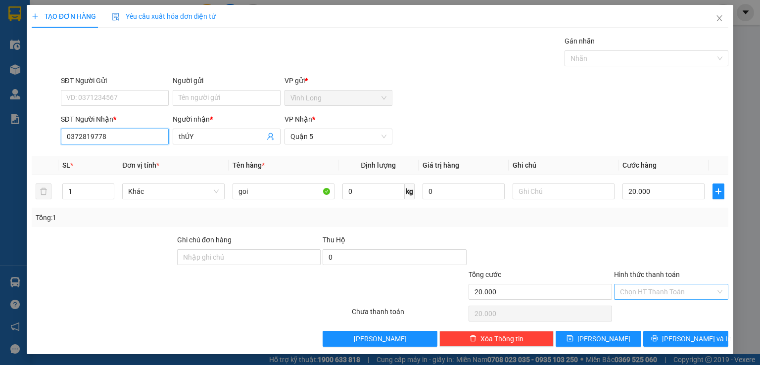
type input "0372819778"
click at [649, 285] on input "Hình thức thanh toán" at bounding box center [668, 292] width 96 height 15
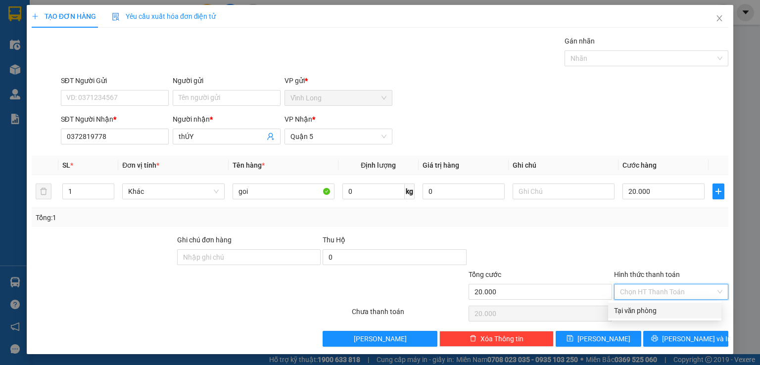
click at [645, 309] on div "Tại văn phòng" at bounding box center [664, 310] width 101 height 11
type input "0"
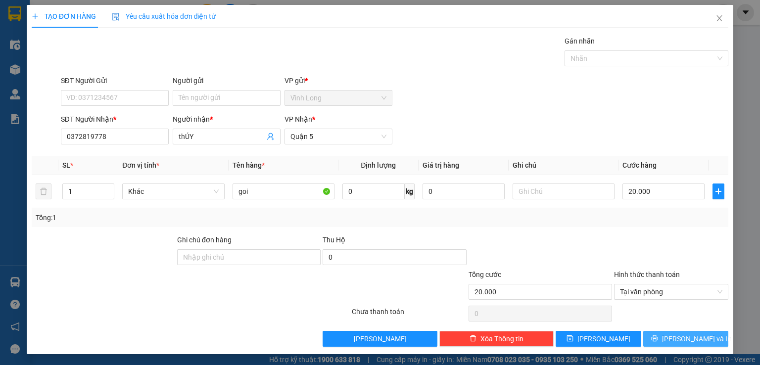
click at [673, 341] on span "[PERSON_NAME] và In" at bounding box center [696, 339] width 69 height 11
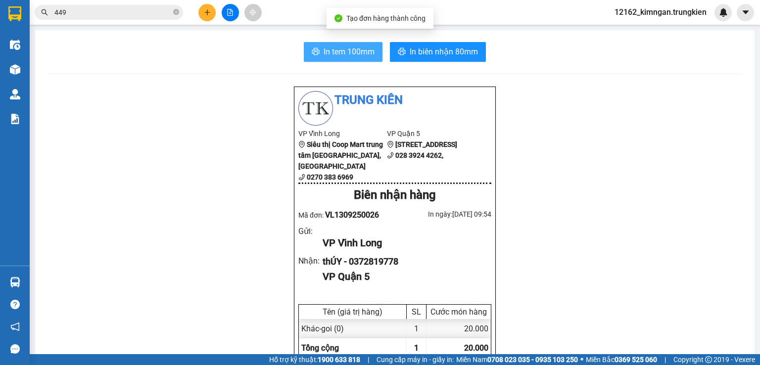
click at [318, 54] on button "In tem 100mm" at bounding box center [343, 52] width 79 height 20
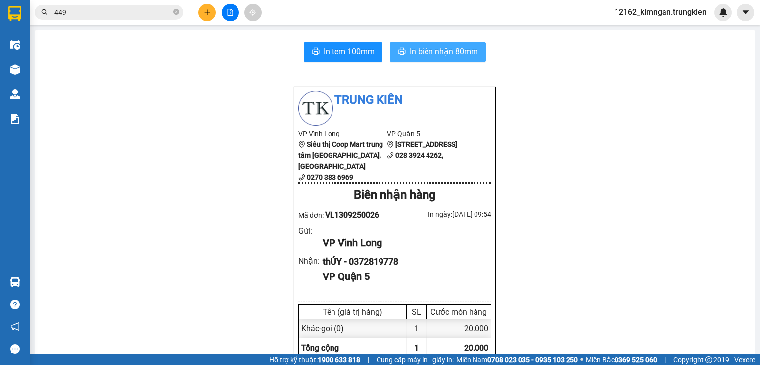
click at [410, 52] on span "In biên nhận 80mm" at bounding box center [444, 52] width 68 height 12
drag, startPoint x: 110, startPoint y: 24, endPoint x: 65, endPoint y: 209, distance: 190.1
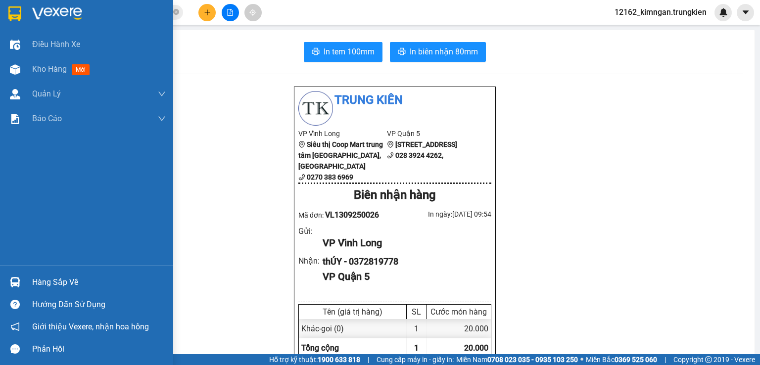
drag, startPoint x: 63, startPoint y: 208, endPoint x: 0, endPoint y: 18, distance: 200.1
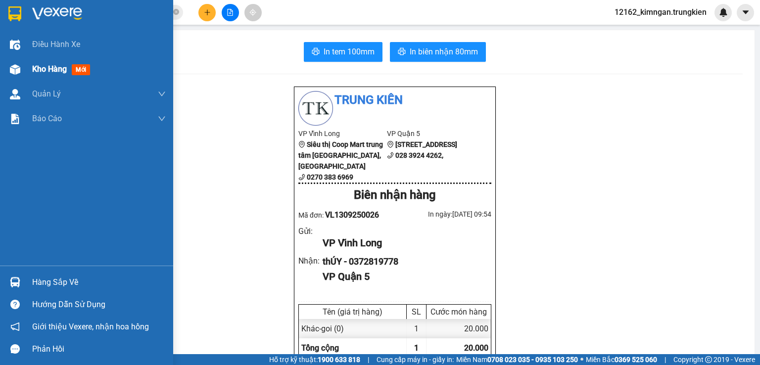
click at [50, 68] on span "Kho hàng" at bounding box center [49, 68] width 35 height 9
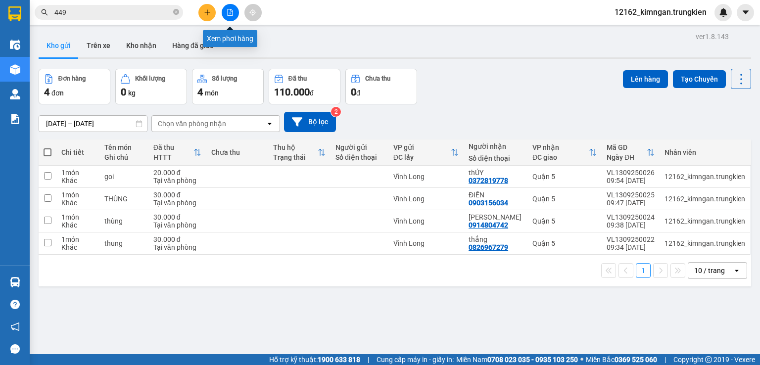
click at [231, 11] on icon "file-add" at bounding box center [230, 12] width 5 height 7
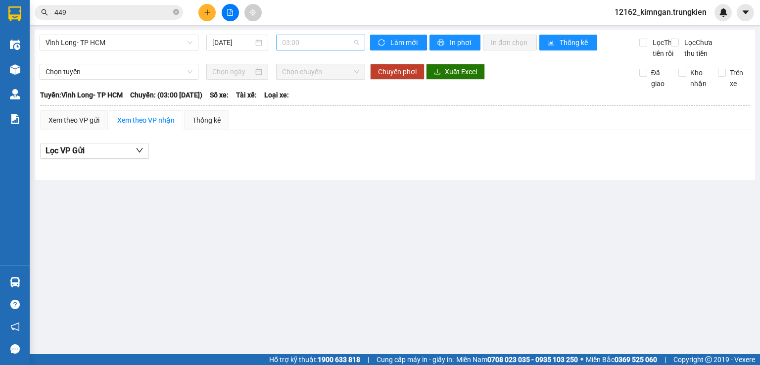
click at [308, 45] on span "03:00" at bounding box center [321, 42] width 78 height 15
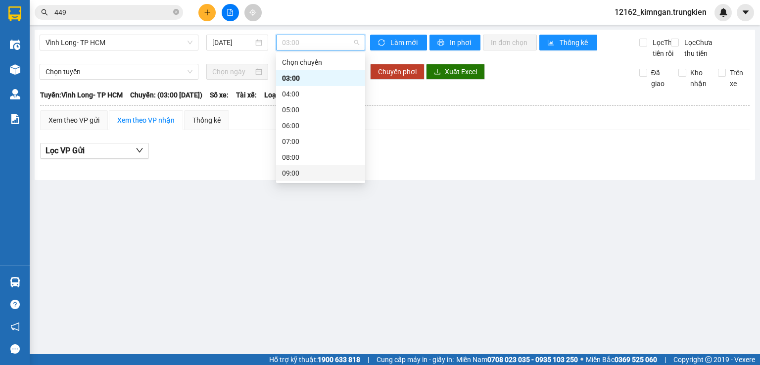
click at [313, 172] on div "09:00" at bounding box center [320, 173] width 77 height 11
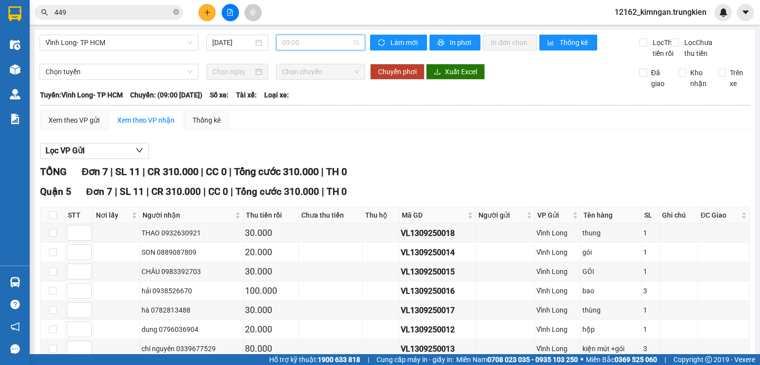
drag, startPoint x: 316, startPoint y: 43, endPoint x: 320, endPoint y: 47, distance: 6.0
click at [316, 44] on span "09:00" at bounding box center [321, 42] width 78 height 15
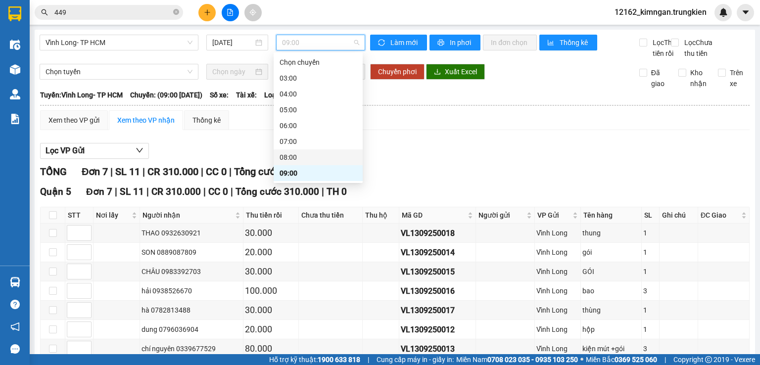
scroll to position [49, 0]
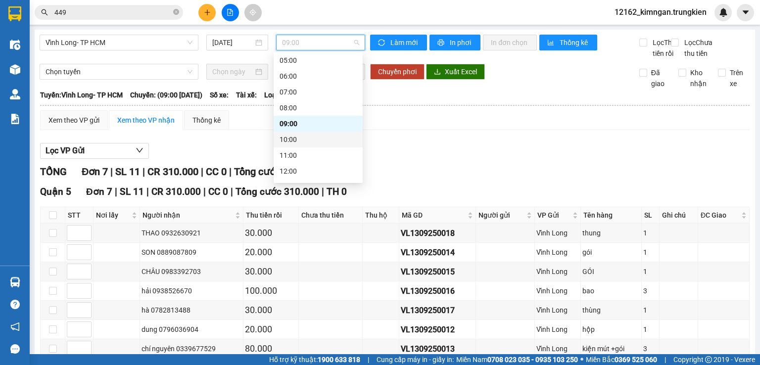
click at [299, 140] on div "10:00" at bounding box center [318, 139] width 77 height 11
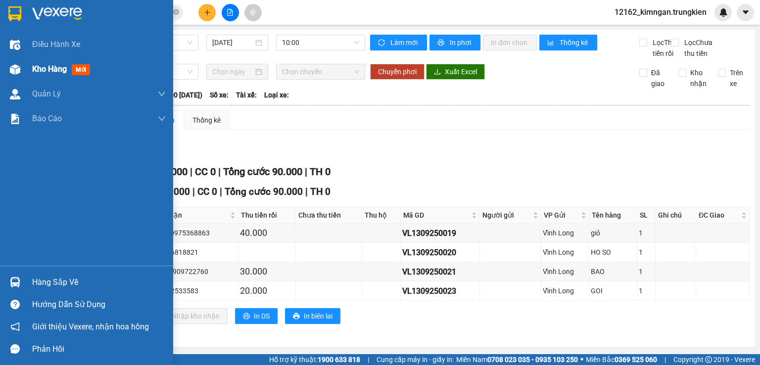
click at [53, 70] on span "Kho hàng" at bounding box center [49, 68] width 35 height 9
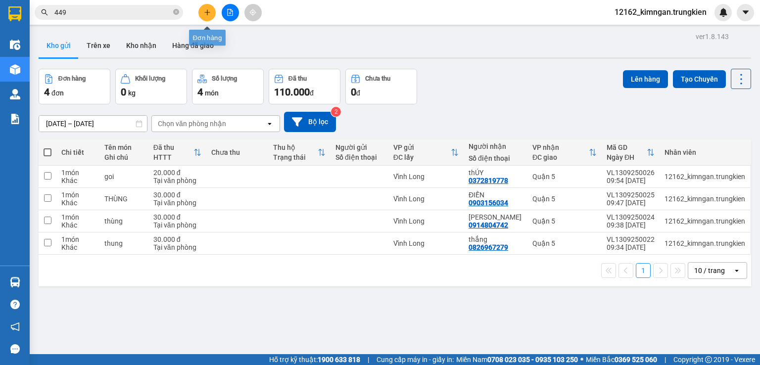
click at [202, 14] on button at bounding box center [206, 12] width 17 height 17
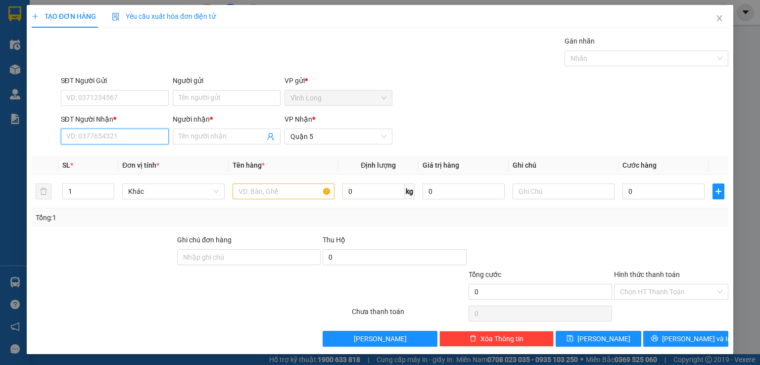
click at [120, 138] on input "SĐT Người Nhận *" at bounding box center [115, 137] width 108 height 16
